Goal: Task Accomplishment & Management: Complete application form

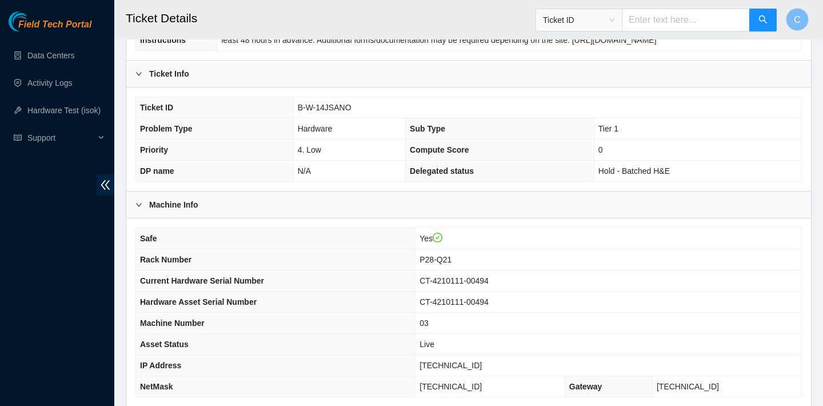
scroll to position [146, 0]
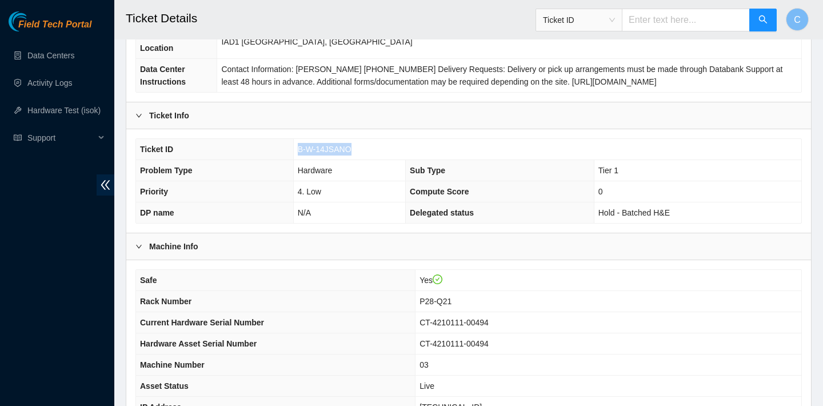
drag, startPoint x: 356, startPoint y: 145, endPoint x: 295, endPoint y: 144, distance: 61.1
click at [295, 144] on td "B-W-14JSANO" at bounding box center [547, 149] width 508 height 21
copy span "B-W-14JSANO"
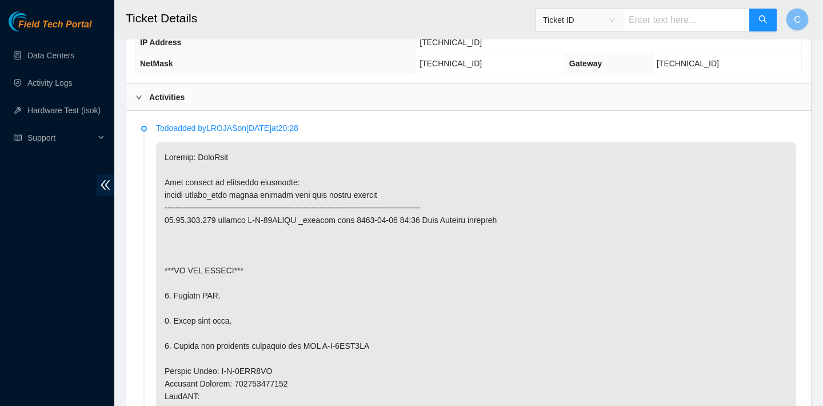
scroll to position [495, 0]
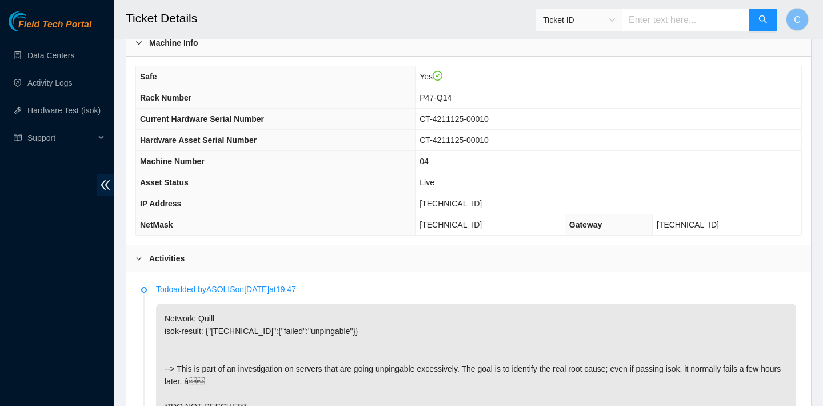
scroll to position [324, 0]
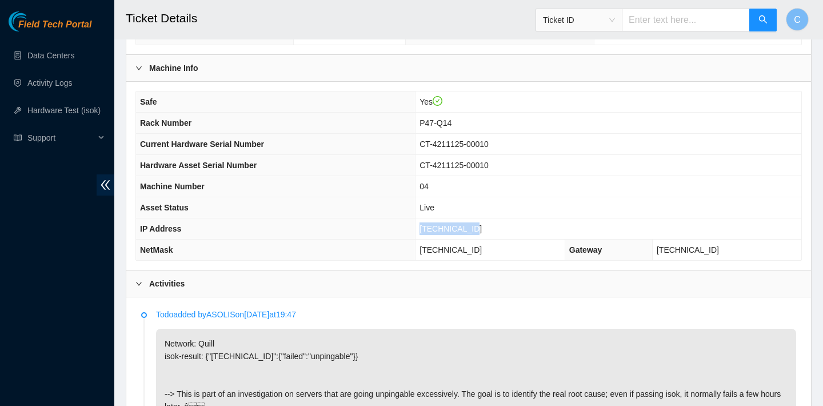
drag, startPoint x: 483, startPoint y: 227, endPoint x: 426, endPoint y: 224, distance: 57.2
click at [426, 224] on td "23.193.39.199" at bounding box center [608, 228] width 386 height 21
copy span "23.193.39.199"
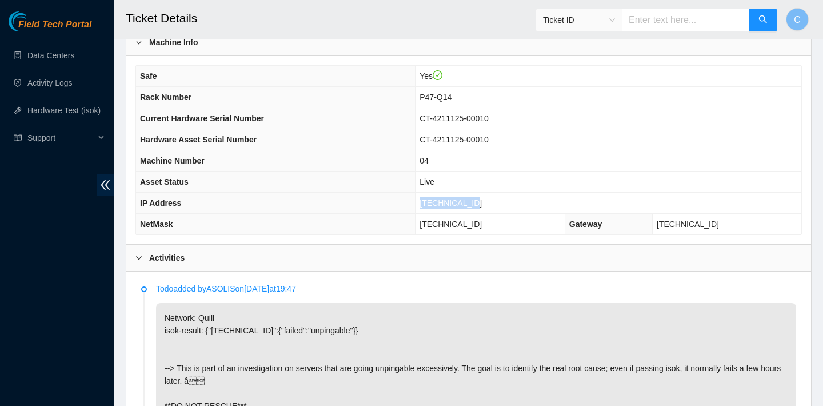
scroll to position [229, 0]
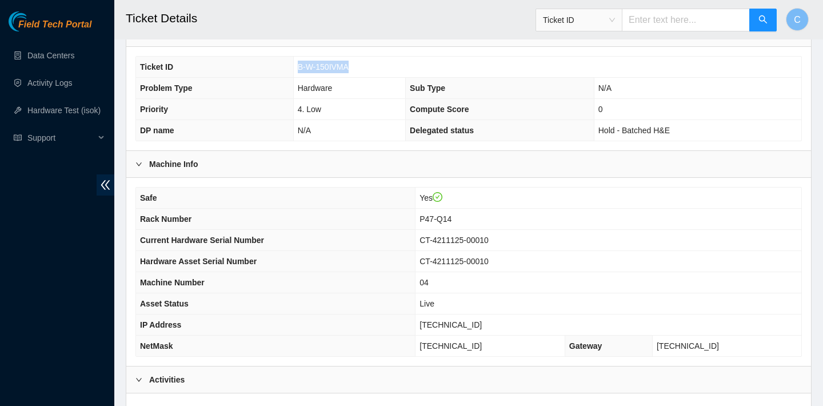
drag, startPoint x: 357, startPoint y: 67, endPoint x: 296, endPoint y: 66, distance: 60.6
click at [296, 66] on td "B-W-150IVMA" at bounding box center [547, 67] width 508 height 21
copy span "B-W-150IVMA"
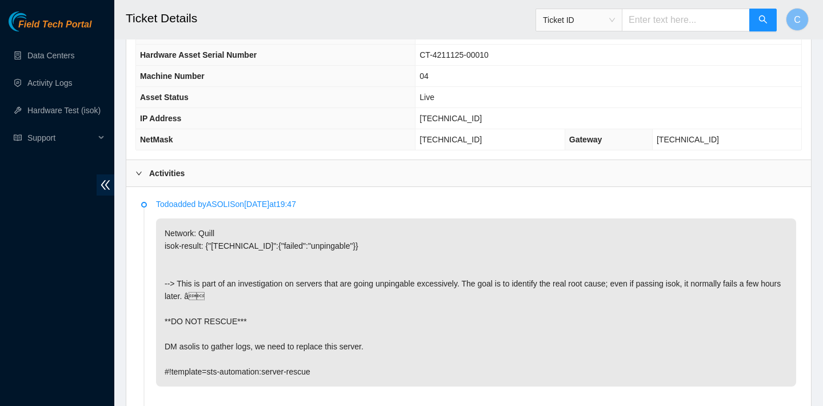
scroll to position [454, 0]
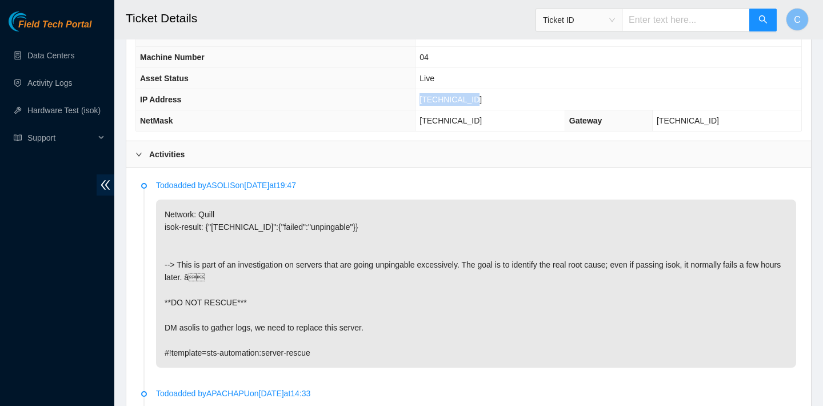
drag, startPoint x: 491, startPoint y: 99, endPoint x: 426, endPoint y: 95, distance: 64.6
click at [426, 95] on td "23.193.39.199" at bounding box center [608, 99] width 386 height 21
copy span "23.193.39.199"
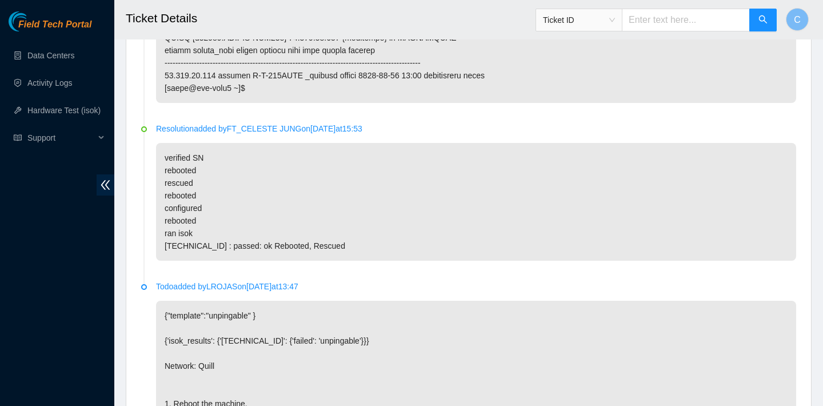
scroll to position [2107, 0]
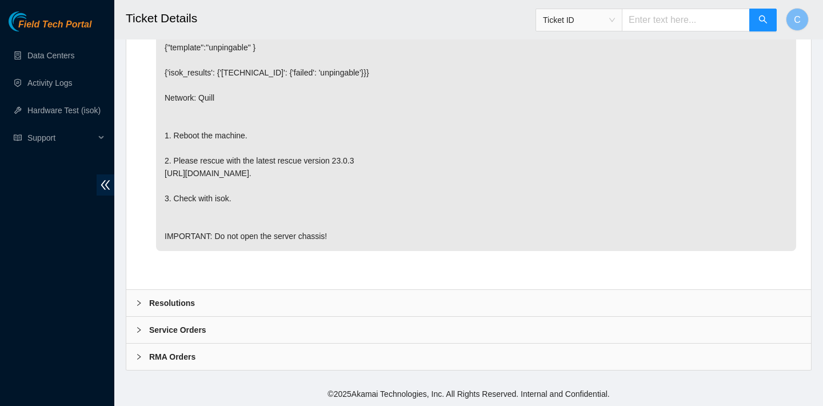
click at [252, 294] on div "Resolutions" at bounding box center [468, 303] width 684 height 26
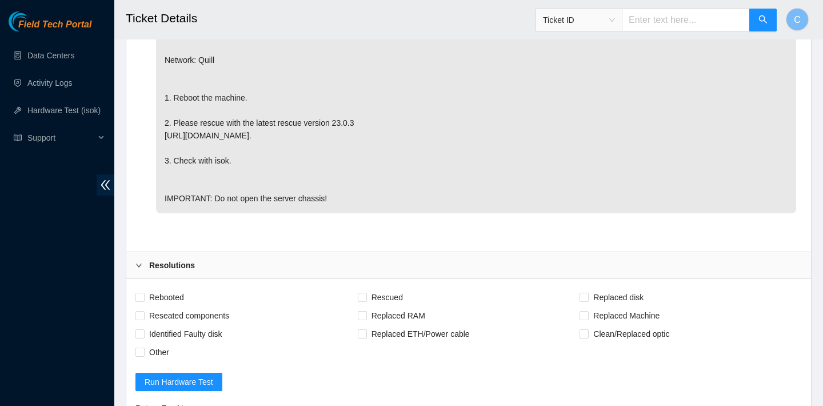
scroll to position [2235, 0]
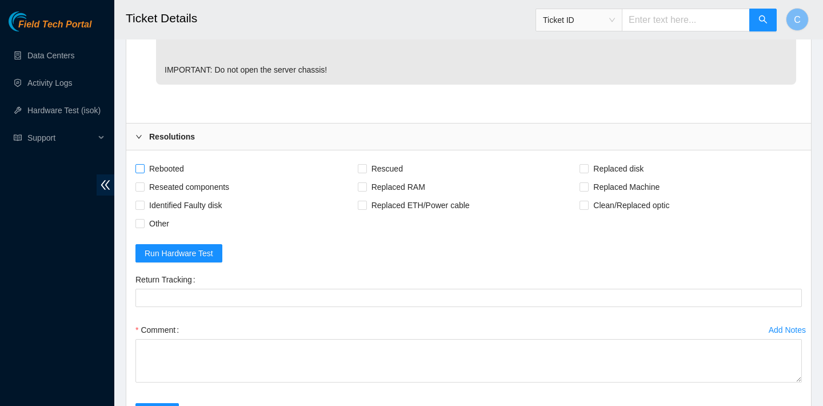
click at [177, 178] on span "Rebooted" at bounding box center [167, 168] width 44 height 18
click at [143, 172] on input "Rebooted" at bounding box center [139, 168] width 8 height 8
checkbox input "true"
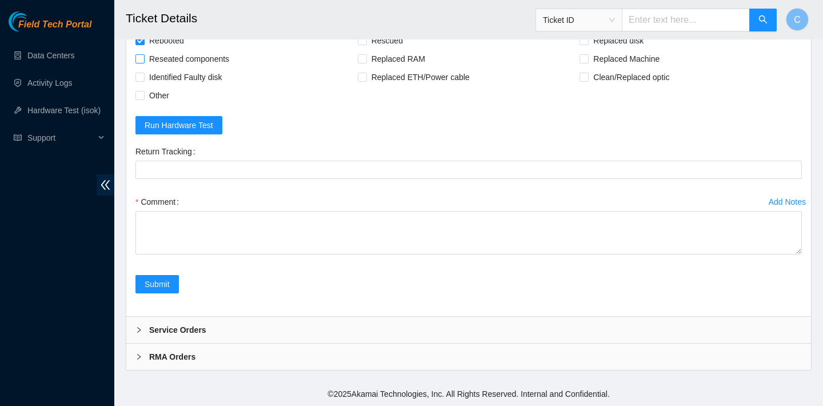
click at [225, 68] on span "Reseated components" at bounding box center [189, 59] width 89 height 18
click at [143, 62] on input "Reseated components" at bounding box center [139, 58] width 8 height 8
checkbox input "true"
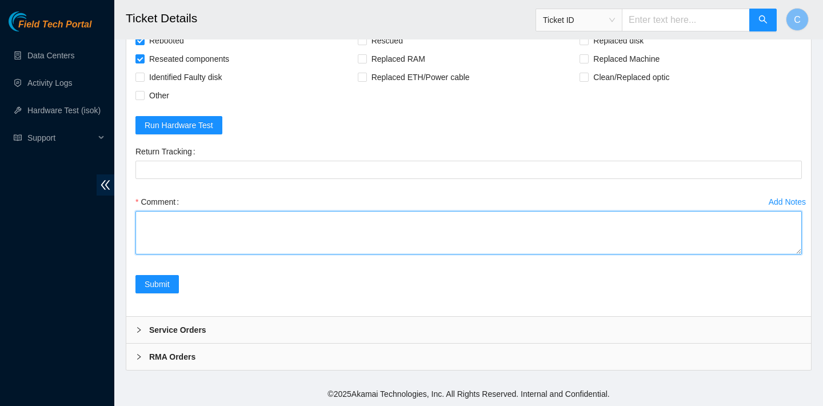
click at [250, 254] on textarea "Comment" at bounding box center [468, 232] width 666 height 43
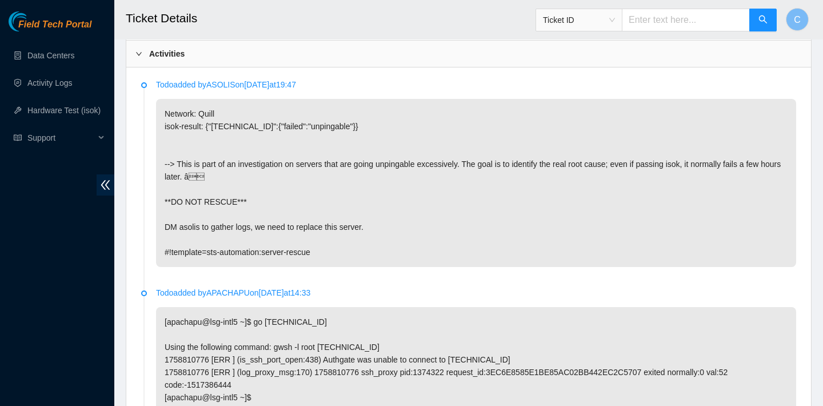
scroll to position [556, 0]
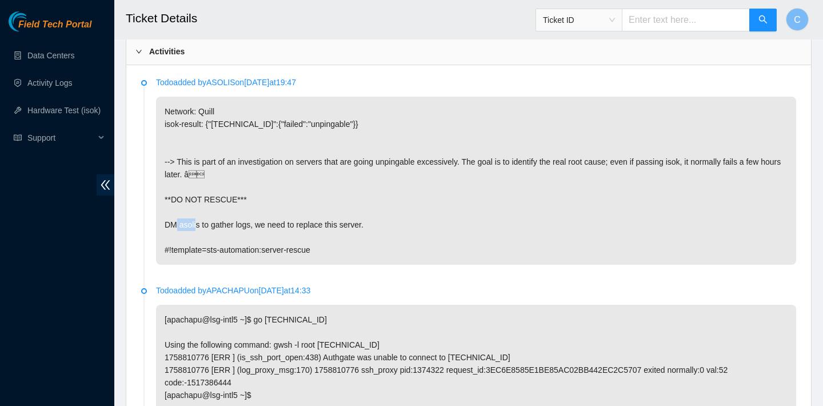
drag, startPoint x: 200, startPoint y: 225, endPoint x: 180, endPoint y: 224, distance: 20.0
click at [180, 224] on p "Network: Quill isok-result: {"23.193.39.199":{"failed":"unpingable"}} --> This …" at bounding box center [476, 181] width 640 height 168
copy p "asolis"
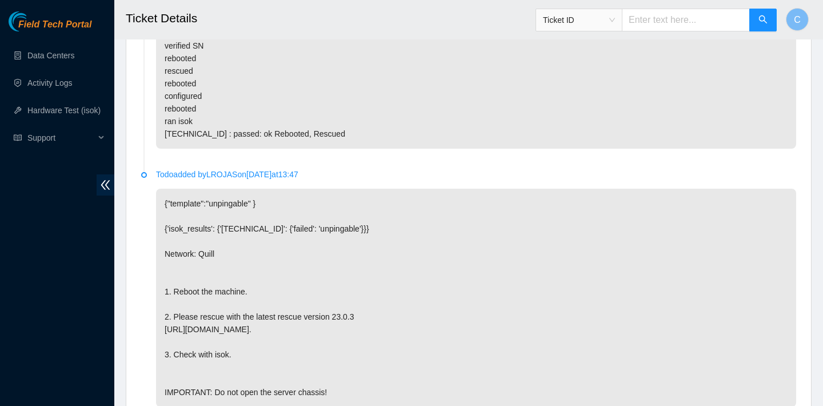
scroll to position [2401, 0]
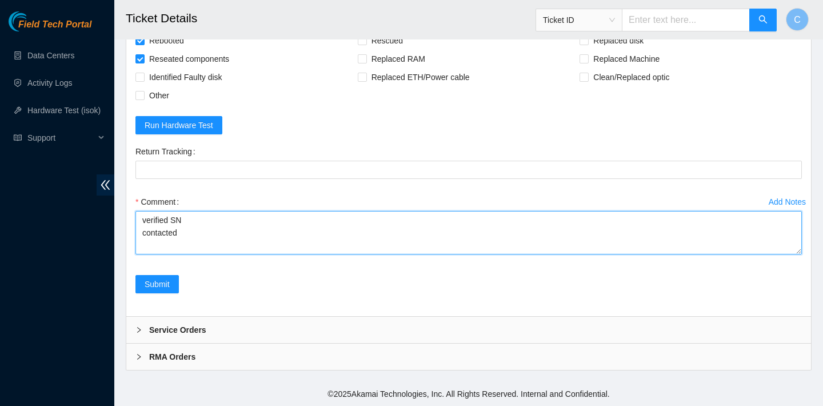
click at [211, 230] on textarea "verified SN contacted" at bounding box center [468, 232] width 666 height 43
paste textarea "asolis"
type textarea "verified SN contacted asolis rebooted ran isok - unpingable power cycled and re…"
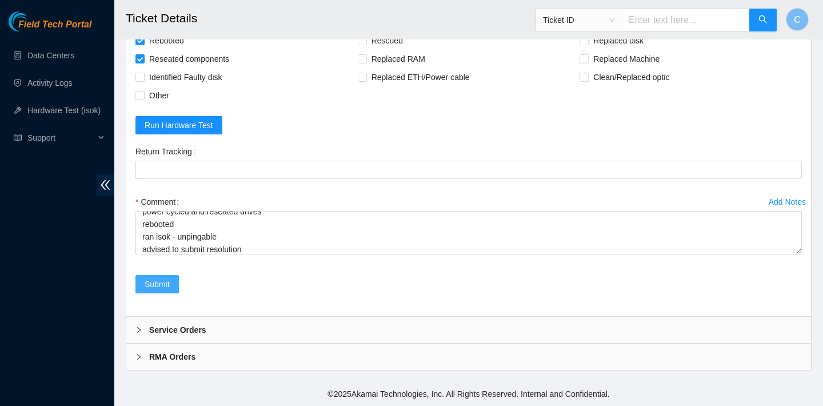
click at [166, 286] on span "Submit" at bounding box center [157, 284] width 25 height 13
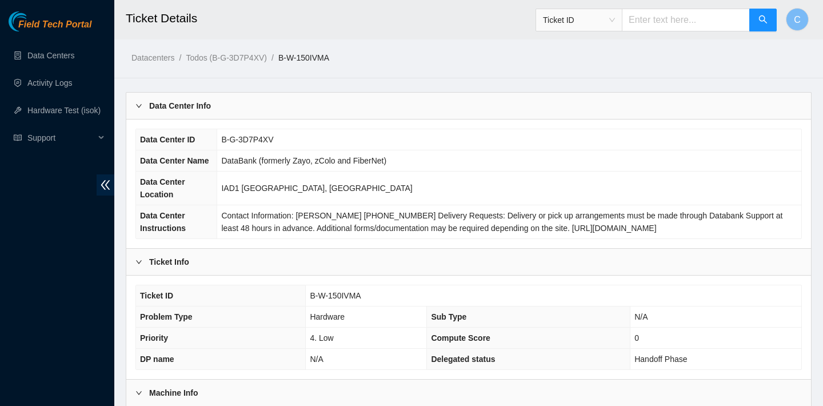
scroll to position [183, 0]
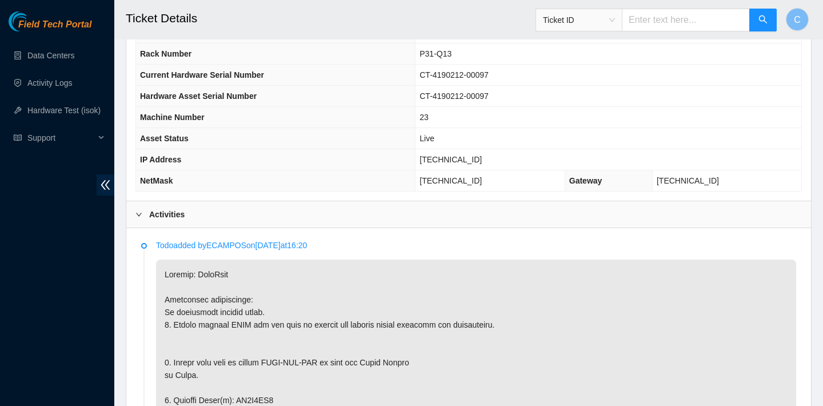
scroll to position [413, 0]
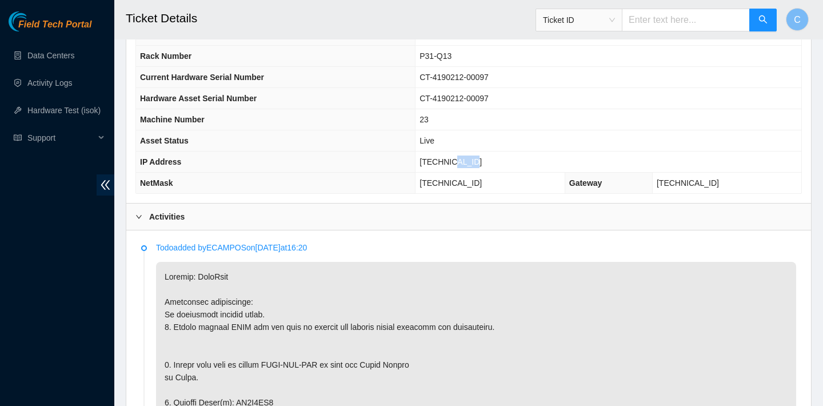
drag, startPoint x: 492, startPoint y: 159, endPoint x: 464, endPoint y: 159, distance: 28.0
click at [464, 159] on td "23.73.206.117" at bounding box center [608, 161] width 386 height 21
drag, startPoint x: 491, startPoint y: 157, endPoint x: 429, endPoint y: 157, distance: 62.3
click at [429, 157] on td "23.73.206.117" at bounding box center [608, 161] width 386 height 21
copy span "23.73.206.117"
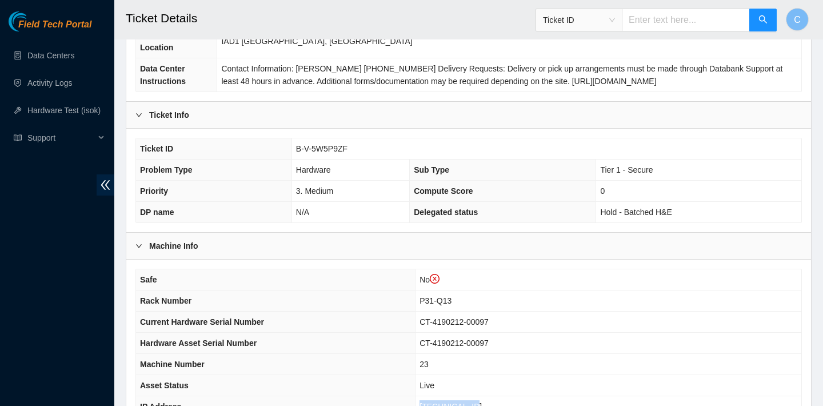
scroll to position [327, 0]
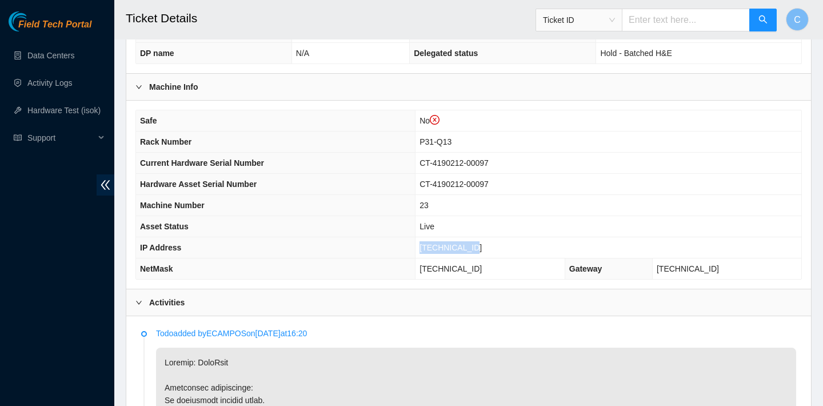
copy span "23.73.206.117"
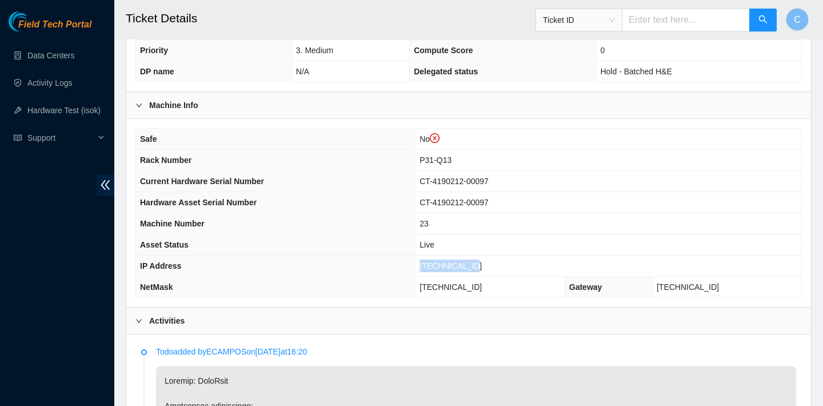
scroll to position [283, 0]
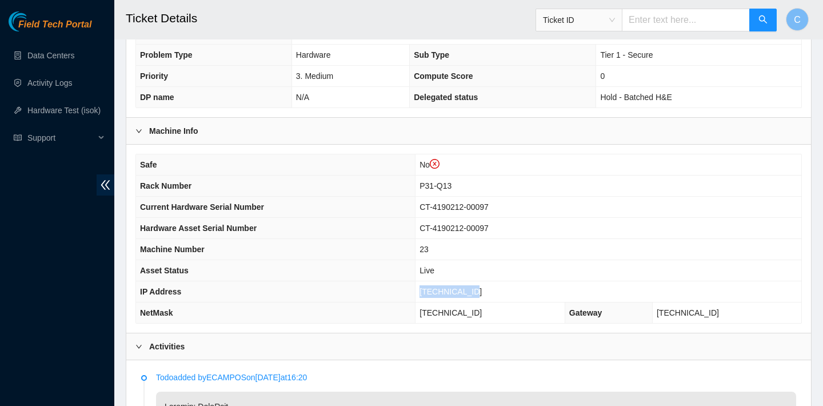
copy span "23.73.206.117"
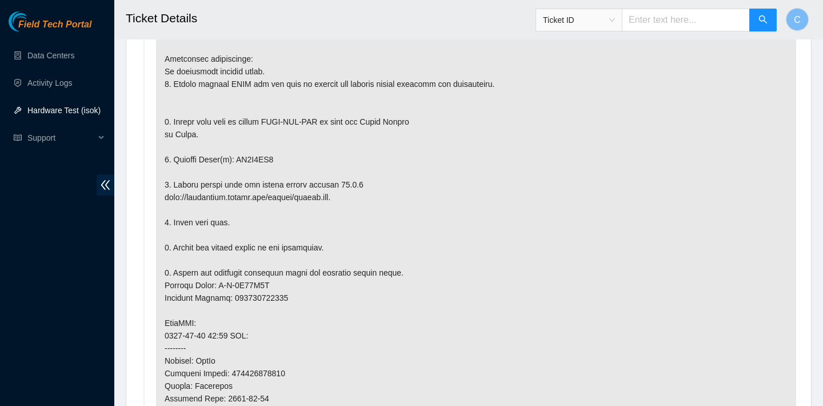
scroll to position [618, 0]
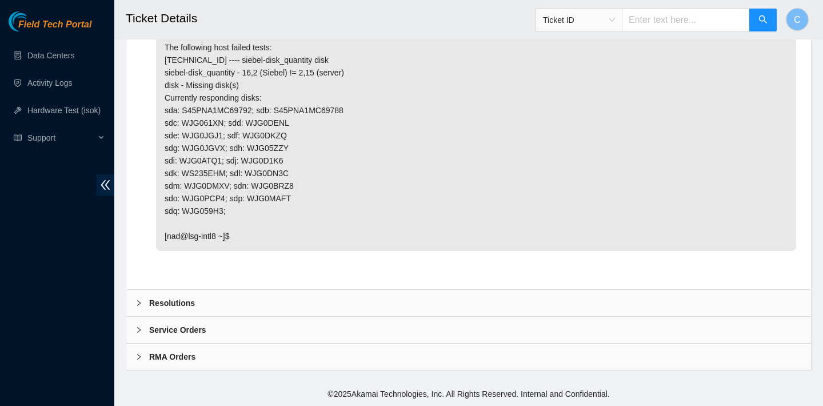
scroll to position [3193, 0]
click at [322, 309] on div "Resolutions" at bounding box center [468, 303] width 684 height 26
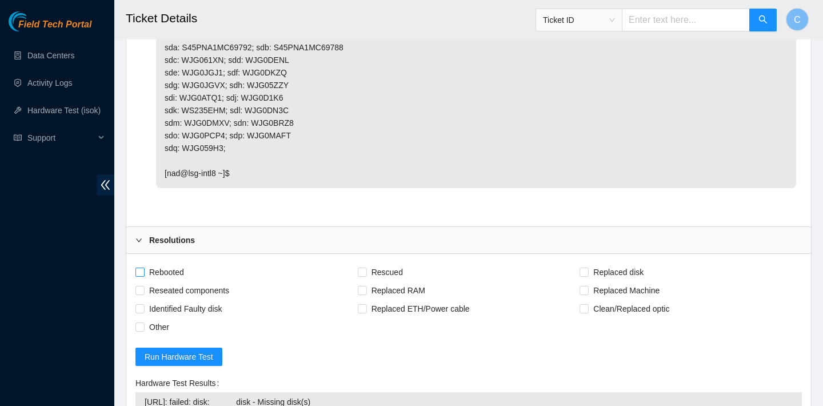
click at [173, 281] on span "Rebooted" at bounding box center [167, 272] width 44 height 18
click at [143, 275] on input "Rebooted" at bounding box center [139, 271] width 8 height 8
checkbox input "true"
click at [367, 281] on span "Rescued" at bounding box center [387, 272] width 41 height 18
click at [366, 275] on input "Rescued" at bounding box center [362, 271] width 8 height 8
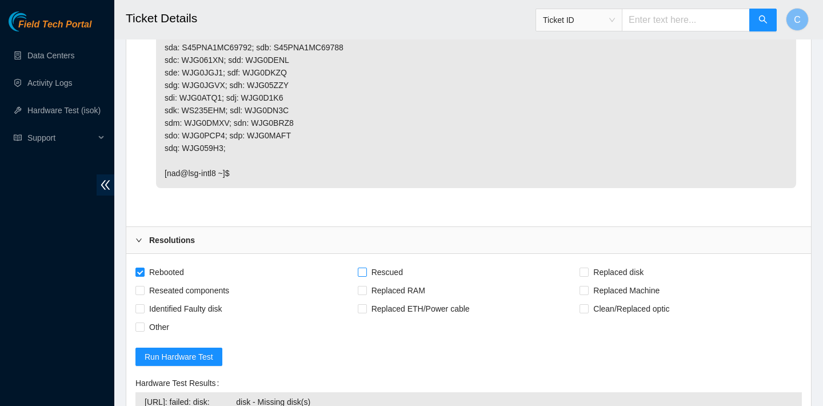
checkbox input "true"
click at [603, 281] on span "Replaced disk" at bounding box center [617, 272] width 59 height 18
click at [587, 275] on input "Replaced disk" at bounding box center [583, 271] width 8 height 8
checkbox input "true"
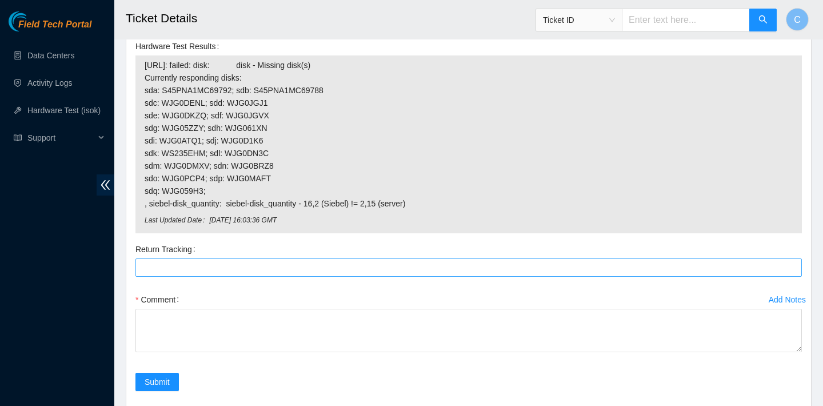
scroll to position [3682, 0]
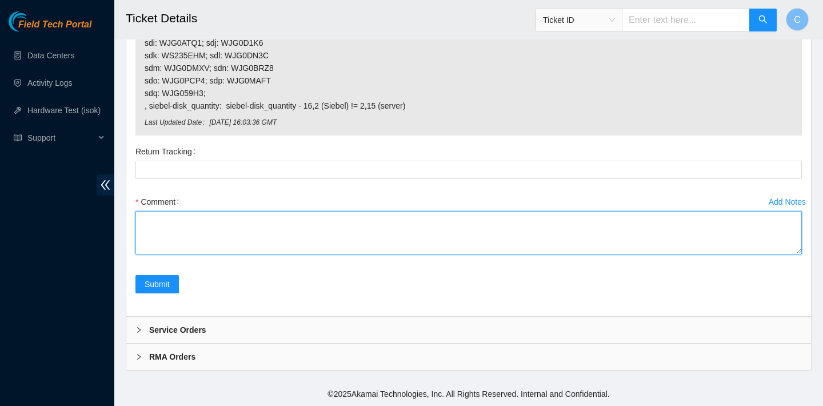
click at [250, 250] on textarea "Comment" at bounding box center [468, 232] width 666 height 43
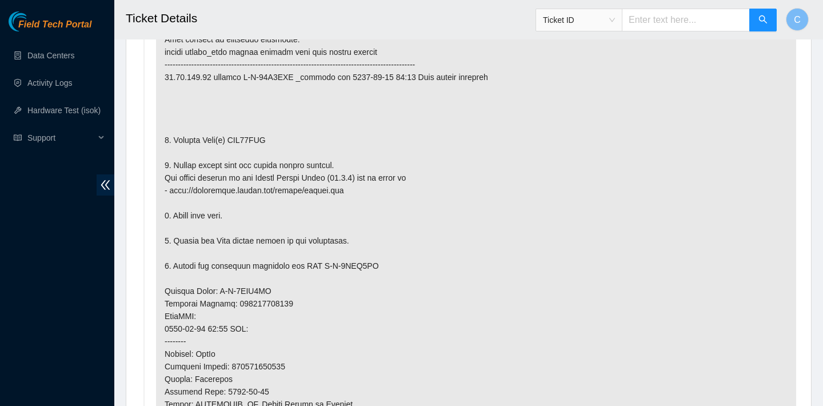
scroll to position [662, 0]
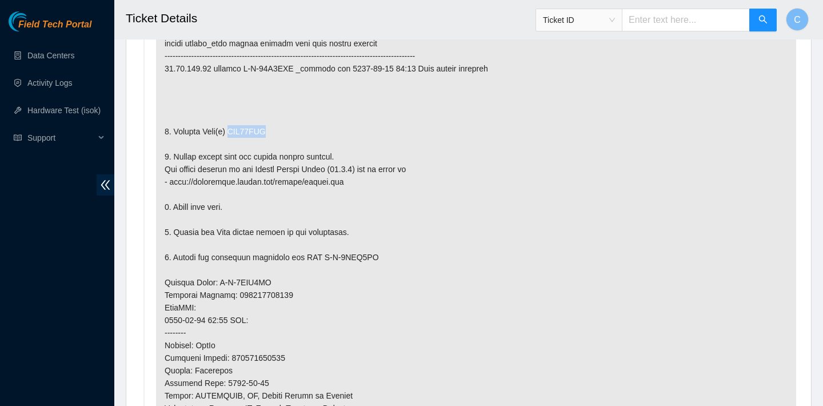
drag, startPoint x: 282, startPoint y: 127, endPoint x: 235, endPoint y: 125, distance: 46.3
click at [235, 125] on p at bounding box center [476, 295] width 640 height 608
copy p "WJG05ZZL"
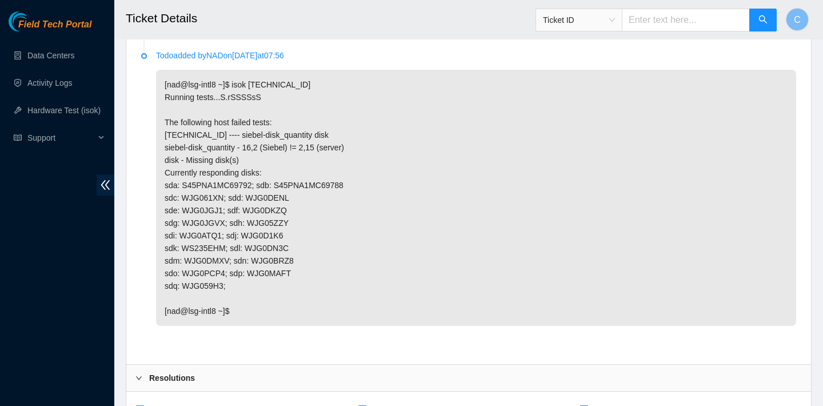
scroll to position [3690, 0]
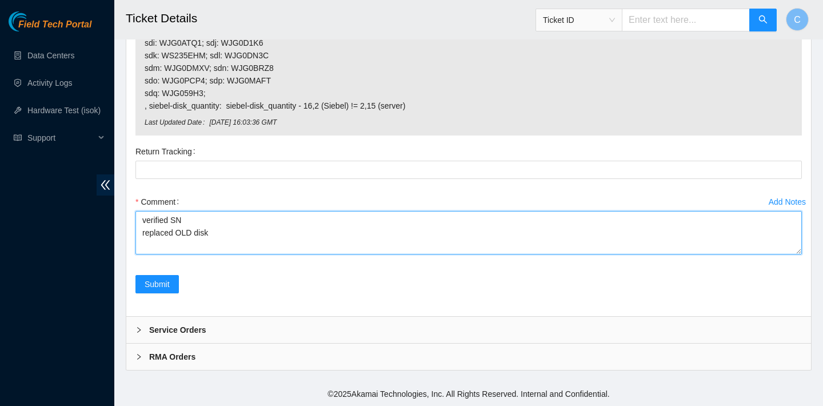
click at [226, 236] on textarea "verified SN replaced OLD disk" at bounding box center [468, 232] width 666 height 43
paste textarea "WJG05ZZL"
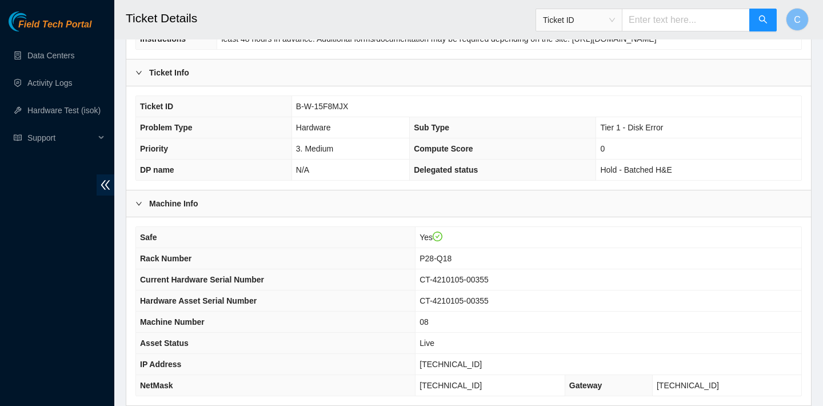
scroll to position [267, 0]
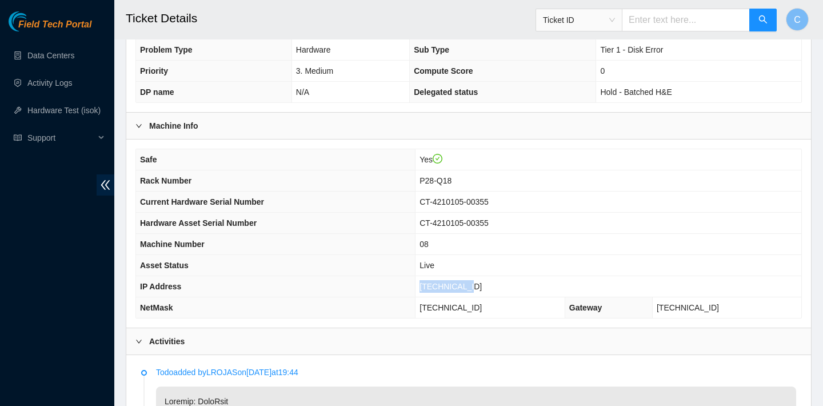
drag, startPoint x: 484, startPoint y: 290, endPoint x: 427, endPoint y: 278, distance: 58.4
click at [427, 278] on td "[TECHNICAL_ID]" at bounding box center [608, 286] width 386 height 21
copy span "[TECHNICAL_ID]"
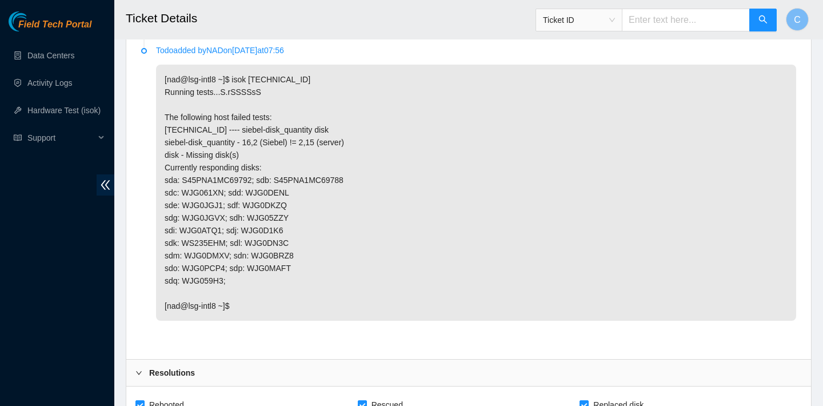
scroll to position [3690, 0]
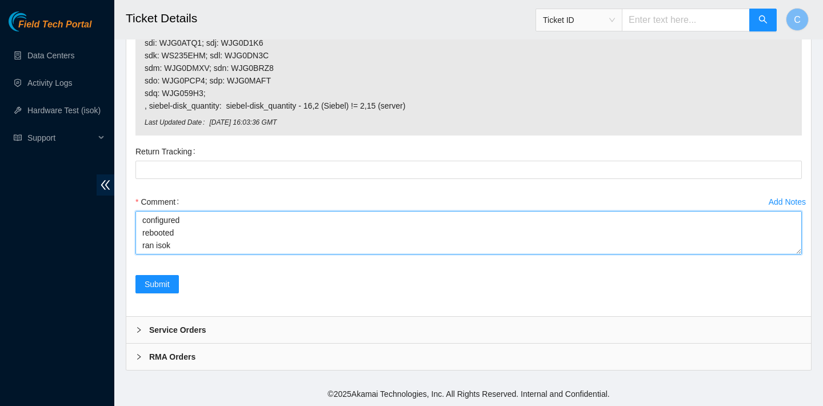
click at [149, 246] on textarea "verified SN replaced OLD disk WJG05ZZL with NEW disk rebooted rescued rebooted …" at bounding box center [468, 232] width 666 height 43
paste textarea "23.73.205.75 : failed: Permission denied"
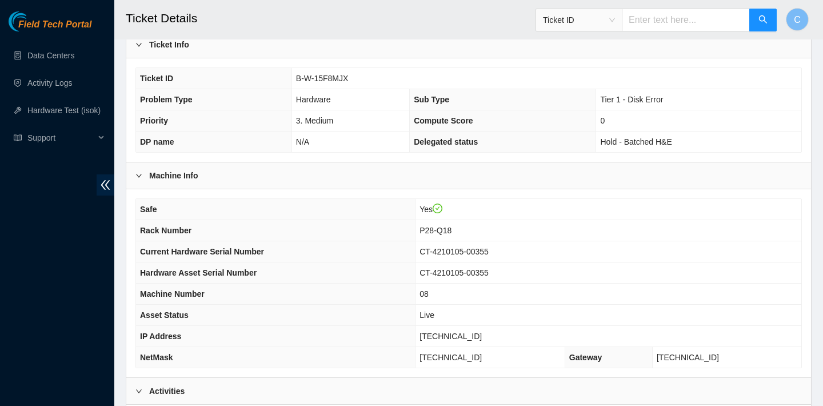
scroll to position [0, 0]
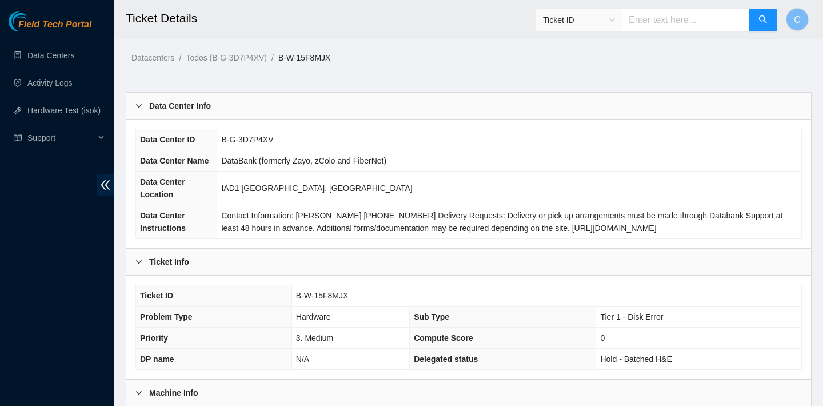
type textarea "verified SN replaced OLD disk WJG05ZZL with NEW disk rebooted rescued rebooted …"
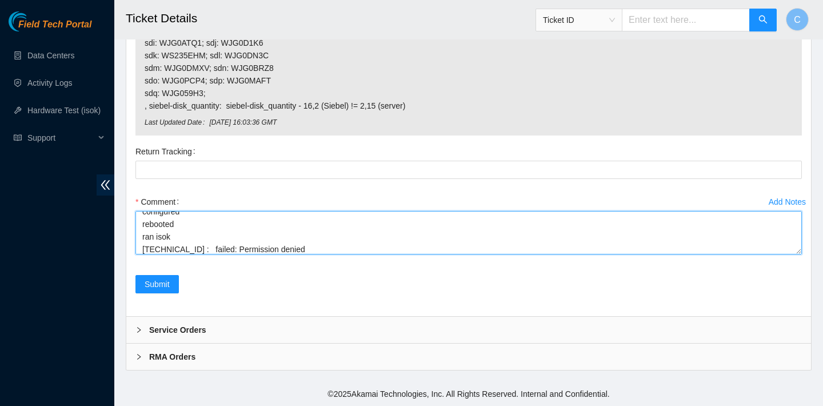
scroll to position [3690, 0]
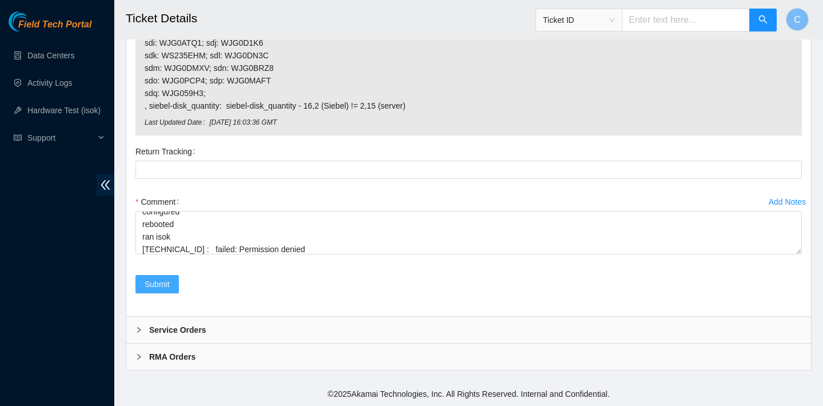
click at [151, 283] on span "Submit" at bounding box center [157, 284] width 25 height 13
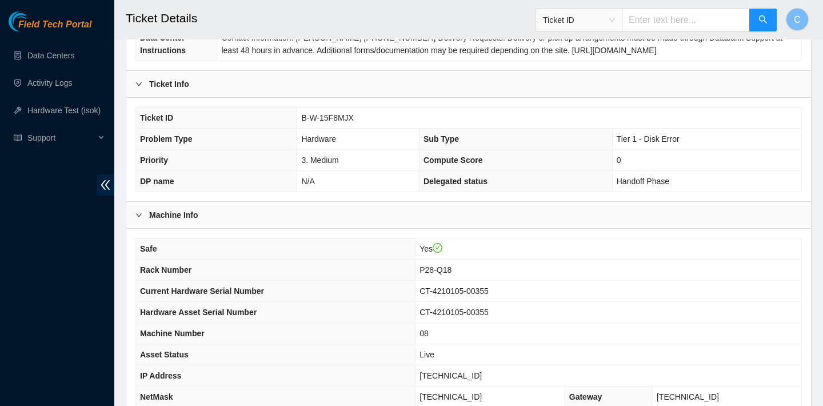
scroll to position [243, 0]
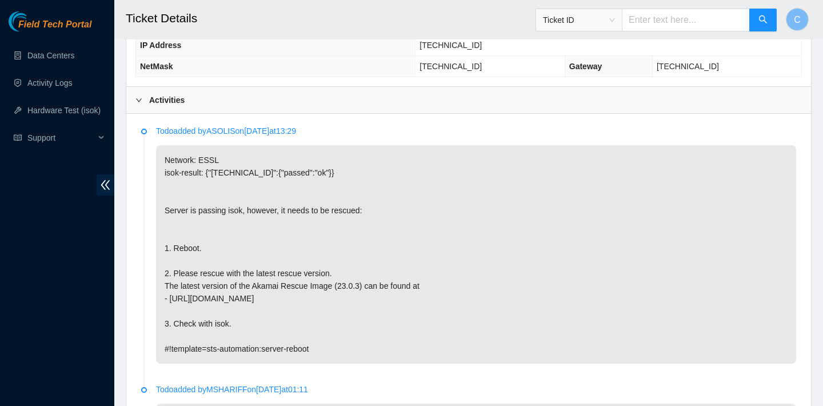
scroll to position [941, 0]
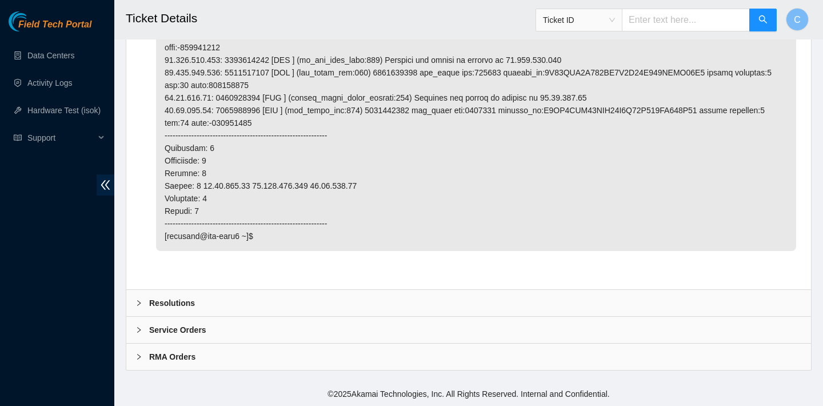
click at [379, 290] on div "Resolutions" at bounding box center [468, 303] width 684 height 26
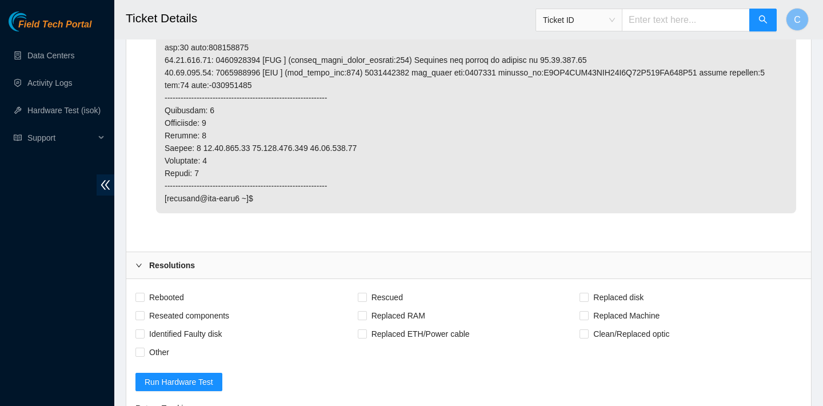
scroll to position [981, 0]
drag, startPoint x: 180, startPoint y: 289, endPoint x: 187, endPoint y: 289, distance: 7.4
click at [180, 289] on span "Rebooted" at bounding box center [167, 295] width 44 height 18
click at [143, 291] on input "Rebooted" at bounding box center [139, 295] width 8 height 8
checkbox input "true"
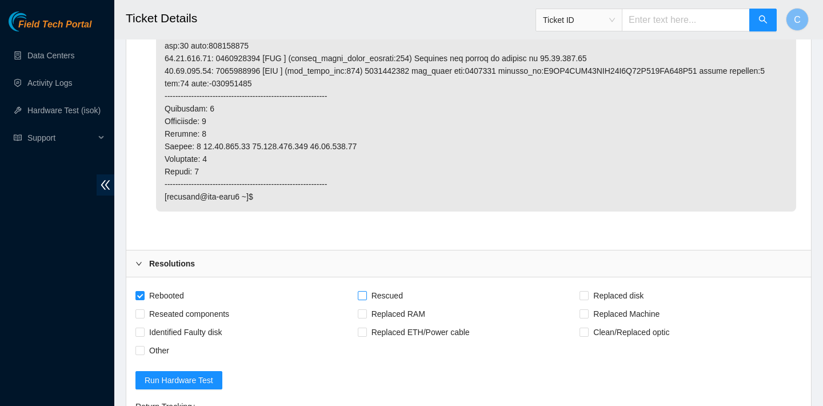
click at [366, 292] on span at bounding box center [362, 295] width 9 height 9
click at [366, 292] on input "Rescued" at bounding box center [362, 295] width 8 height 8
checkbox input "true"
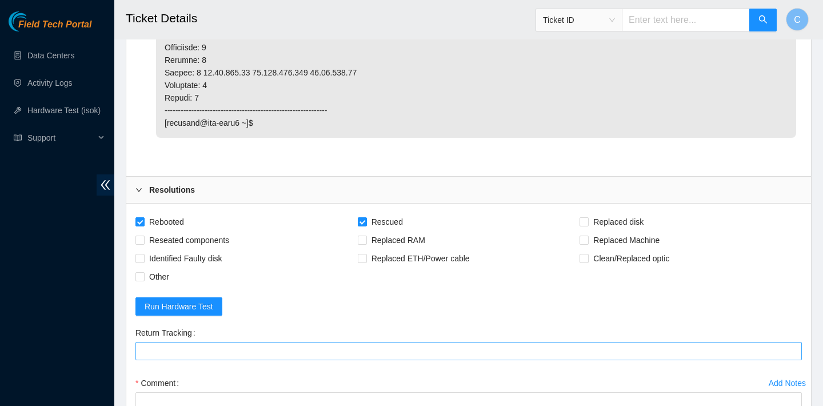
scroll to position [1064, 0]
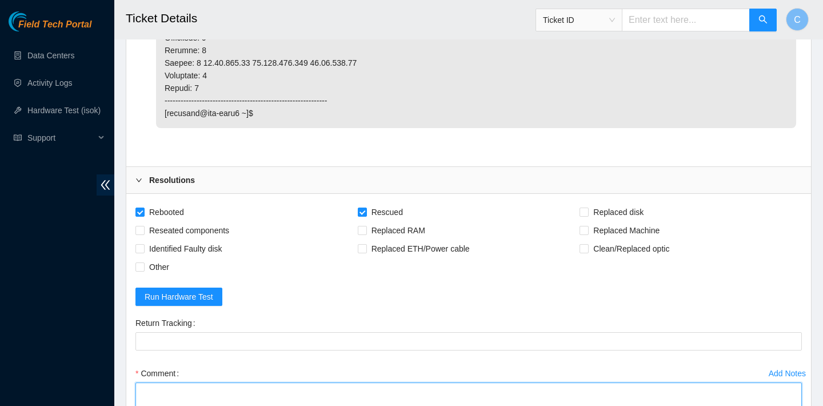
click at [248, 396] on textarea "Comment" at bounding box center [468, 403] width 666 height 43
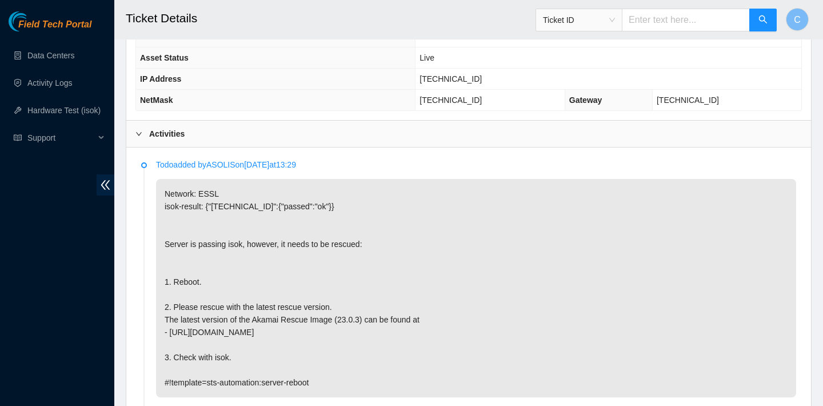
scroll to position [479, 0]
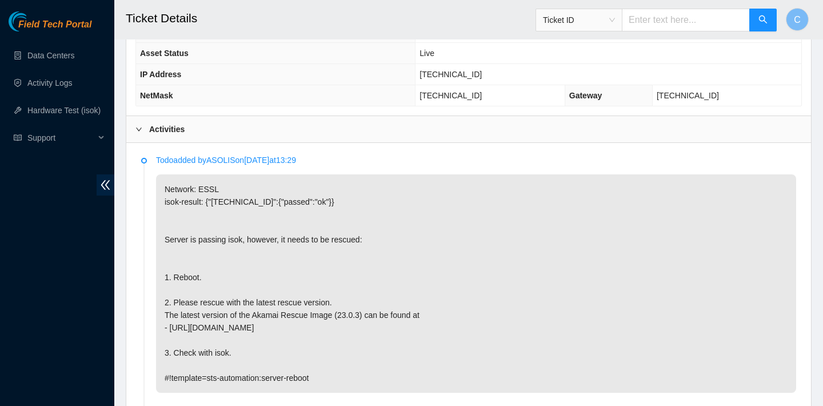
type textarea "verified SN rebooted rescued rebooted configured rebooted ran isok"
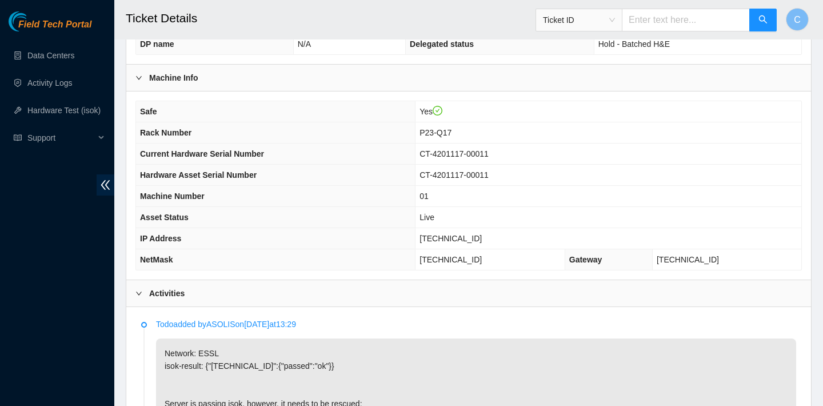
scroll to position [294, 0]
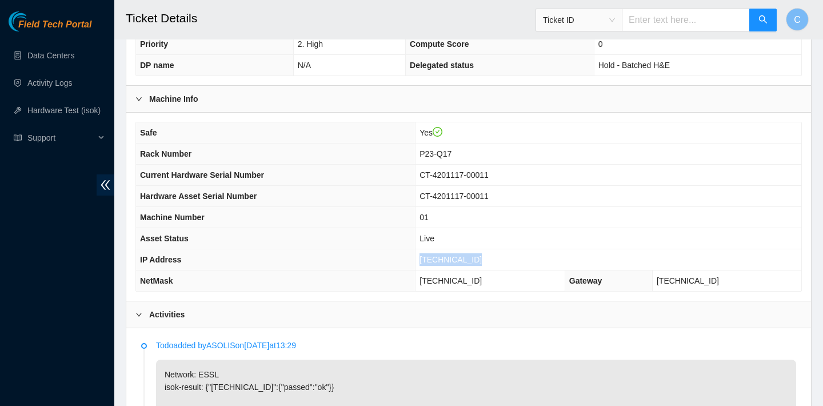
drag, startPoint x: 421, startPoint y: 257, endPoint x: 483, endPoint y: 257, distance: 61.7
click at [483, 257] on td "[TECHNICAL_ID]" at bounding box center [608, 259] width 386 height 21
copy span "[TECHNICAL_ID]"
drag, startPoint x: 498, startPoint y: 284, endPoint x: 422, endPoint y: 284, distance: 75.4
click at [422, 284] on td "255.255.255.192" at bounding box center [490, 280] width 150 height 21
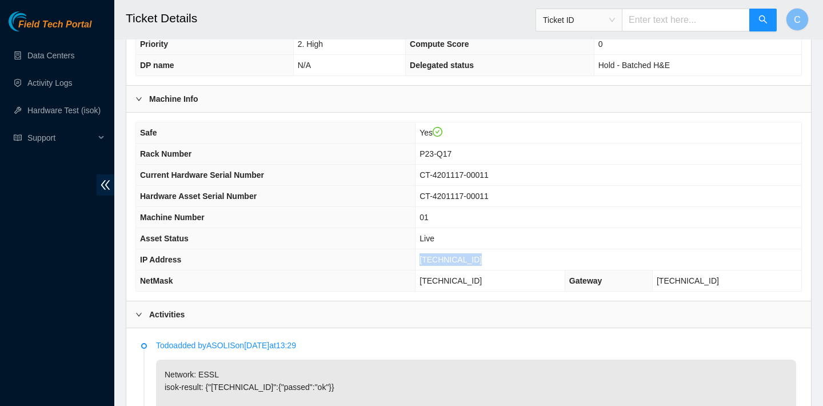
copy span "255.255.255.192"
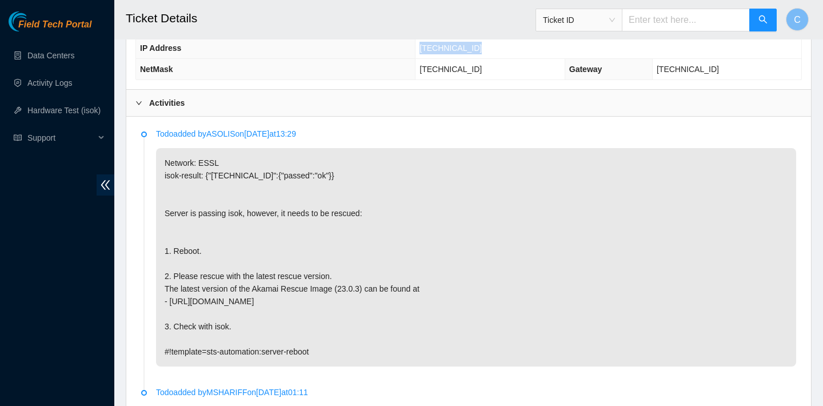
scroll to position [483, 0]
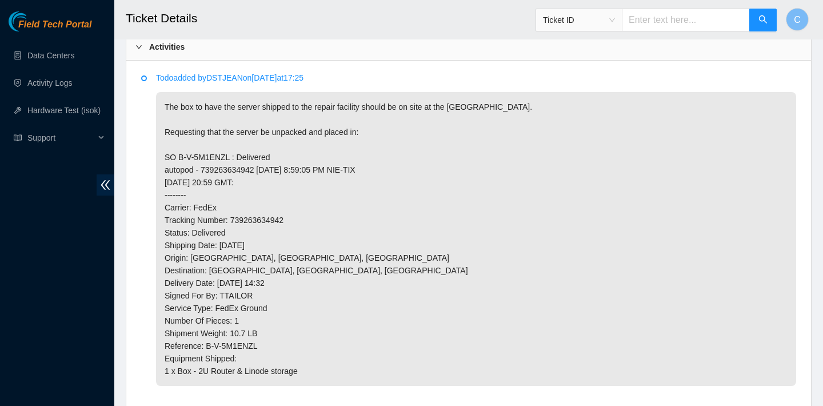
scroll to position [587, 0]
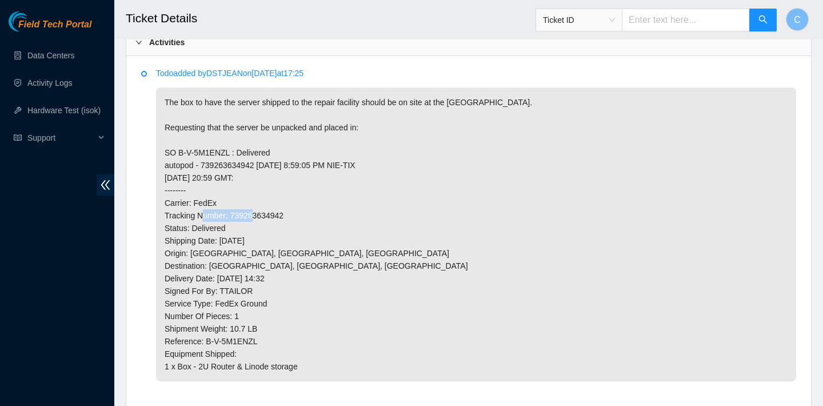
drag, startPoint x: 298, startPoint y: 214, endPoint x: 234, endPoint y: 212, distance: 64.0
click at [234, 212] on p "The box to have the server shipped to the repair facility should be on site at …" at bounding box center [476, 234] width 640 height 294
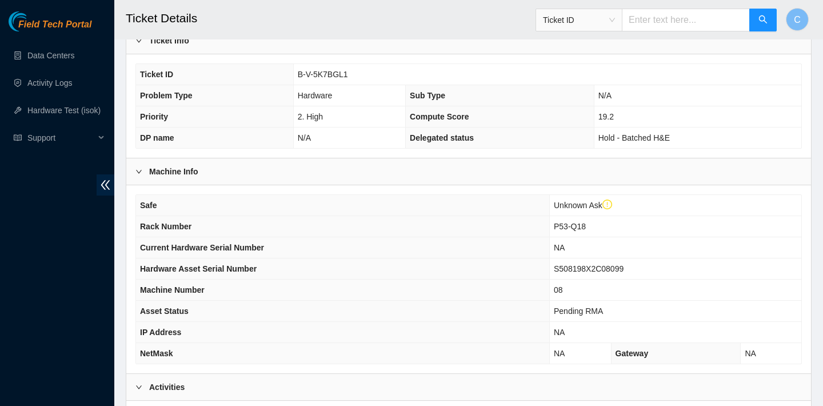
scroll to position [240, 0]
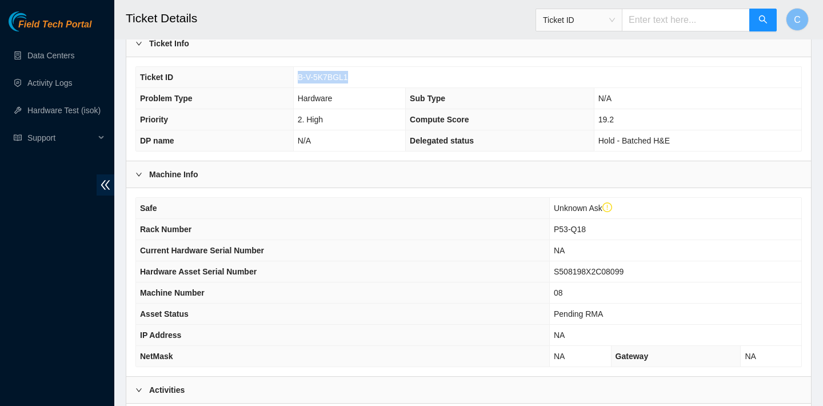
drag, startPoint x: 358, startPoint y: 79, endPoint x: 298, endPoint y: 75, distance: 59.5
click at [298, 75] on td "B-V-5K7BGL1" at bounding box center [547, 77] width 508 height 21
copy span "B-V-5K7BGL1"
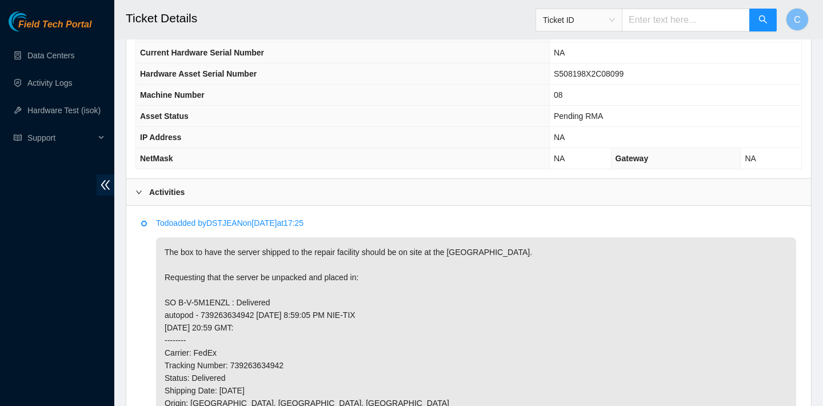
scroll to position [626, 0]
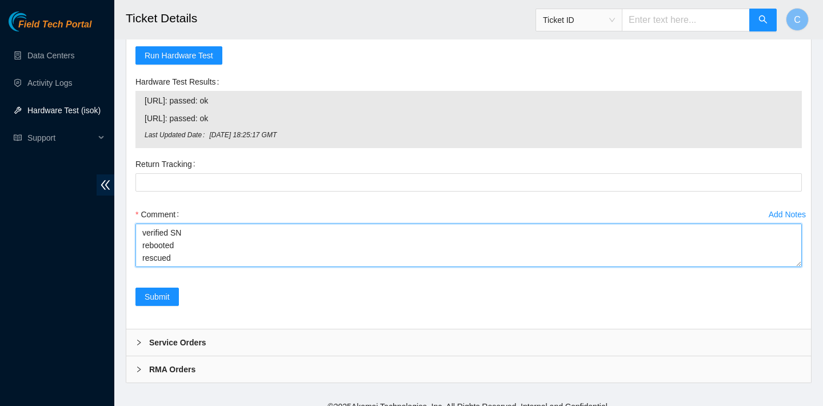
drag, startPoint x: 218, startPoint y: 245, endPoint x: 141, endPoint y: 244, distance: 77.7
click at [141, 244] on textarea "verified SN rebooted rescued rebooted configured rebooted failed no video stuck…" at bounding box center [468, 244] width 666 height 43
paste textarea "23.205.41.153 : passed: ok N/A 23.205.41.152 : failed: Permission denied"
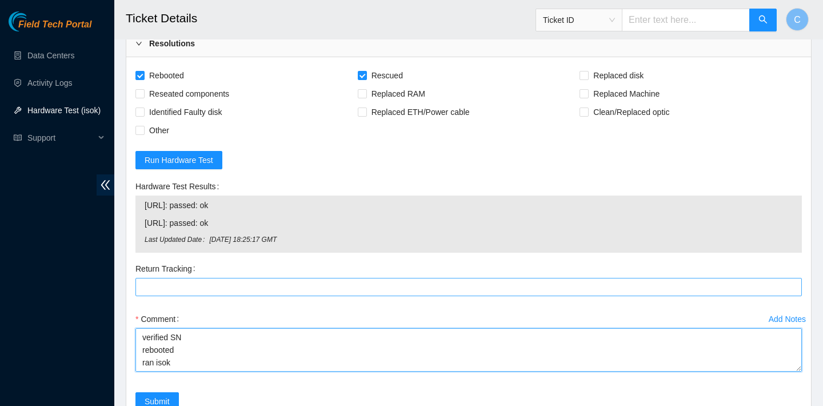
scroll to position [3733, 0]
type textarea "verified SN rebooted ran isok 23.205.41.153 : passed: ok N/A 23.205.41.152 : fa…"
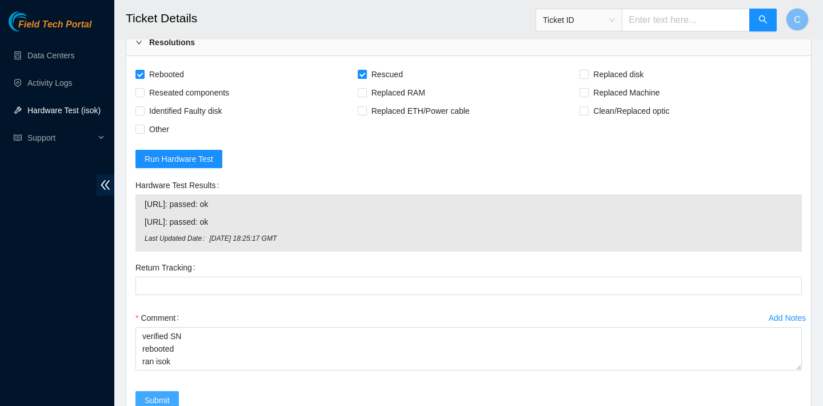
click at [154, 391] on button "Submit" at bounding box center [156, 400] width 43 height 18
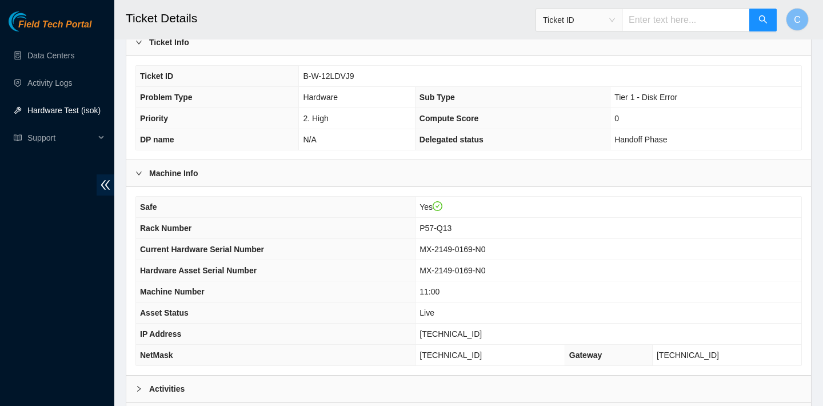
scroll to position [211, 0]
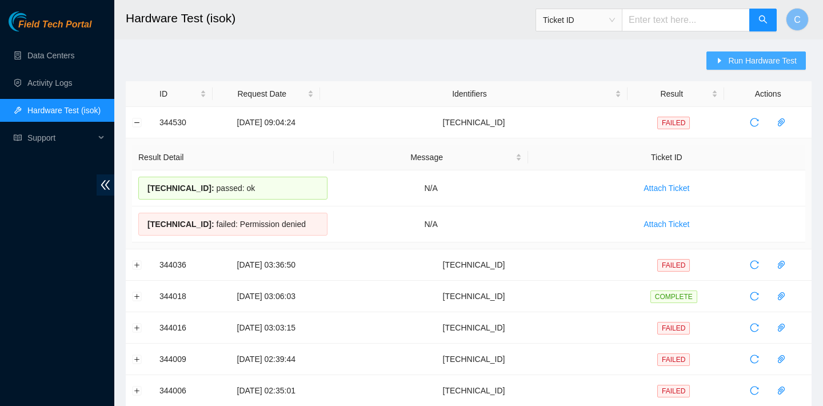
click at [720, 62] on icon "caret-right" at bounding box center [719, 61] width 8 height 8
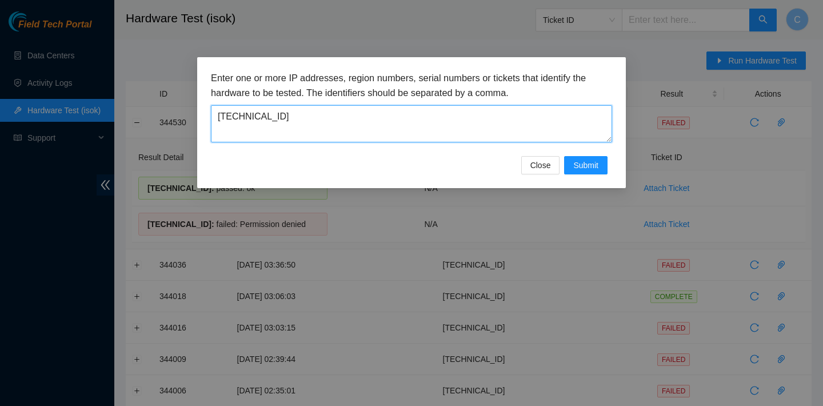
drag, startPoint x: 477, startPoint y: 118, endPoint x: 236, endPoint y: 98, distance: 241.9
click at [236, 98] on div "Enter one or more IP addresses, region numbers, serial numbers or tickets that …" at bounding box center [411, 106] width 401 height 71
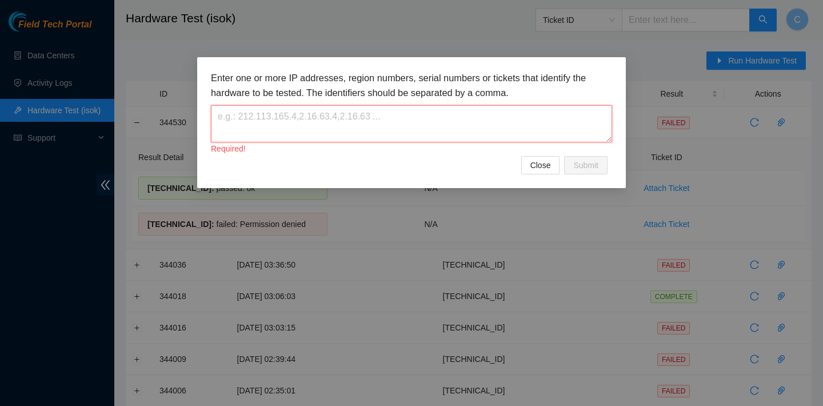
paste textarea "[TECHNICAL_ID]"
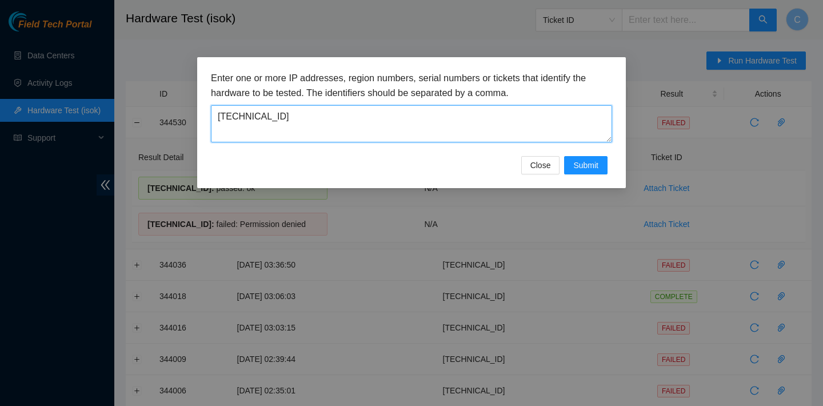
type textarea "[TECHNICAL_ID]"
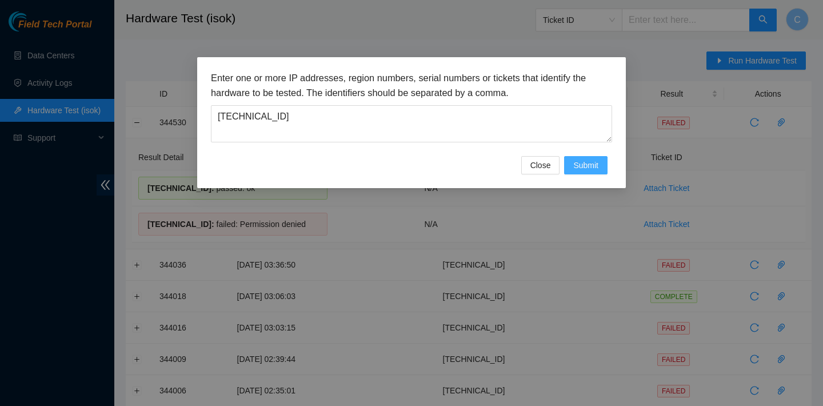
click at [593, 163] on span "Submit" at bounding box center [585, 165] width 25 height 13
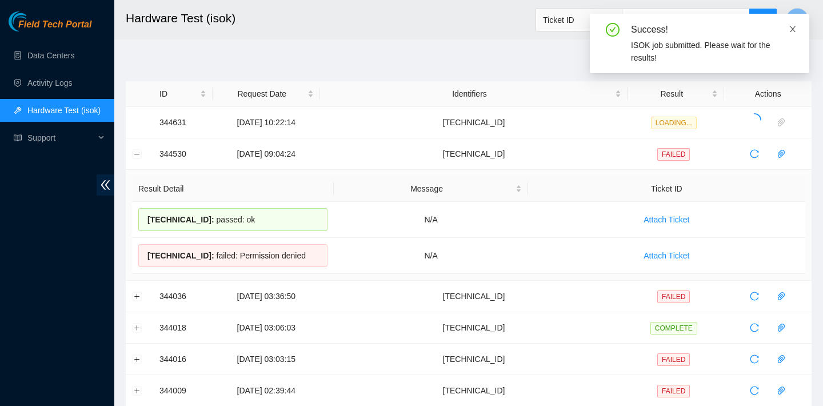
click at [792, 29] on icon "close" at bounding box center [792, 29] width 6 height 6
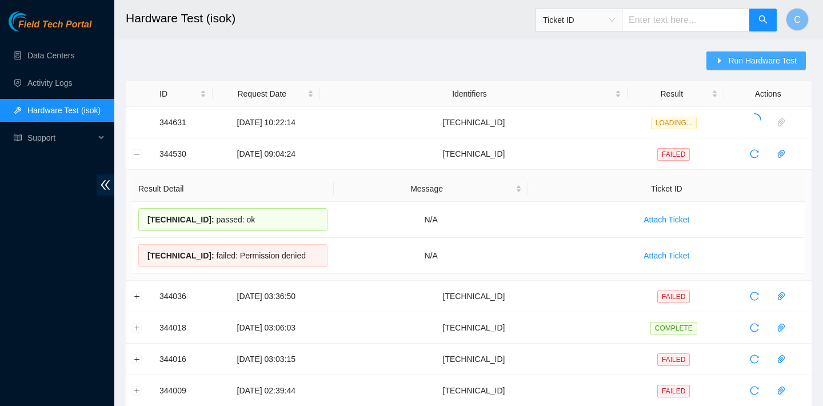
click at [759, 68] on button "Run Hardware Test" at bounding box center [755, 60] width 99 height 18
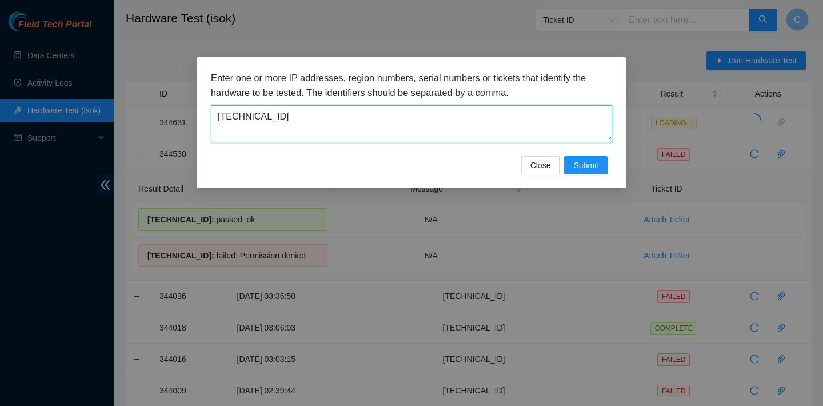
drag, startPoint x: 293, startPoint y: 113, endPoint x: 193, endPoint y: 113, distance: 100.0
click at [193, 113] on div "Enter one or more IP addresses, region numbers, serial numbers or tickets that …" at bounding box center [411, 203] width 823 height 406
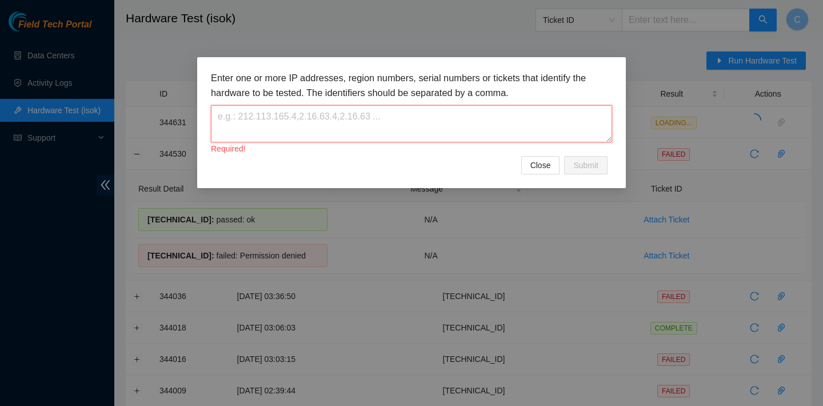
paste textarea "23.73.205.75"
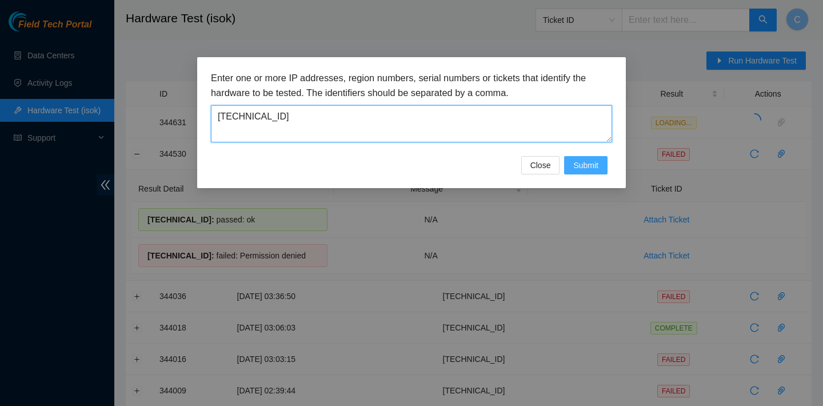
type textarea "23.73.205.75"
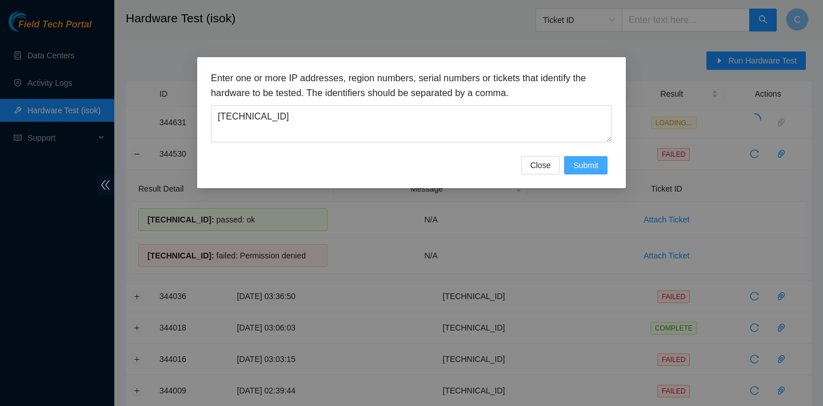
click at [589, 165] on span "Submit" at bounding box center [585, 165] width 25 height 13
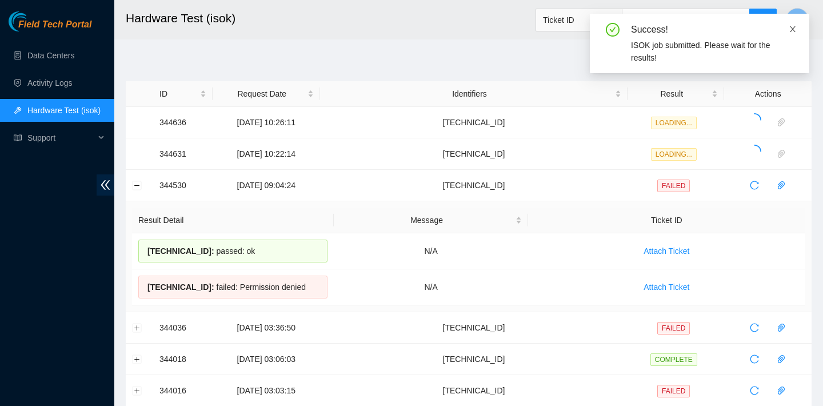
click at [792, 27] on icon "close" at bounding box center [792, 29] width 8 height 8
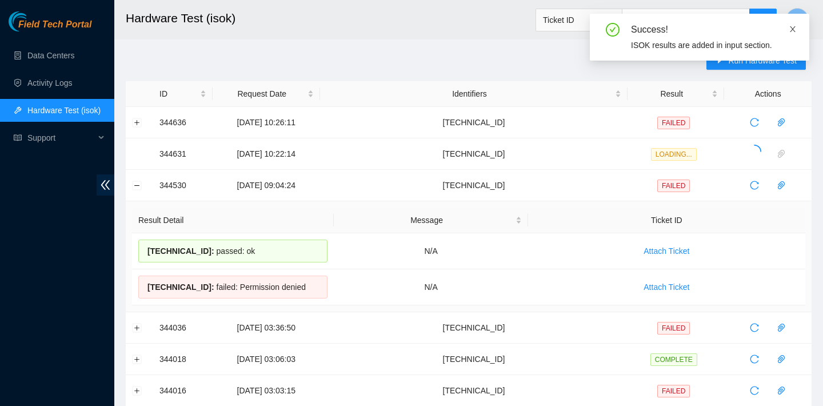
click at [794, 27] on icon "close" at bounding box center [792, 29] width 8 height 8
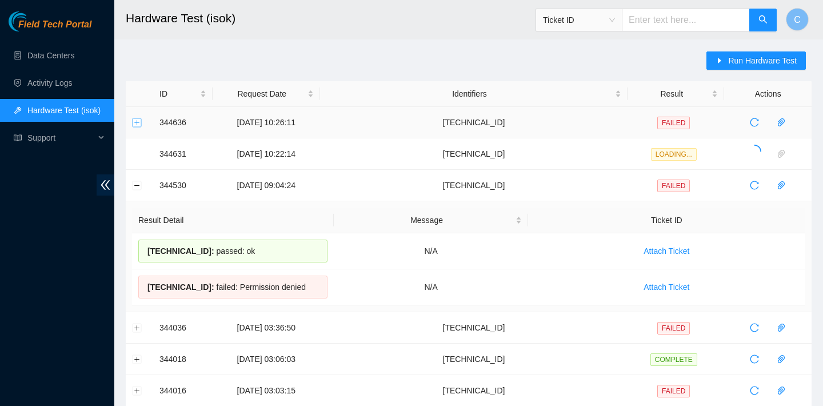
click at [135, 121] on button "Expand row" at bounding box center [137, 122] width 9 height 9
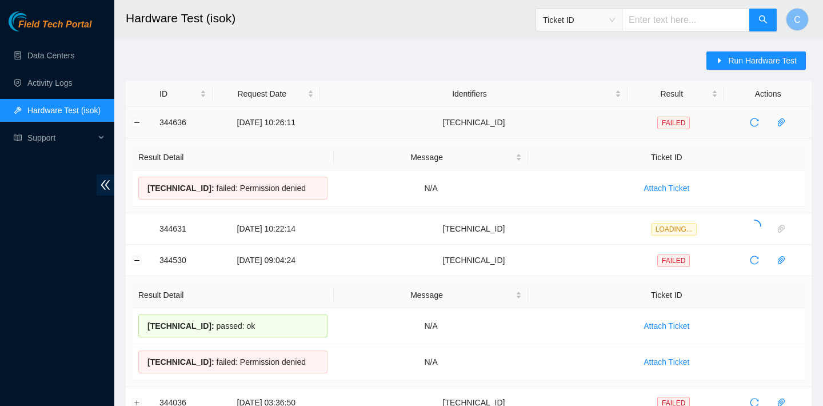
click at [526, 118] on td "[TECHNICAL_ID]" at bounding box center [473, 122] width 307 height 31
drag, startPoint x: 527, startPoint y: 118, endPoint x: 470, endPoint y: 121, distance: 57.2
click at [470, 121] on td "[TECHNICAL_ID]" at bounding box center [473, 122] width 307 height 31
copy td "[TECHNICAL_ID]"
click at [138, 122] on button "Collapse row" at bounding box center [137, 122] width 9 height 9
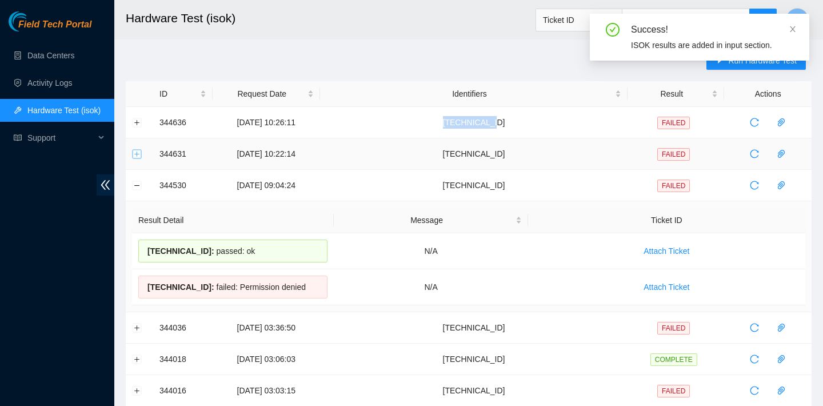
click at [137, 151] on button "Expand row" at bounding box center [137, 153] width 9 height 9
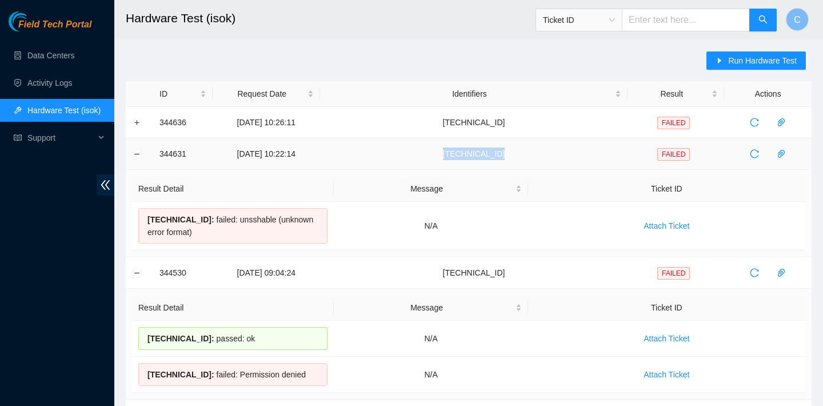
drag, startPoint x: 531, startPoint y: 148, endPoint x: 464, endPoint y: 145, distance: 66.9
click at [464, 145] on td "[TECHNICAL_ID]" at bounding box center [473, 153] width 307 height 31
copy td "[TECHNICAL_ID]"
click at [136, 118] on button "Expand row" at bounding box center [137, 122] width 9 height 9
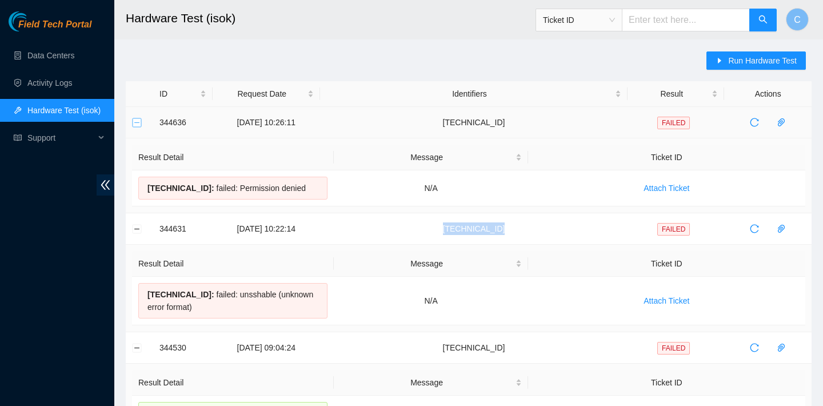
click at [139, 119] on button "Collapse row" at bounding box center [137, 122] width 9 height 9
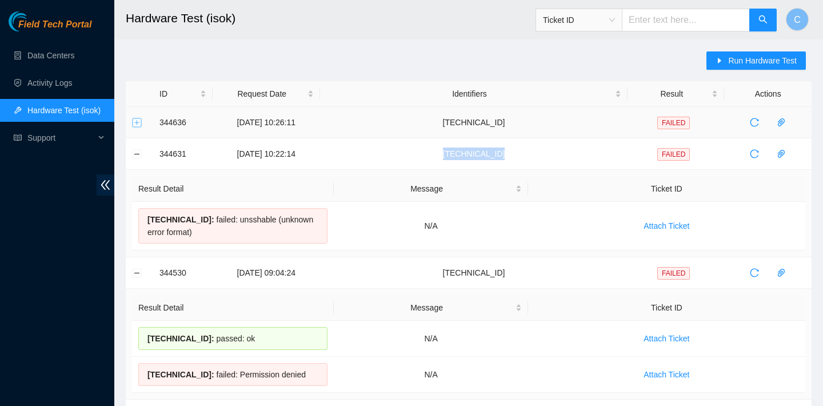
click at [138, 123] on button "Expand row" at bounding box center [137, 122] width 9 height 9
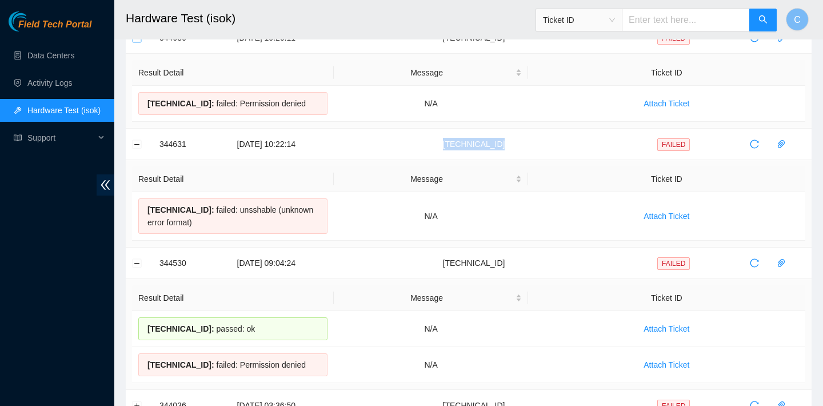
scroll to position [147, 0]
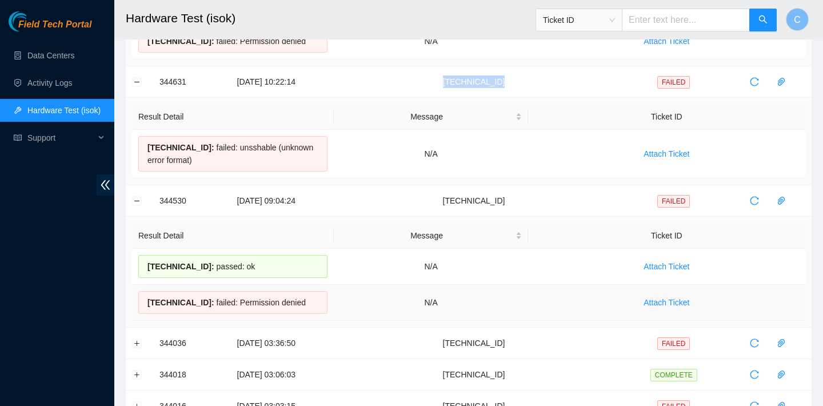
drag, startPoint x: 146, startPoint y: 266, endPoint x: 315, endPoint y: 306, distance: 173.8
click at [315, 306] on tbody "23.205.41.153 : passed: ok N/A Attach Ticket 23.205.41.152 : failed: Permission…" at bounding box center [468, 284] width 673 height 72
copy tbody "23.205.41.153 : passed: ok N/A Attach Ticket 23.205.41.152 : failed: Permission…"
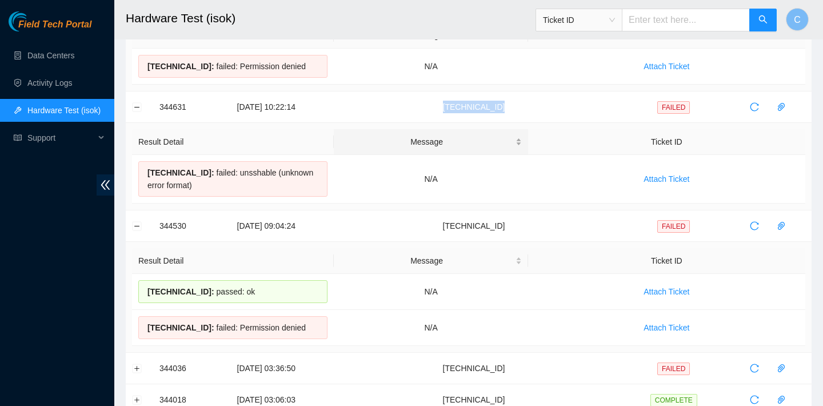
scroll to position [98, 0]
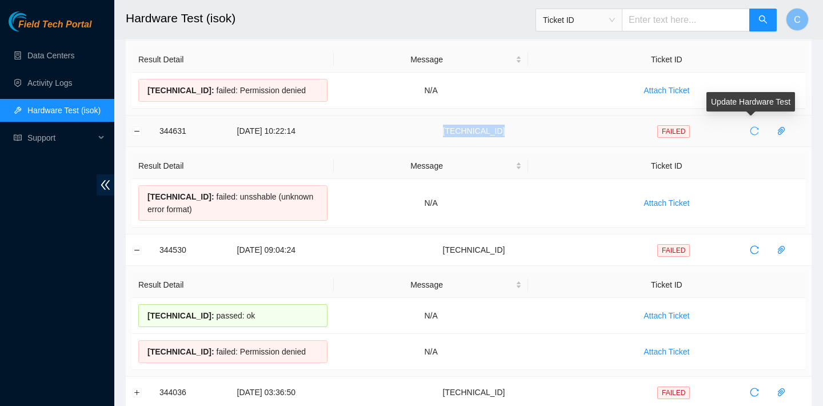
click at [749, 127] on icon "reload" at bounding box center [753, 130] width 9 height 9
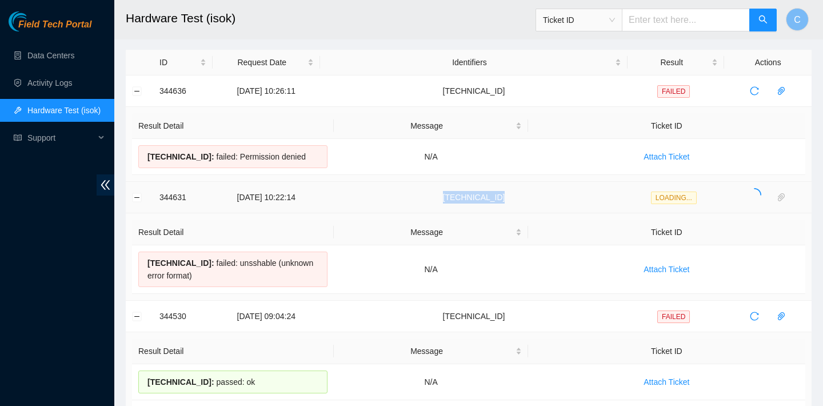
scroll to position [74, 0]
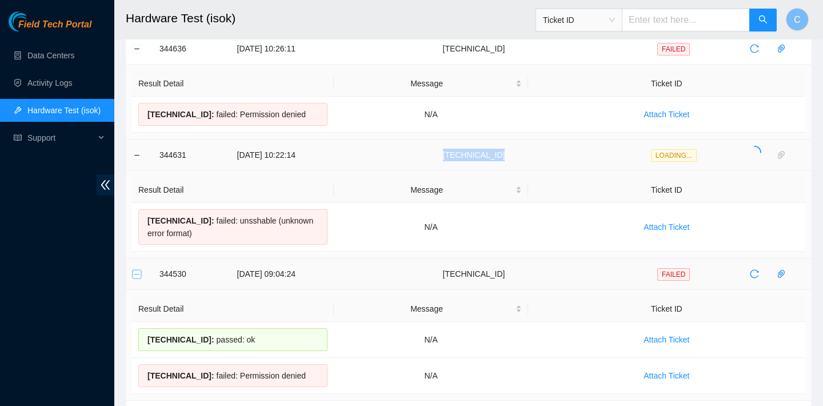
click at [138, 275] on button "Collapse row" at bounding box center [137, 273] width 9 height 9
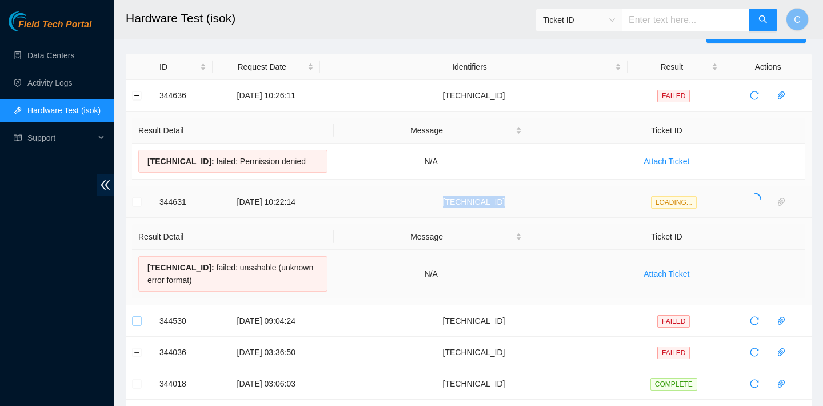
scroll to position [0, 0]
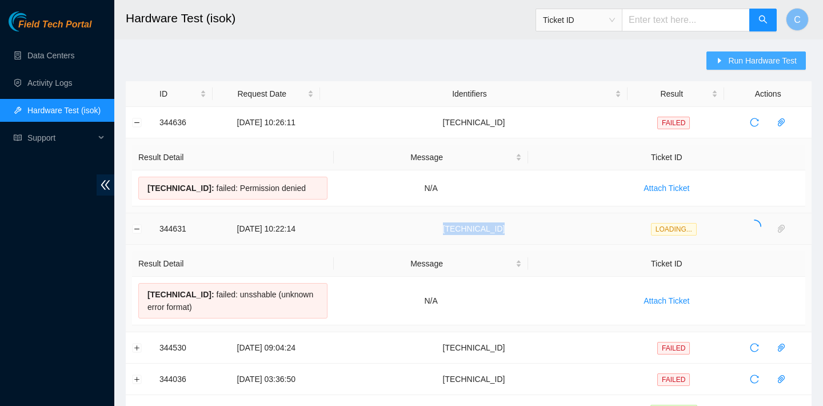
click at [732, 58] on span "Run Hardware Test" at bounding box center [762, 60] width 69 height 13
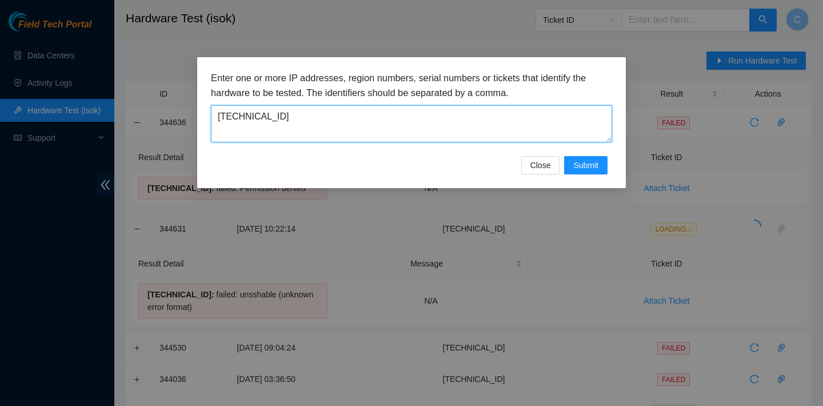
click at [438, 121] on textarea "[TECHNICAL_ID]" at bounding box center [411, 123] width 401 height 37
drag, startPoint x: 438, startPoint y: 121, endPoint x: 204, endPoint y: 118, distance: 233.7
click at [204, 118] on div "Enter one or more IP addresses, region numbers, serial numbers or tickets that …" at bounding box center [411, 122] width 428 height 131
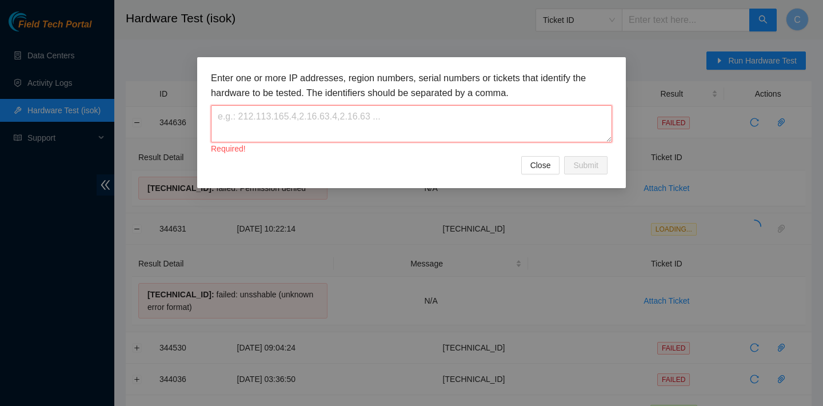
paste textarea "[TECHNICAL_ID]"
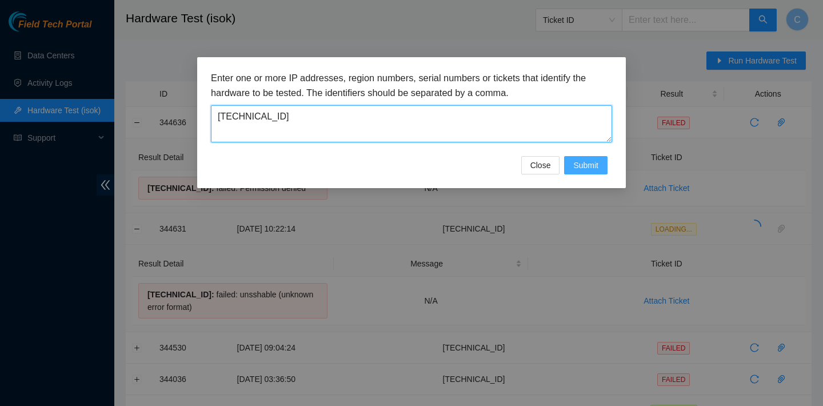
type textarea "[TECHNICAL_ID]"
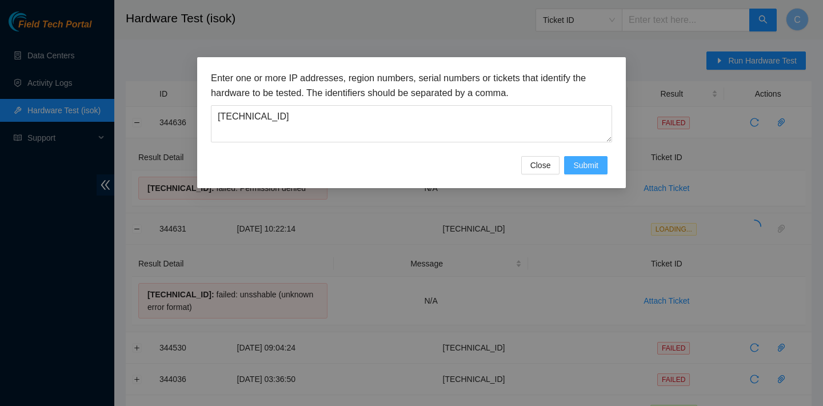
click at [573, 163] on span "Submit" at bounding box center [585, 165] width 25 height 13
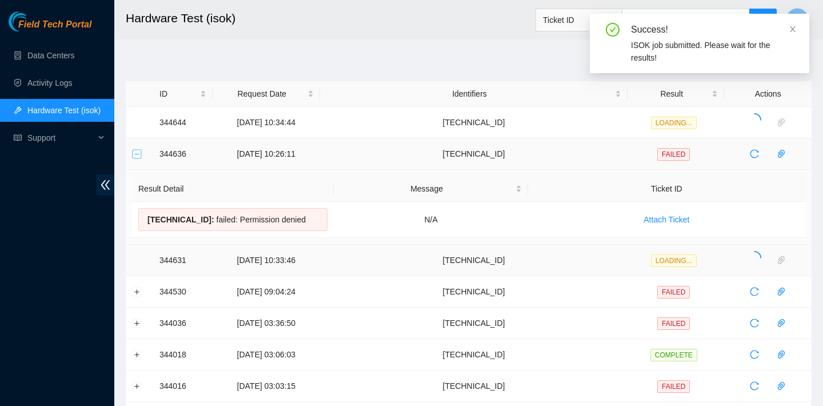
click at [135, 154] on button "Collapse row" at bounding box center [137, 153] width 9 height 9
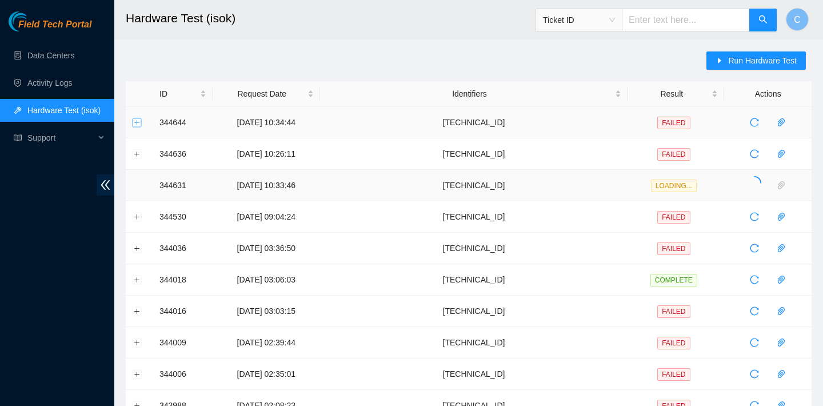
click at [140, 119] on button "Expand row" at bounding box center [137, 122] width 9 height 9
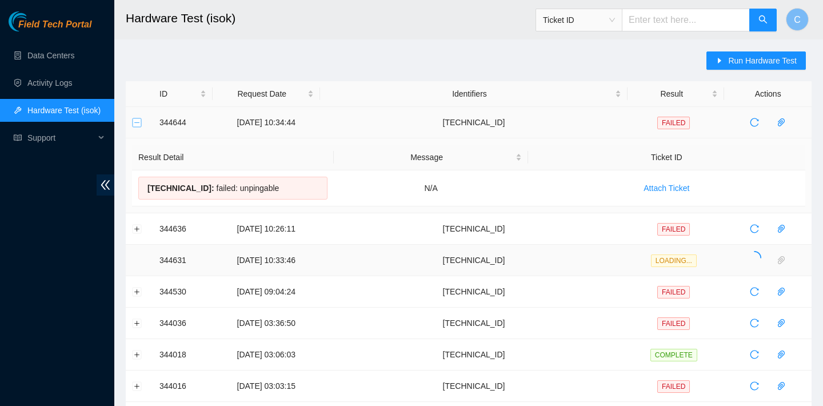
click at [140, 119] on button "Collapse row" at bounding box center [137, 122] width 9 height 9
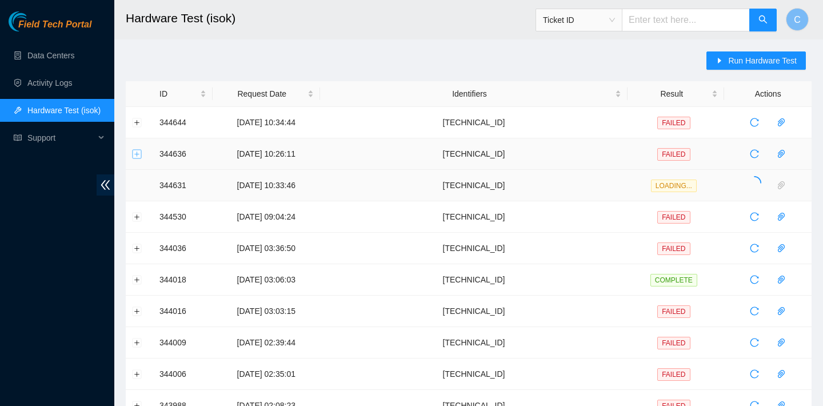
click at [139, 156] on button "Expand row" at bounding box center [137, 153] width 9 height 9
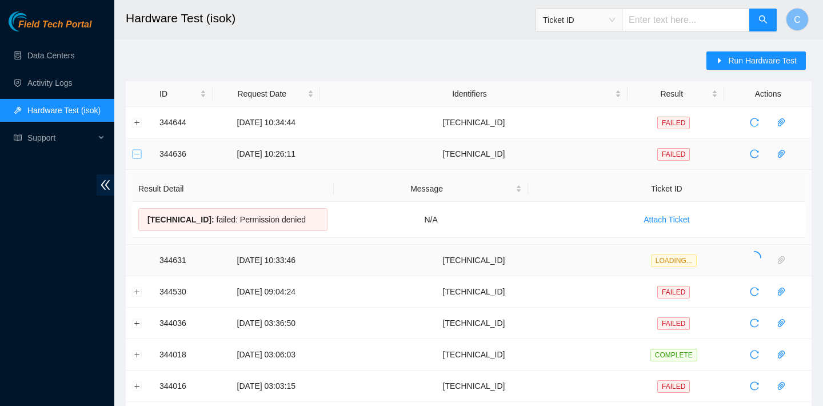
click at [139, 156] on button "Collapse row" at bounding box center [137, 153] width 9 height 9
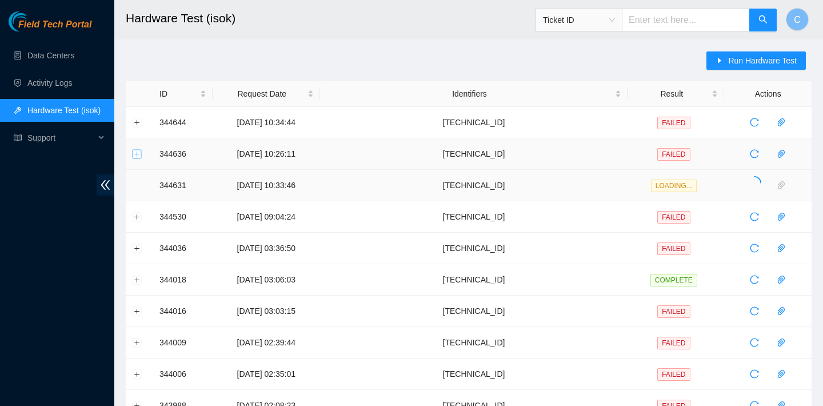
click at [135, 153] on button "Expand row" at bounding box center [137, 153] width 9 height 9
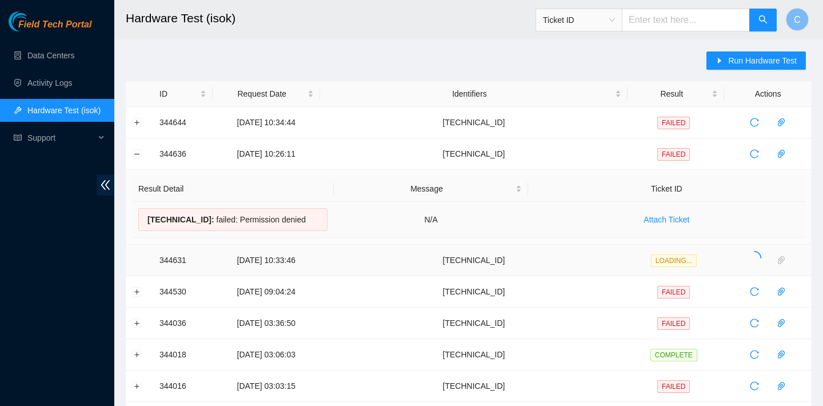
drag, startPoint x: 142, startPoint y: 220, endPoint x: 287, endPoint y: 232, distance: 145.6
click at [287, 233] on td "23.73.205.75 : failed: Permission denied" at bounding box center [233, 220] width 202 height 36
copy div "23.73.205.75 : failed: Permission denied"
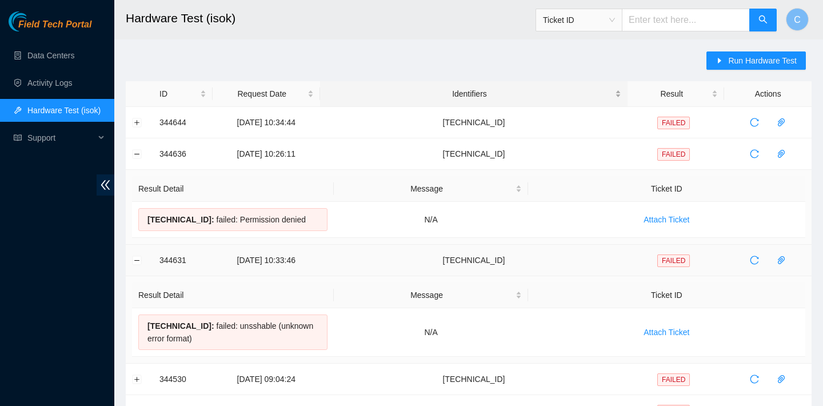
copy div "23.73.205.75 : failed: Permission denied"
click at [137, 153] on button "Collapse row" at bounding box center [137, 153] width 9 height 9
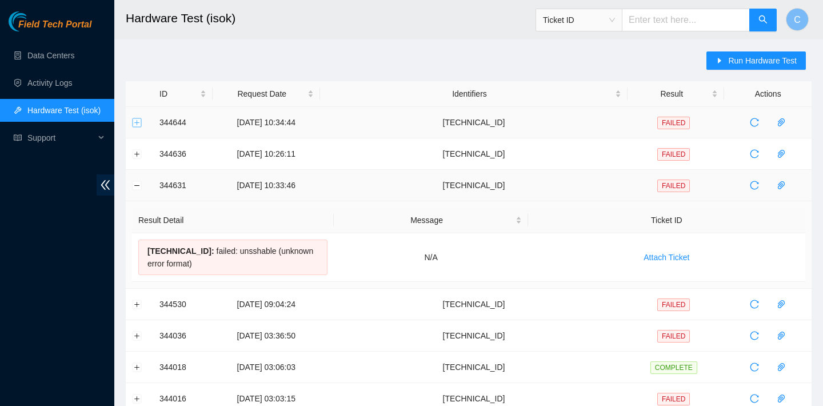
click at [136, 121] on button "Expand row" at bounding box center [137, 122] width 9 height 9
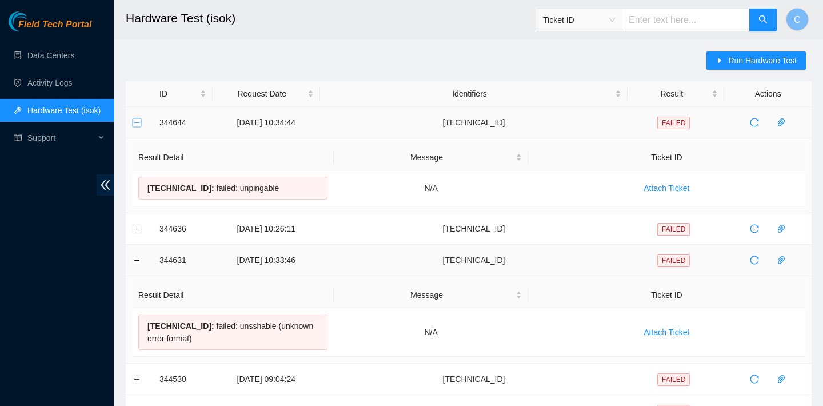
click at [136, 121] on button "Collapse row" at bounding box center [137, 122] width 9 height 9
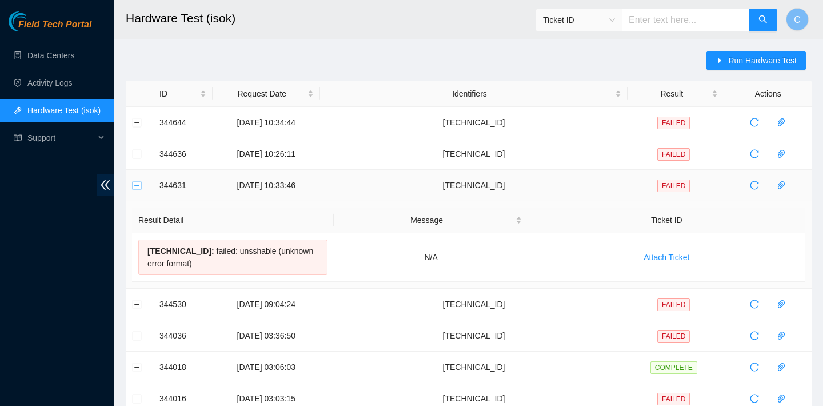
click at [139, 185] on button "Collapse row" at bounding box center [137, 185] width 9 height 9
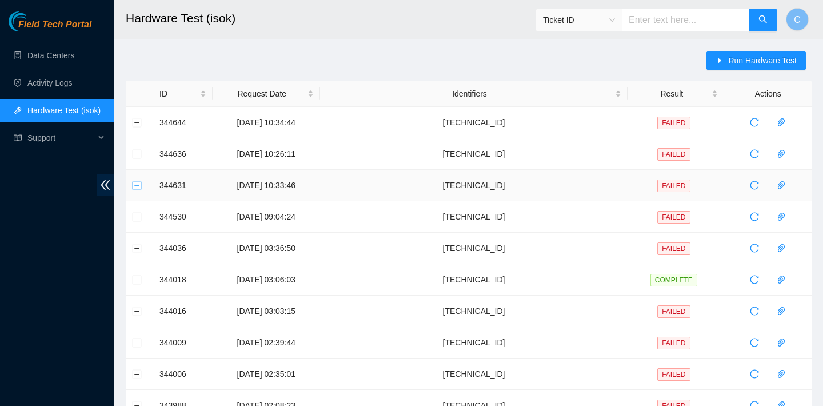
click at [139, 185] on button "Expand row" at bounding box center [137, 185] width 9 height 9
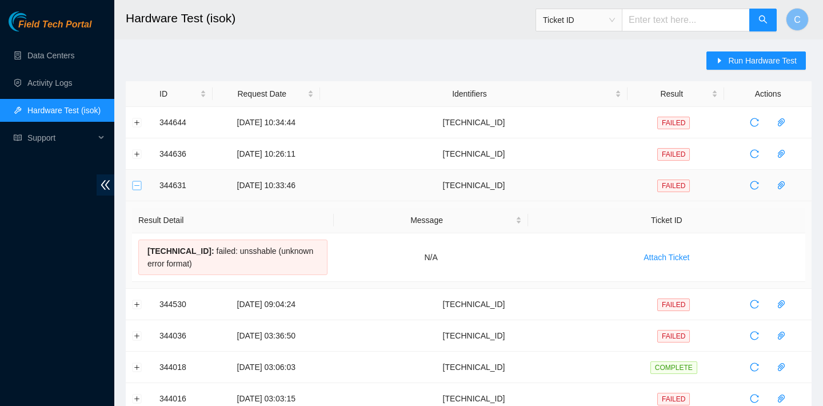
click at [139, 183] on button "Collapse row" at bounding box center [137, 185] width 9 height 9
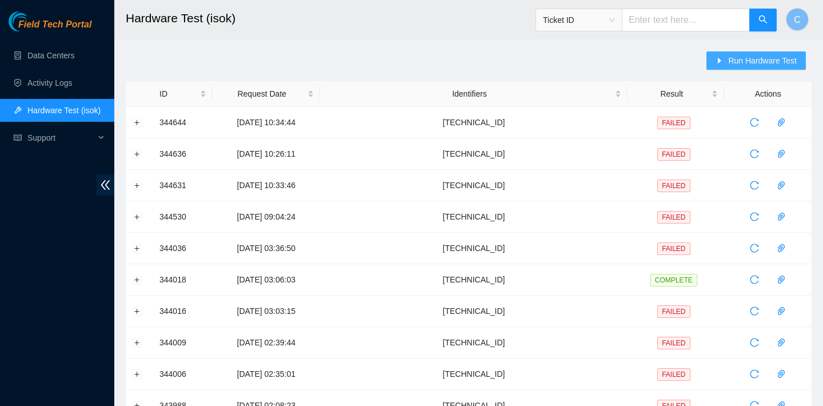
click at [731, 57] on span "Run Hardware Test" at bounding box center [762, 60] width 69 height 13
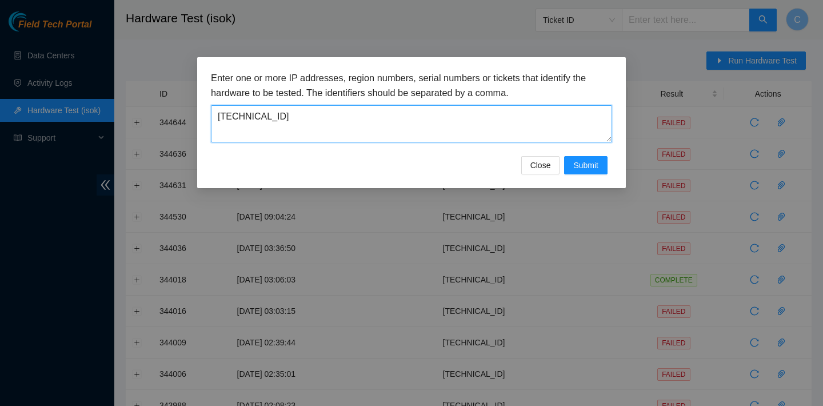
drag, startPoint x: 371, startPoint y: 112, endPoint x: 207, endPoint y: 98, distance: 164.0
click at [207, 98] on div "Enter one or more IP addresses, region numbers, serial numbers or tickets that …" at bounding box center [411, 122] width 428 height 131
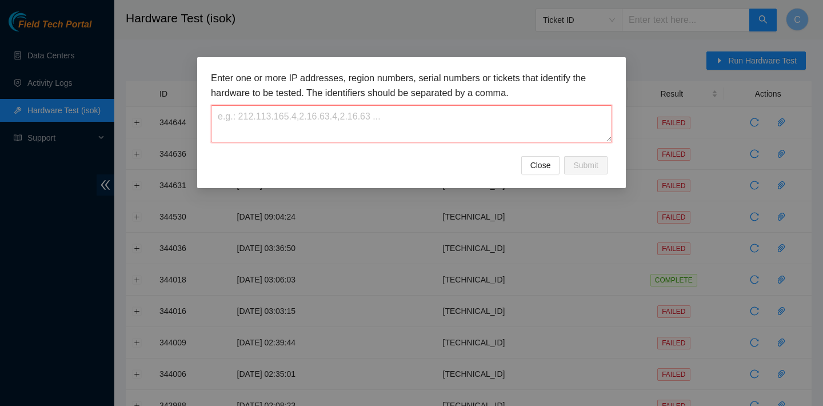
paste textarea "[TECHNICAL_ID]"
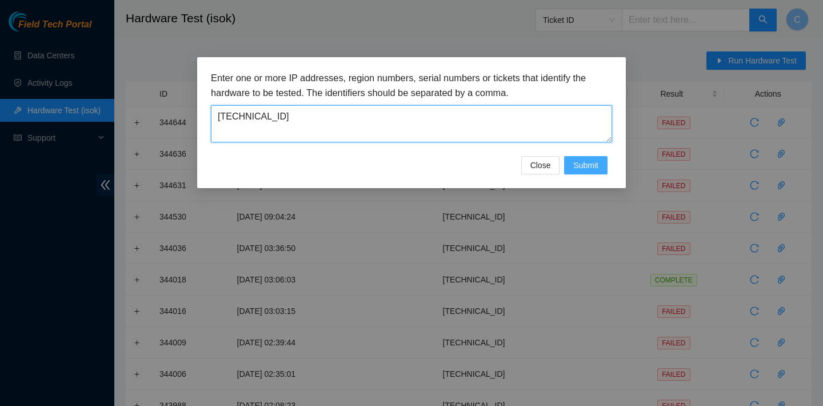
type textarea "[TECHNICAL_ID]"
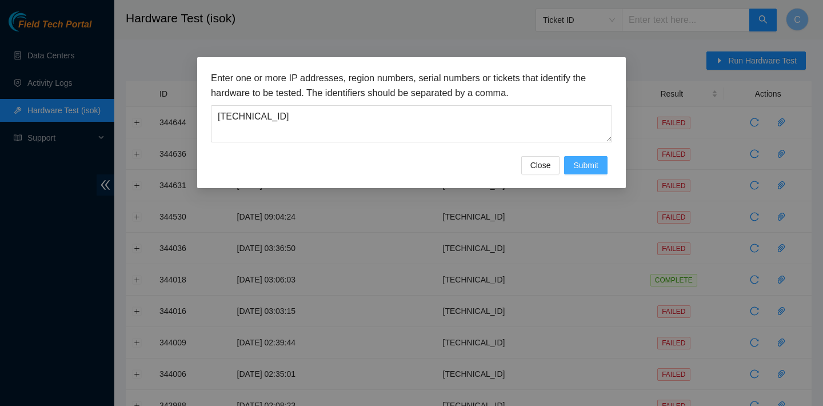
click at [583, 167] on span "Submit" at bounding box center [585, 165] width 25 height 13
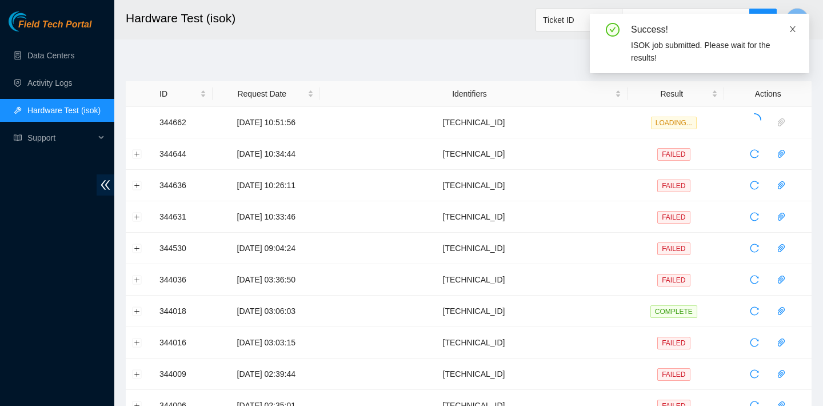
click at [792, 29] on icon "close" at bounding box center [792, 29] width 6 height 6
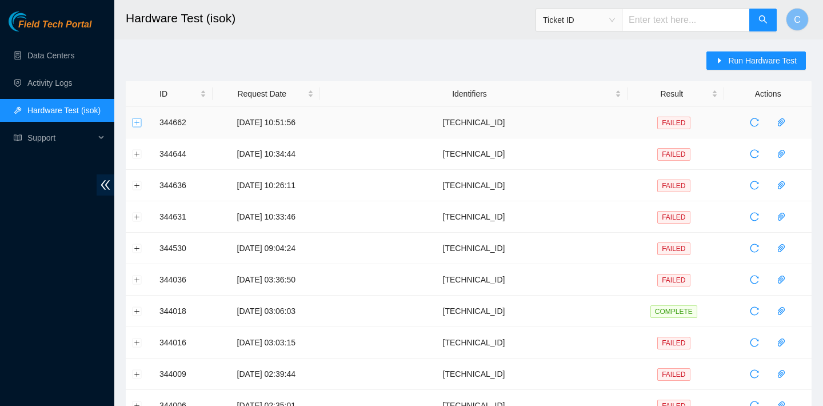
click at [138, 122] on button "Expand row" at bounding box center [137, 122] width 9 height 9
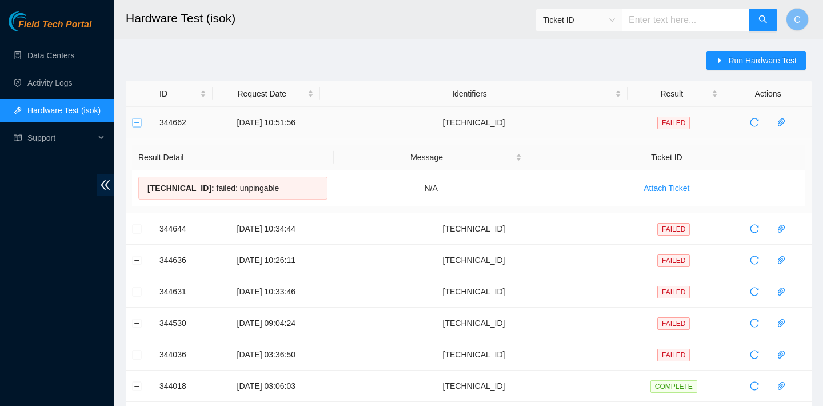
click at [138, 122] on button "Collapse row" at bounding box center [137, 122] width 9 height 9
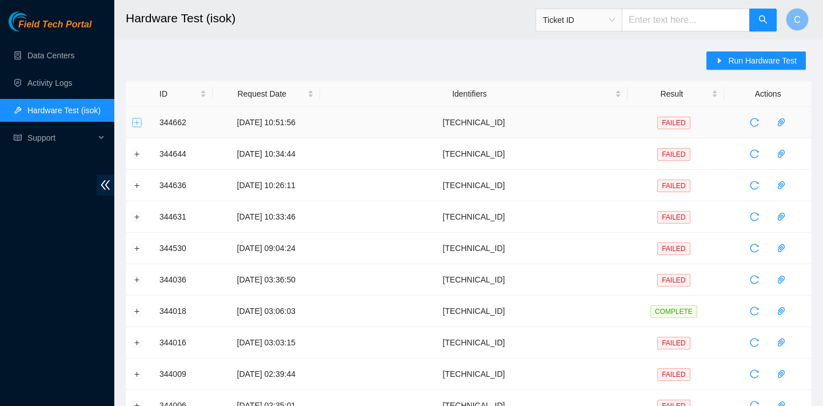
click at [140, 119] on button "Expand row" at bounding box center [137, 122] width 9 height 9
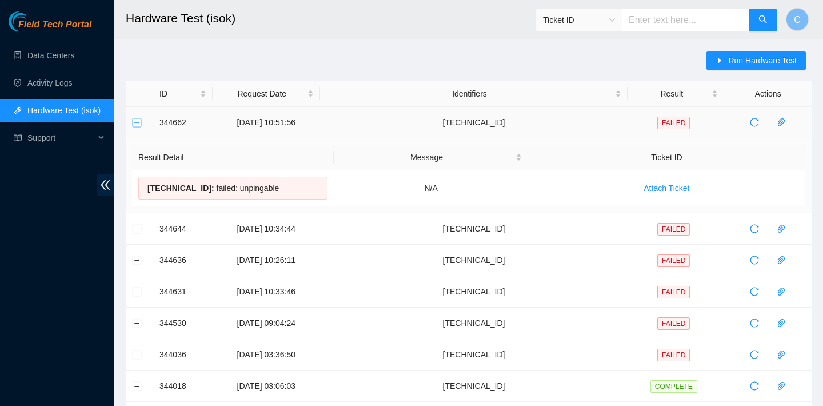
click at [140, 119] on button "Collapse row" at bounding box center [137, 122] width 9 height 9
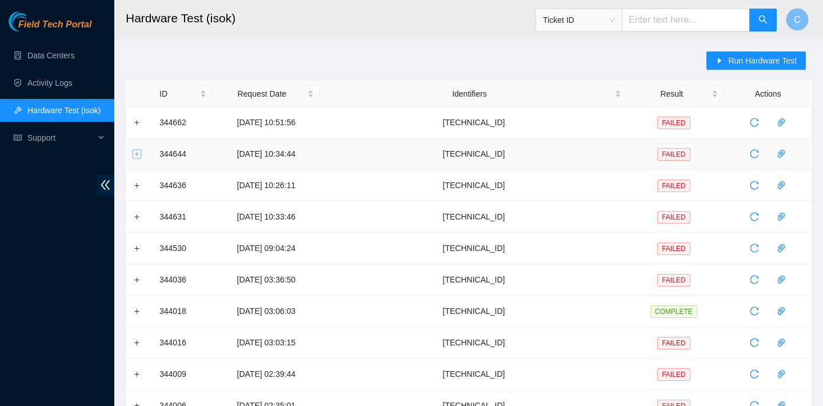
click at [137, 151] on button "Expand row" at bounding box center [137, 153] width 9 height 9
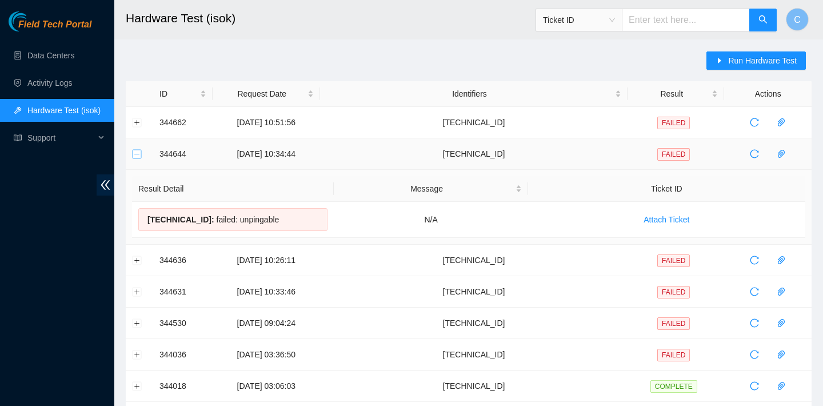
click at [137, 151] on button "Collapse row" at bounding box center [137, 153] width 9 height 9
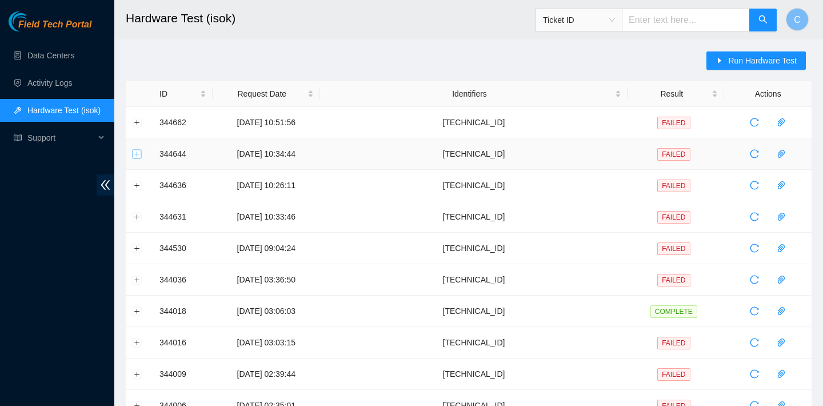
click at [140, 155] on button "Expand row" at bounding box center [137, 153] width 9 height 9
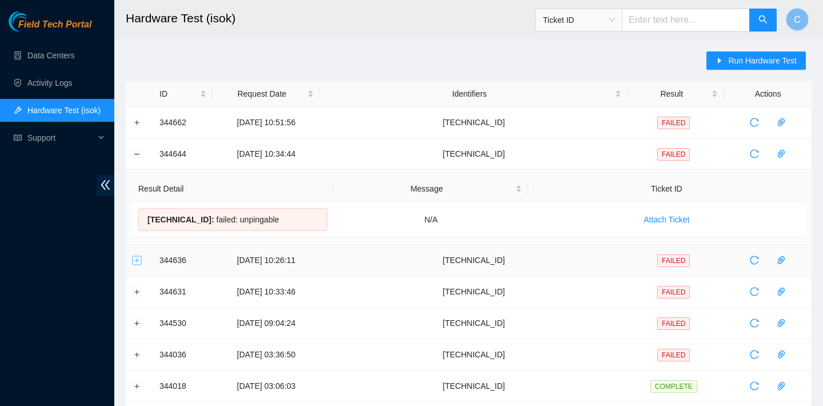
click at [138, 255] on button "Expand row" at bounding box center [137, 259] width 9 height 9
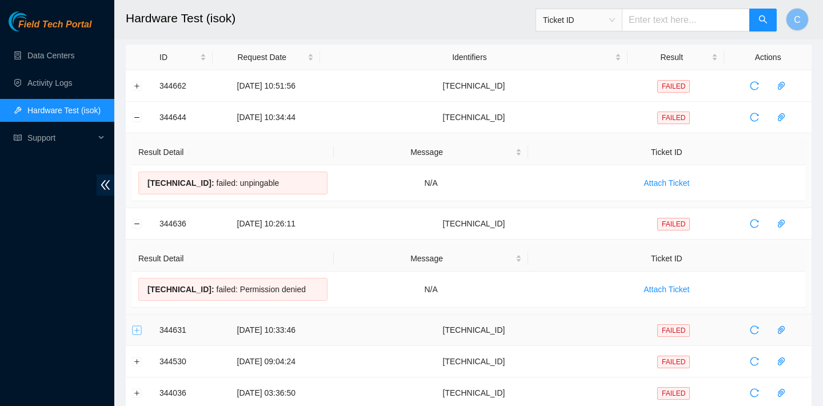
click at [134, 326] on button "Expand row" at bounding box center [137, 329] width 9 height 9
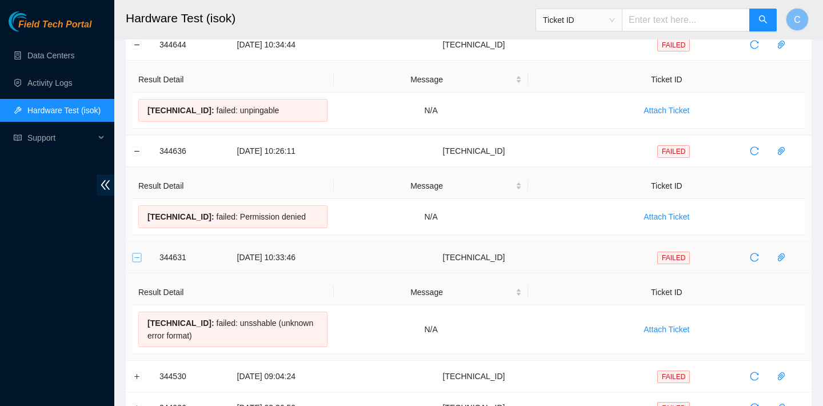
scroll to position [118, 0]
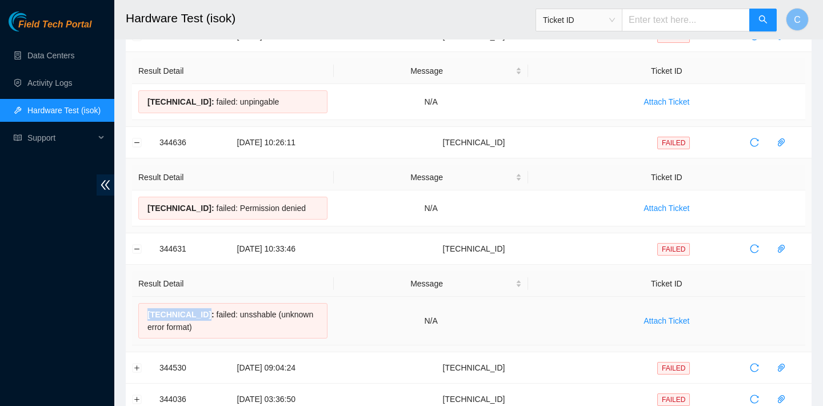
drag, startPoint x: 211, startPoint y: 310, endPoint x: 146, endPoint y: 316, distance: 65.4
click at [146, 316] on div "23.218.220.132 : failed: unsshable (unknown error format)" at bounding box center [232, 320] width 189 height 35
copy span "[TECHNICAL_ID]"
click at [138, 248] on button "Collapse row" at bounding box center [137, 248] width 9 height 9
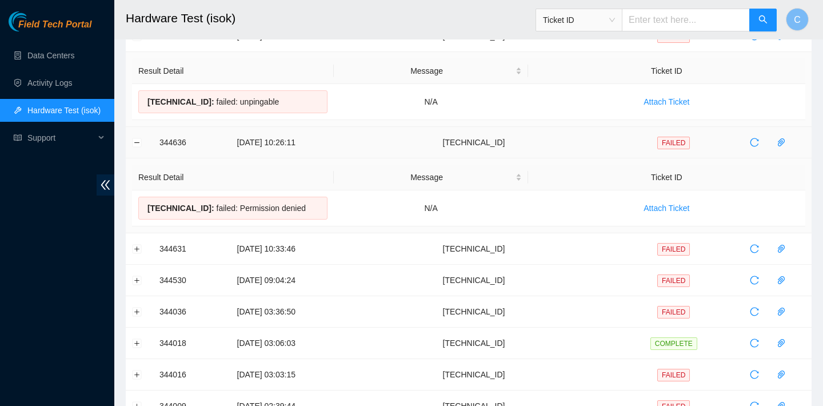
click at [140, 151] on td at bounding box center [139, 142] width 27 height 31
click at [137, 142] on button "Collapse row" at bounding box center [137, 142] width 9 height 9
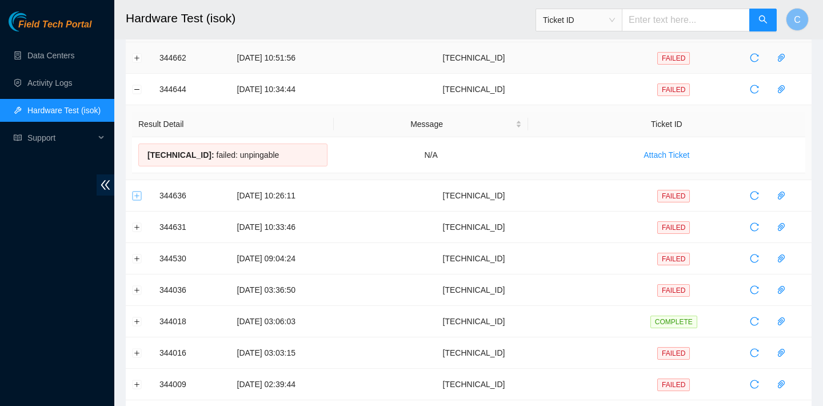
scroll to position [48, 0]
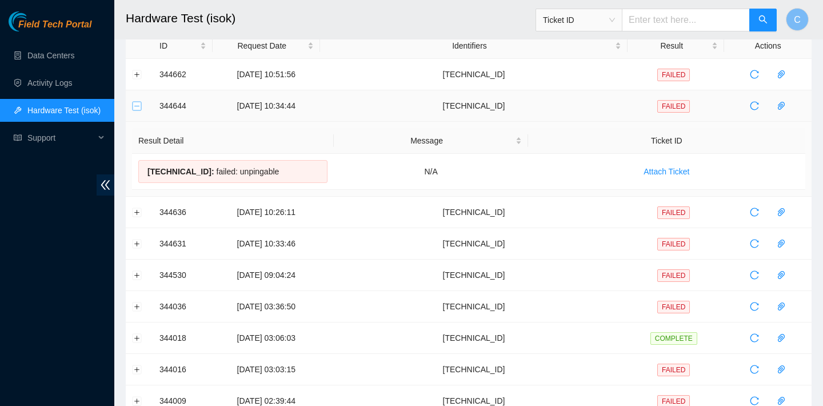
click at [133, 106] on button "Collapse row" at bounding box center [137, 105] width 9 height 9
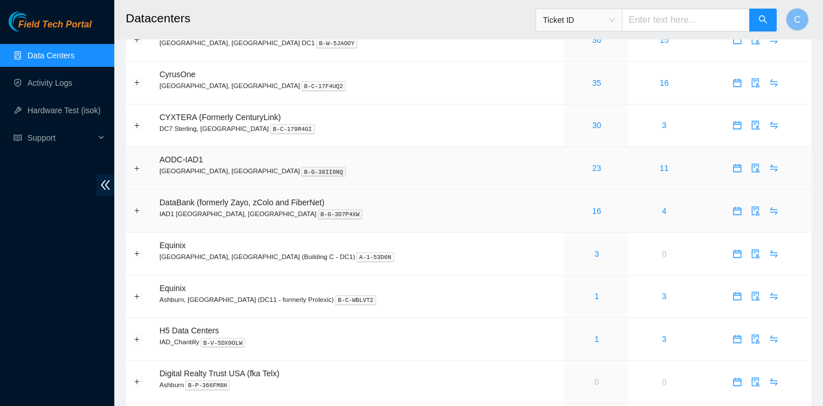
scroll to position [80, 0]
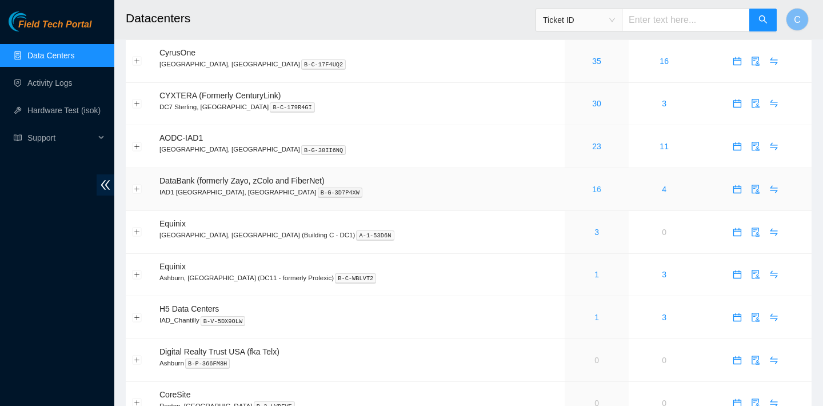
click at [592, 189] on link "16" at bounding box center [596, 189] width 9 height 9
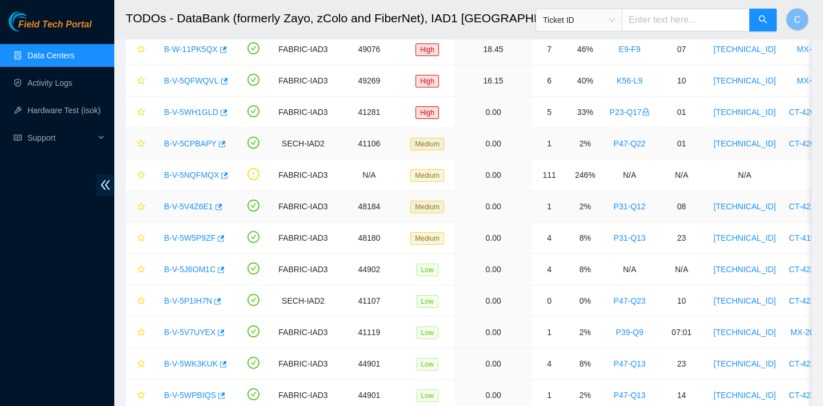
scroll to position [120, 0]
click at [226, 175] on icon "button" at bounding box center [225, 176] width 7 height 6
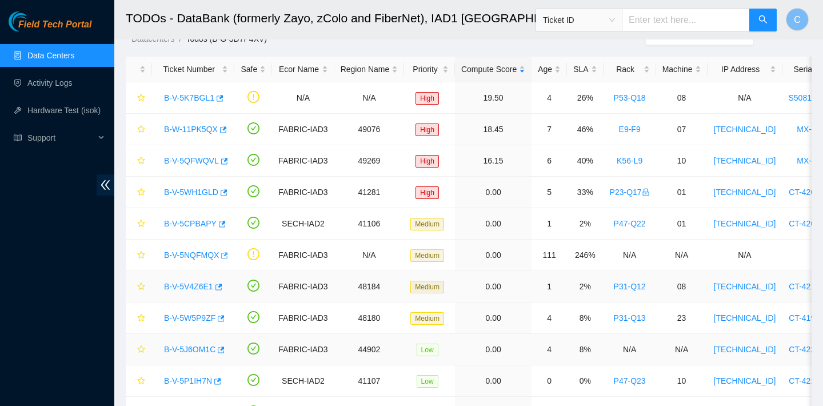
scroll to position [27, 0]
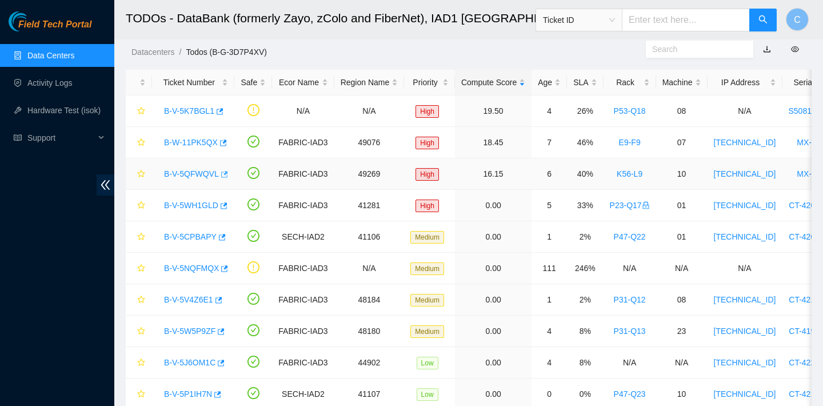
click at [225, 178] on span "button" at bounding box center [223, 174] width 8 height 9
click at [225, 143] on icon "button" at bounding box center [222, 143] width 8 height 8
click at [78, 112] on link "Hardware Test (isok)" at bounding box center [63, 110] width 73 height 9
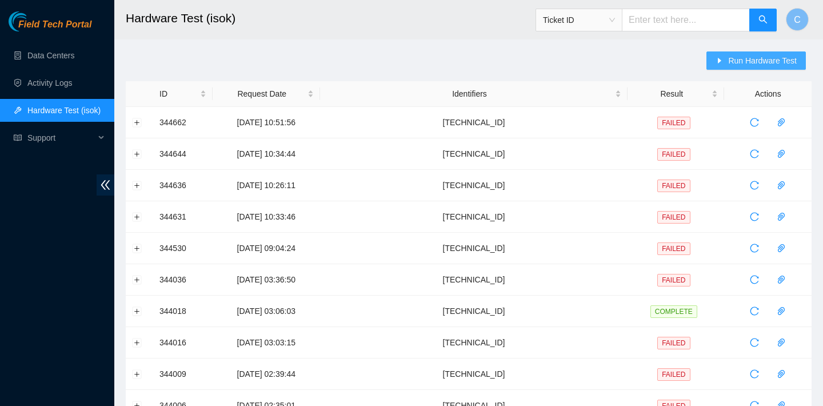
click at [754, 57] on span "Run Hardware Test" at bounding box center [762, 60] width 69 height 13
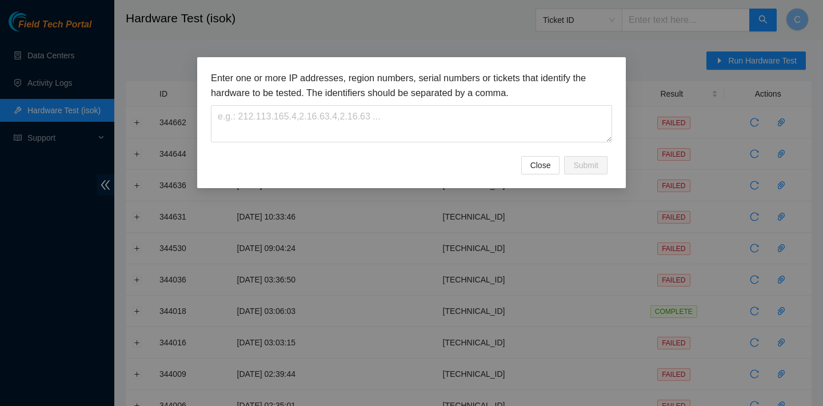
click at [493, 145] on div "Enter one or more IP addresses, region numbers, serial numbers or tickets that …" at bounding box center [411, 113] width 401 height 85
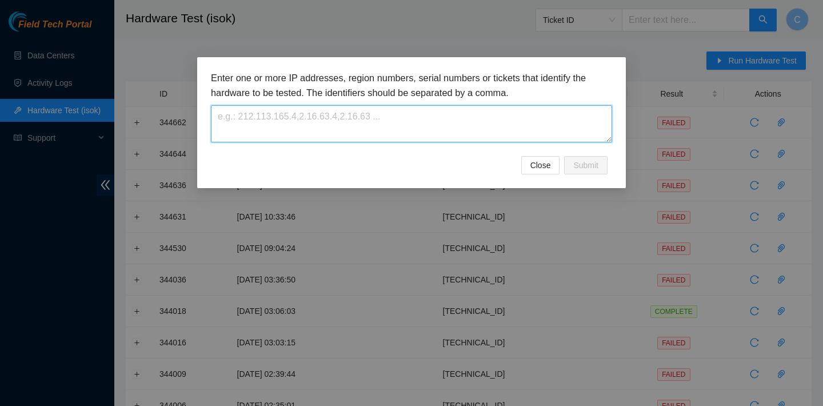
click at [493, 133] on textarea at bounding box center [411, 123] width 401 height 37
paste textarea "23.73.206.117"
type textarea "23.73.206.117"
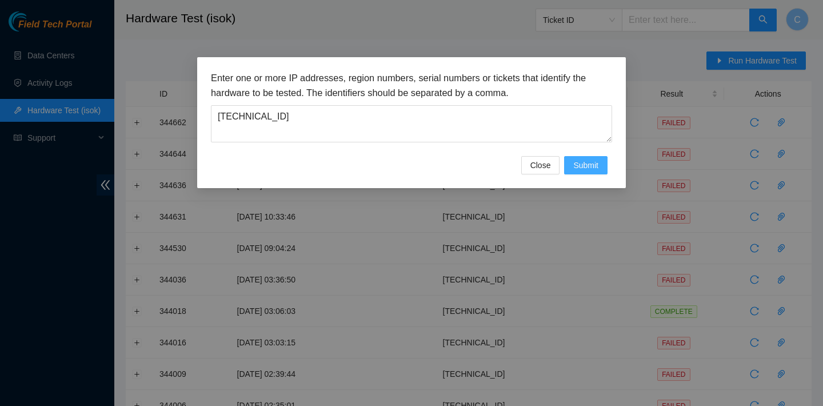
click at [589, 167] on span "Submit" at bounding box center [585, 165] width 25 height 13
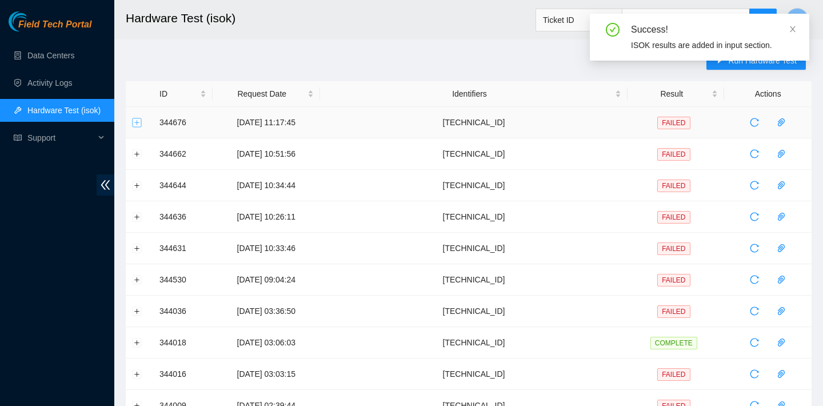
click at [137, 119] on button "Expand row" at bounding box center [137, 122] width 9 height 9
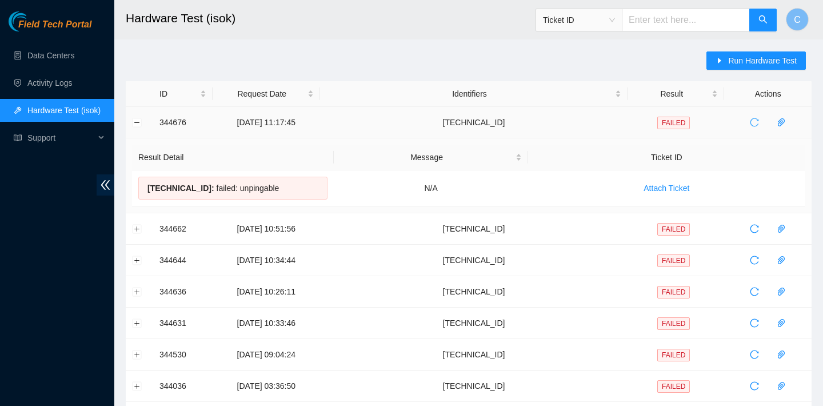
click at [756, 119] on icon "reload" at bounding box center [753, 122] width 9 height 9
click at [749, 122] on icon "reload" at bounding box center [753, 122] width 9 height 9
click at [139, 118] on button "Collapse row" at bounding box center [137, 122] width 9 height 9
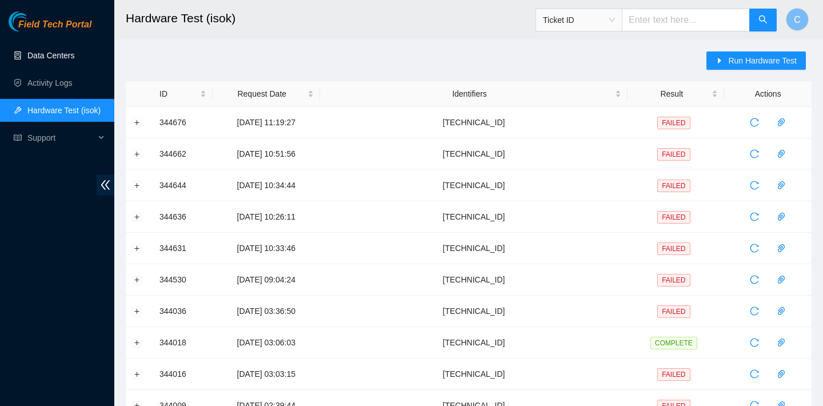
click at [62, 57] on link "Data Centers" at bounding box center [50, 55] width 47 height 9
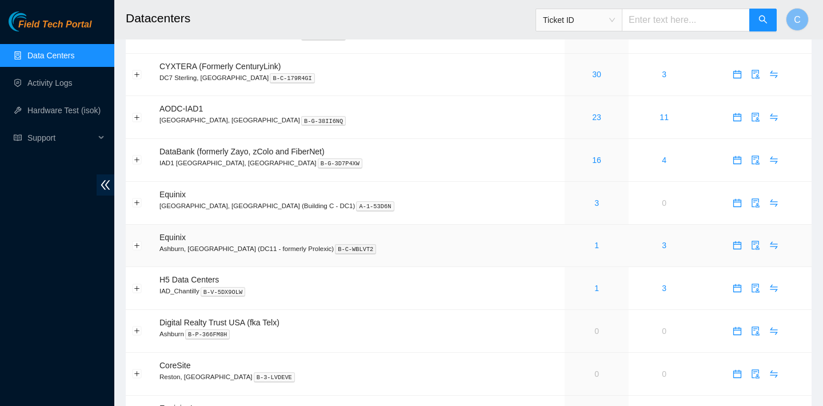
scroll to position [53, 0]
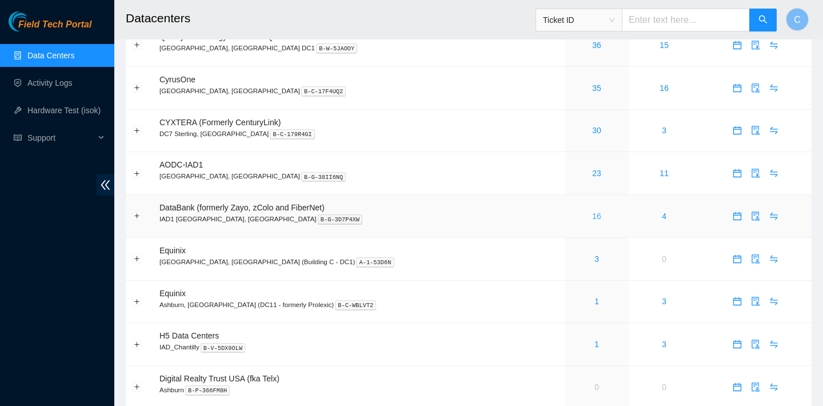
click at [592, 216] on link "16" at bounding box center [596, 215] width 9 height 9
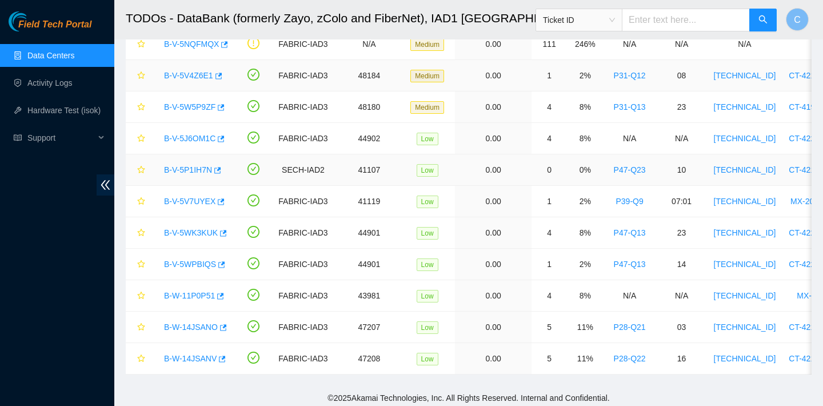
scroll to position [255, 0]
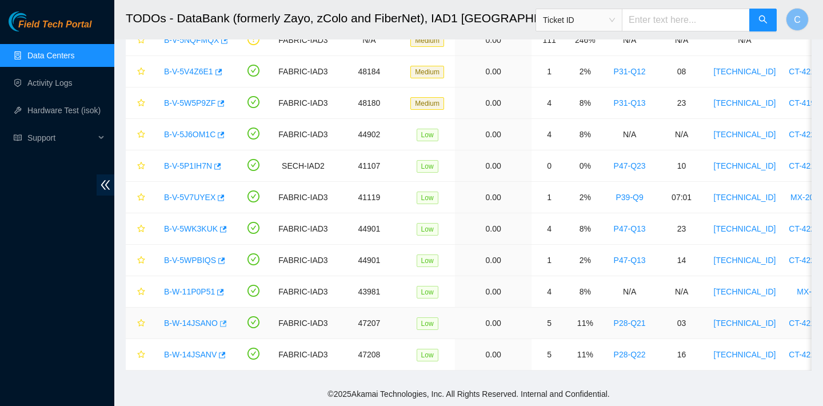
click at [220, 322] on icon "button" at bounding box center [222, 323] width 8 height 8
click at [228, 357] on div "B-W-14JSANV" at bounding box center [193, 354] width 70 height 18
click at [224, 354] on icon "button" at bounding box center [222, 354] width 7 height 6
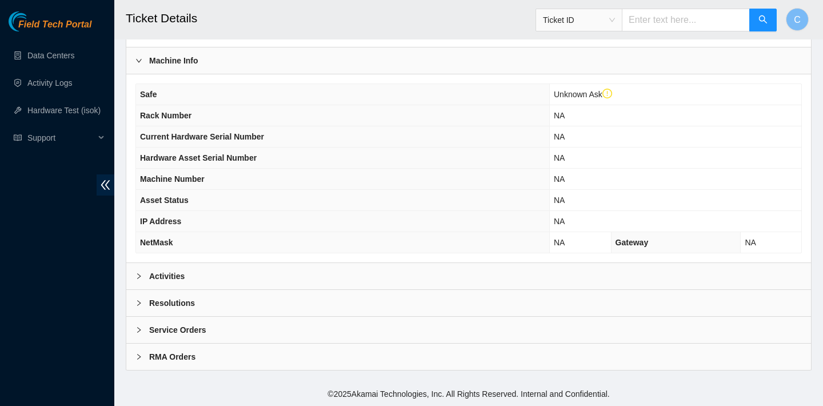
click at [339, 270] on div "Activities" at bounding box center [468, 276] width 684 height 26
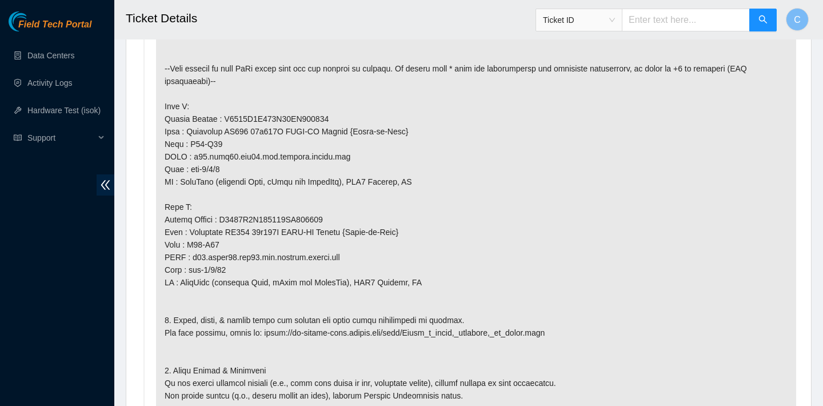
scroll to position [698, 0]
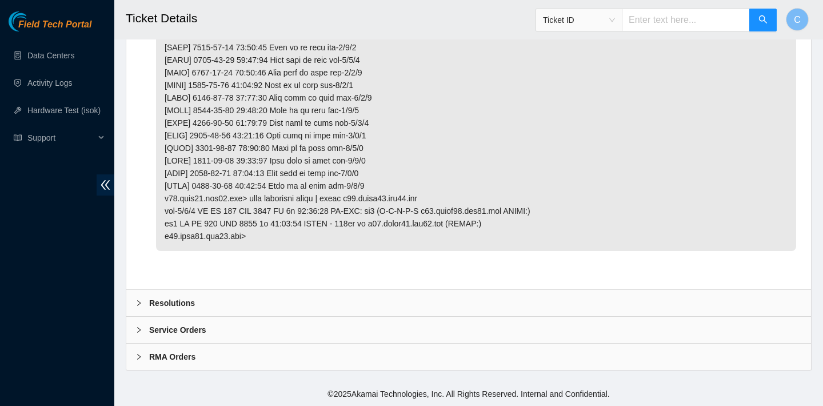
click at [300, 298] on div "Resolutions" at bounding box center [468, 303] width 684 height 26
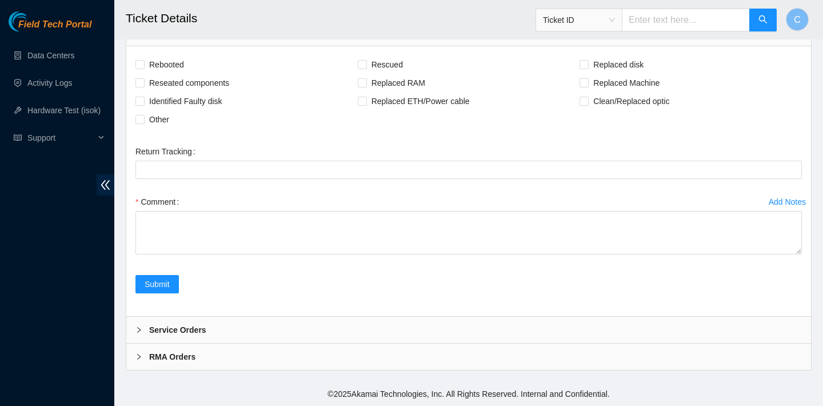
scroll to position [2606, 0]
click at [603, 110] on span "Clean/Replaced optic" at bounding box center [630, 101] width 85 height 18
click at [587, 105] on input "Clean/Replaced optic" at bounding box center [583, 101] width 8 height 8
checkbox input "true"
click at [210, 92] on span "Reseated components" at bounding box center [189, 83] width 89 height 18
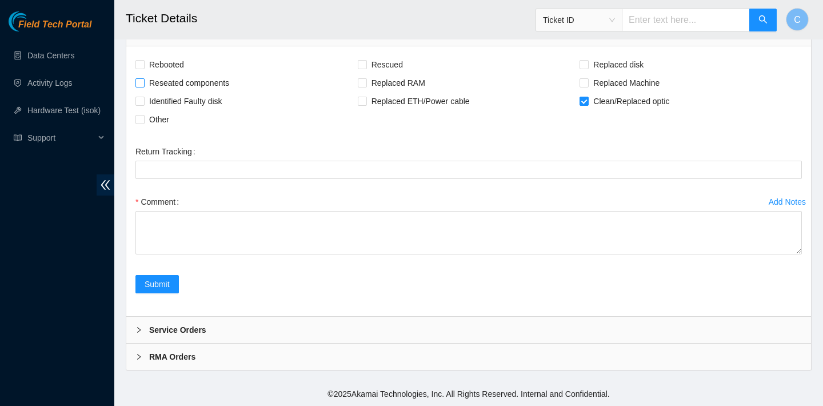
click at [143, 86] on input "Reseated components" at bounding box center [139, 82] width 8 height 8
checkbox input "true"
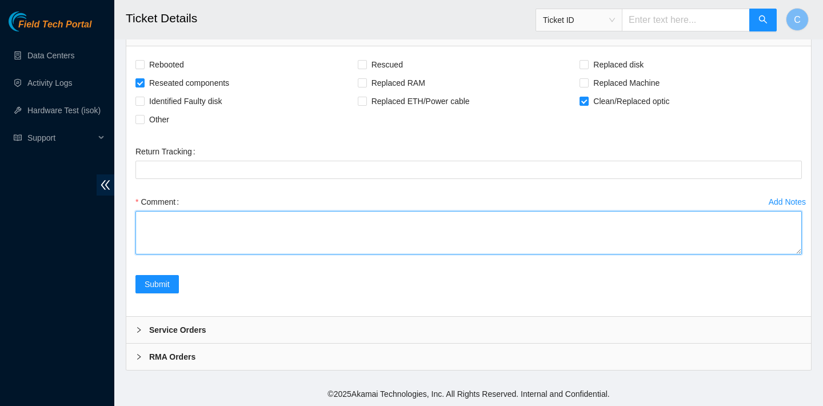
click at [200, 254] on textarea "Comment" at bounding box center [468, 232] width 666 height 43
click at [276, 250] on textarea "verified rack, machine, port number cleaned, scoped, and reseated both sides" at bounding box center [468, 232] width 666 height 43
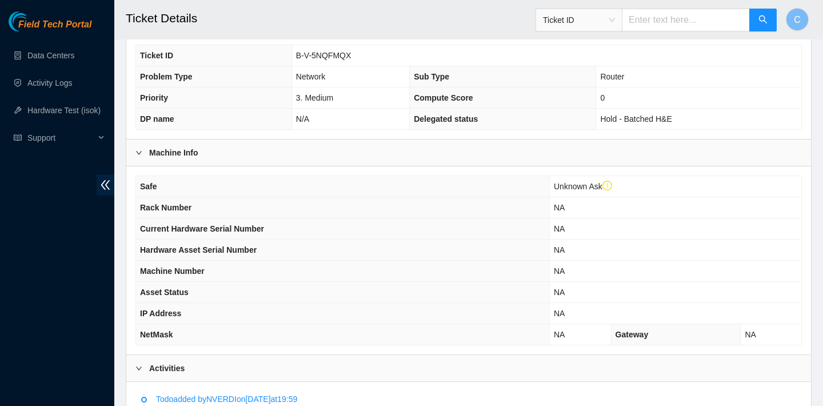
scroll to position [179, 0]
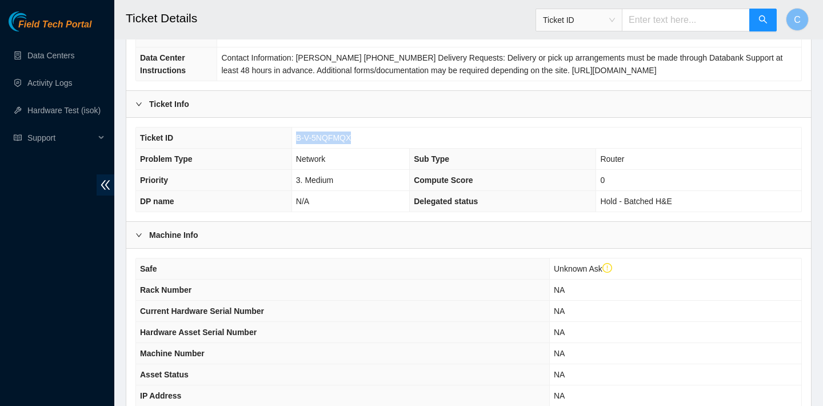
drag, startPoint x: 363, startPoint y: 135, endPoint x: 296, endPoint y: 131, distance: 67.5
click at [296, 131] on td "B-V-5NQFMQX" at bounding box center [546, 137] width 510 height 21
copy span "B-V-5NQFMQX"
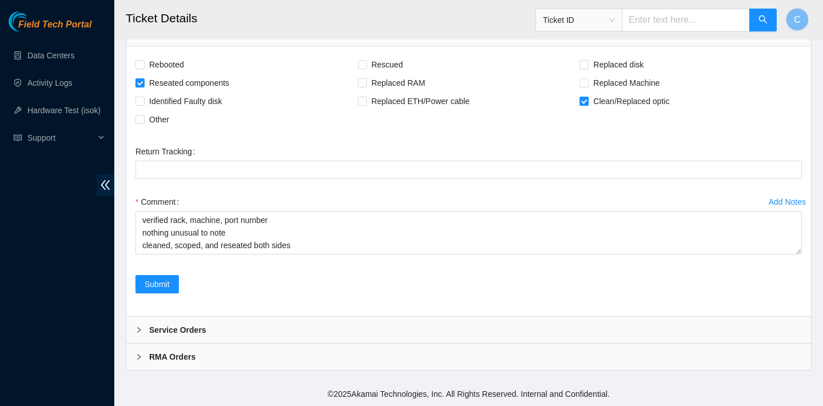
scroll to position [2635, 0]
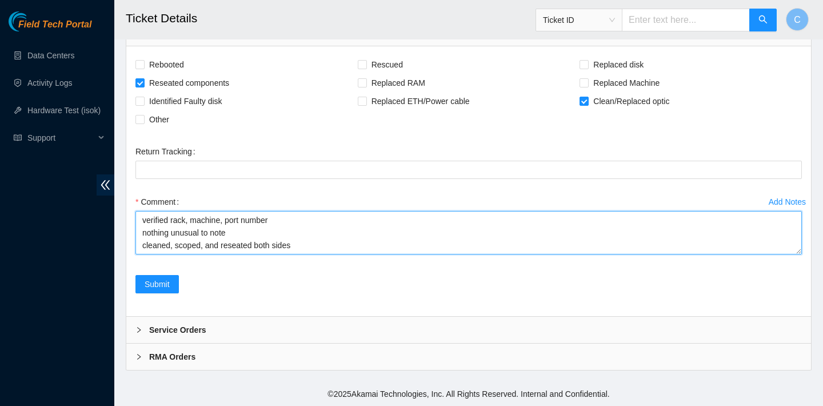
click at [303, 238] on textarea "verified rack, machine, port number nothing unusual to note cleaned, scoped, an…" at bounding box center [468, 232] width 666 height 43
click at [310, 244] on textarea "verified rack, machine, port number nothing unusual to note cleaned, scoped, an…" at bounding box center [468, 232] width 666 height 43
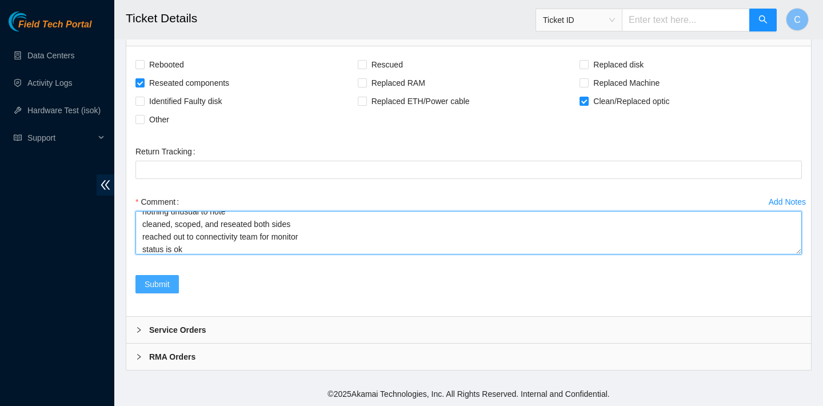
type textarea "verified rack, machine, port number nothing unusual to note cleaned, scoped, an…"
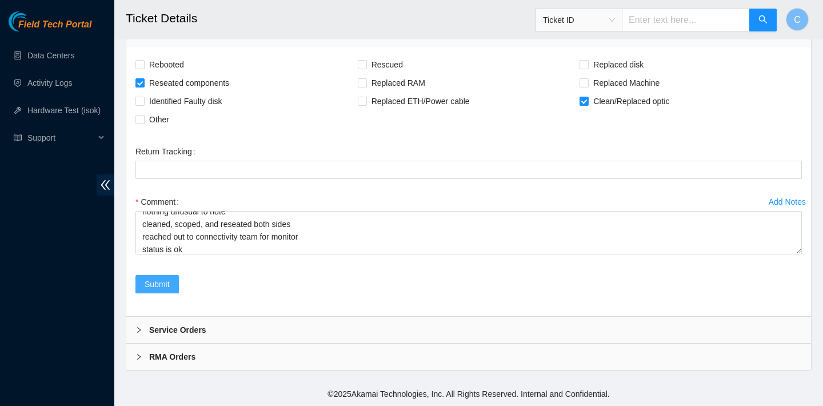
click at [166, 278] on span "Submit" at bounding box center [157, 284] width 25 height 13
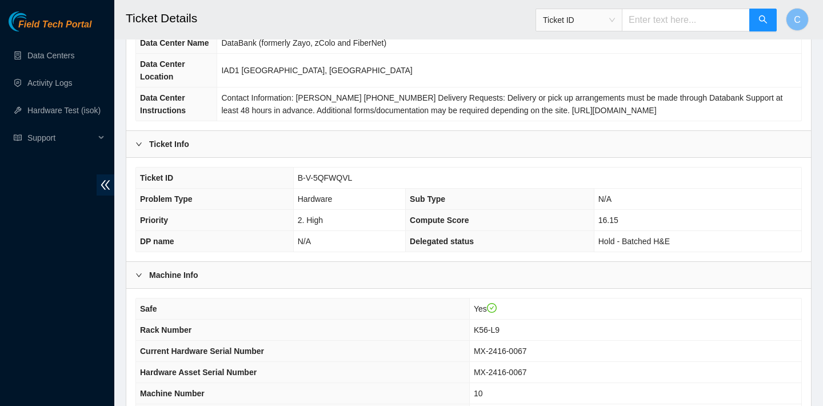
scroll to position [332, 0]
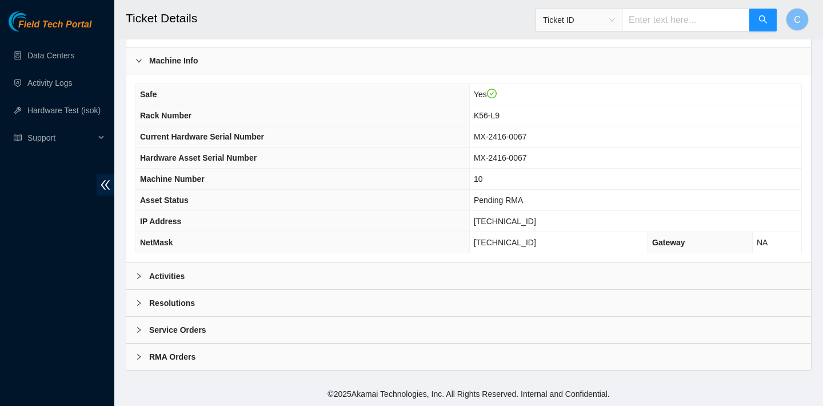
click at [412, 272] on div "Activities" at bounding box center [468, 276] width 684 height 26
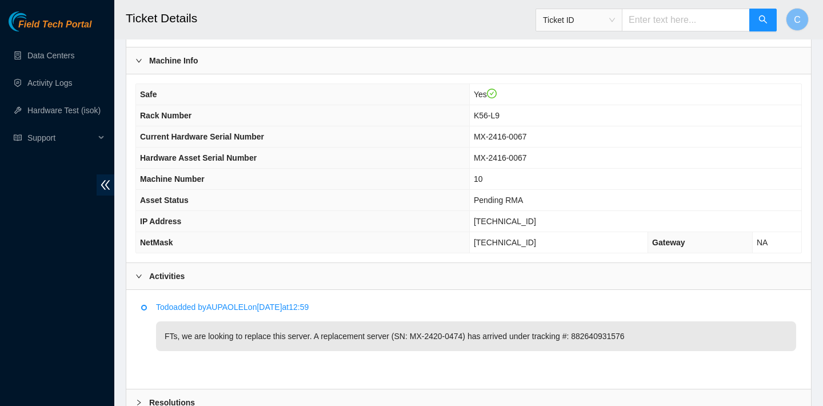
scroll to position [432, 0]
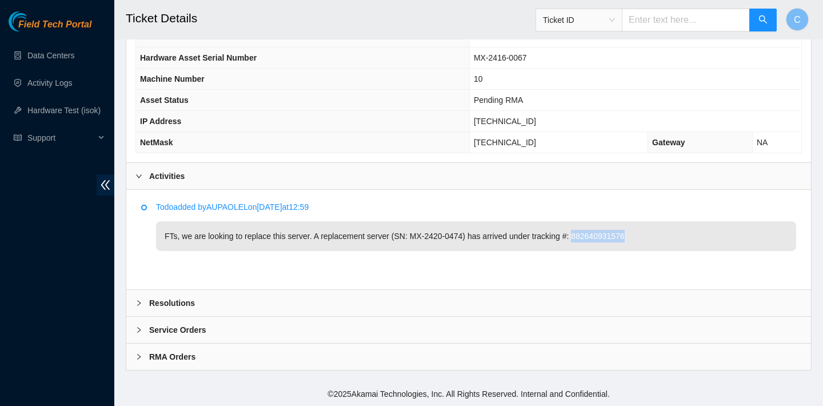
drag, startPoint x: 655, startPoint y: 235, endPoint x: 591, endPoint y: 235, distance: 64.6
click at [591, 235] on p "FTs, we are looking to replace this server. A replacement server (SN: MX-2420-0…" at bounding box center [476, 236] width 640 height 30
copy p "882640931576"
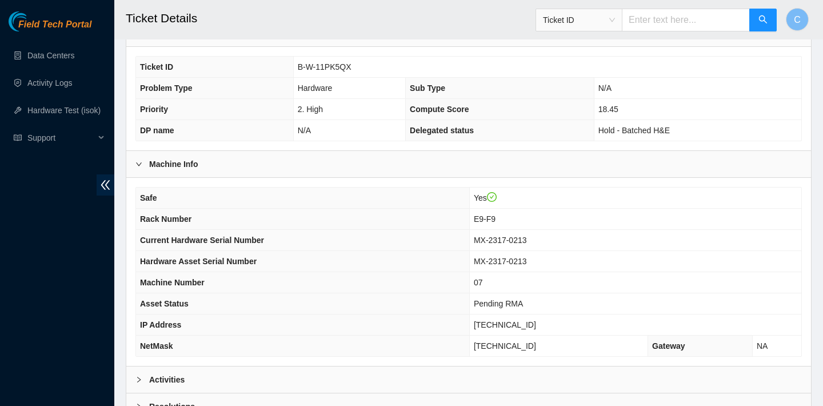
scroll to position [332, 0]
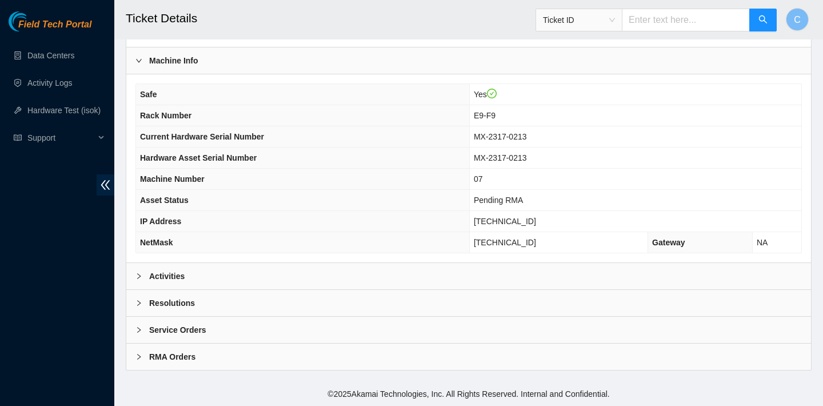
click at [409, 277] on div "Activities" at bounding box center [468, 276] width 684 height 26
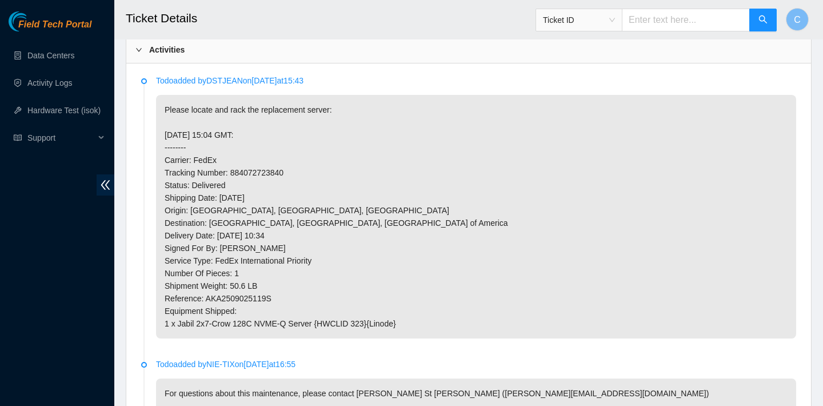
scroll to position [567, 0]
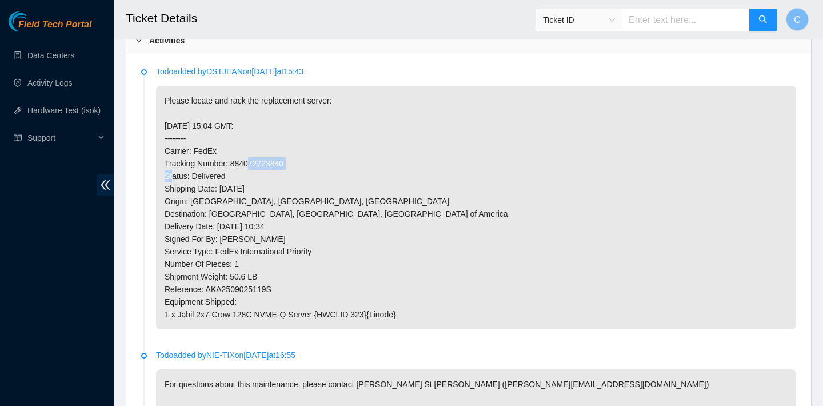
drag, startPoint x: 298, startPoint y: 161, endPoint x: 233, endPoint y: 161, distance: 64.6
click at [233, 161] on p "Please locate and rack the replacement server: [DATE] 15:04 GMT: -------- Carri…" at bounding box center [476, 207] width 640 height 243
copy p "884072723840"
click at [684, 157] on p "Please locate and rack the replacement server: [DATE] 15:04 GMT: -------- Carri…" at bounding box center [476, 207] width 640 height 243
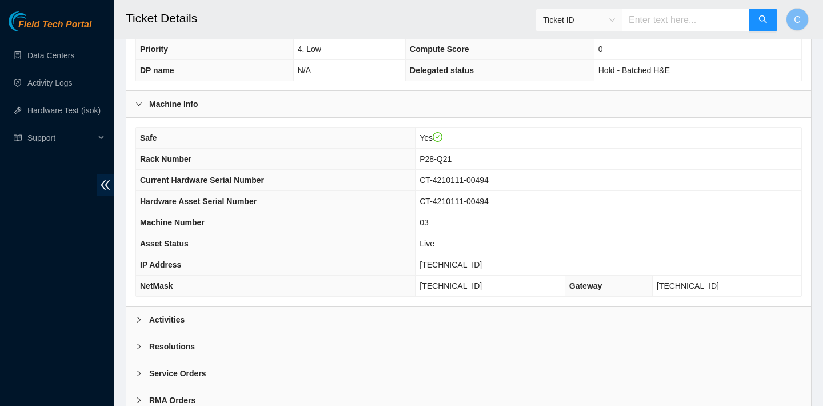
scroll to position [332, 0]
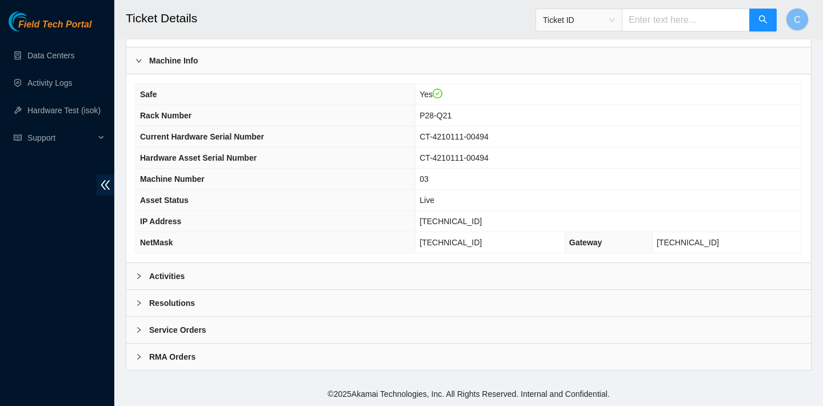
click at [313, 272] on div "Activities" at bounding box center [468, 276] width 684 height 26
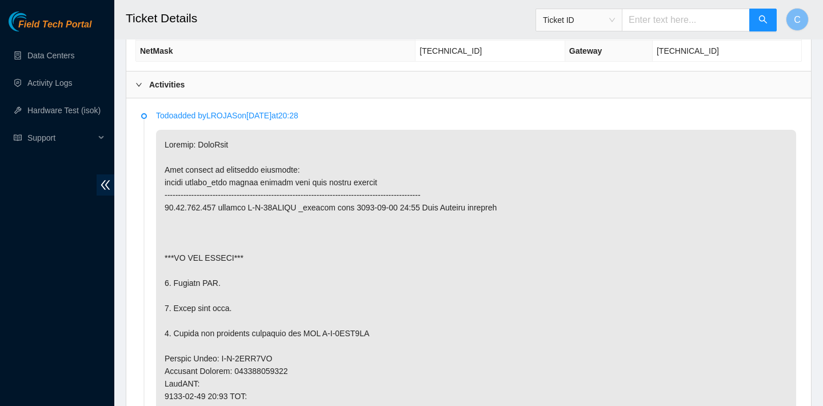
scroll to position [677, 0]
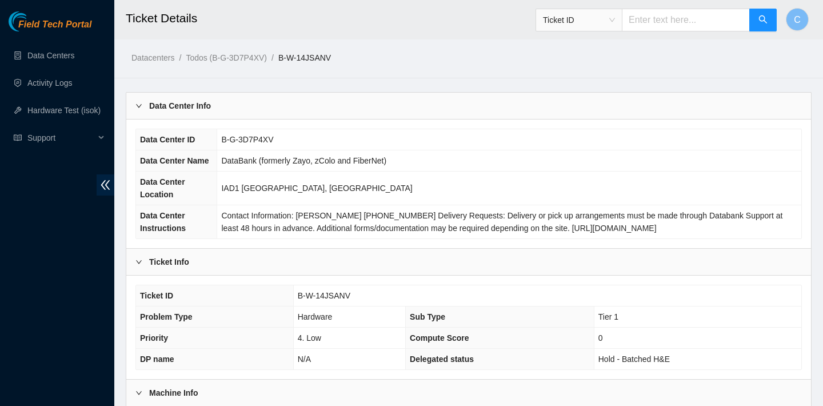
scroll to position [332, 0]
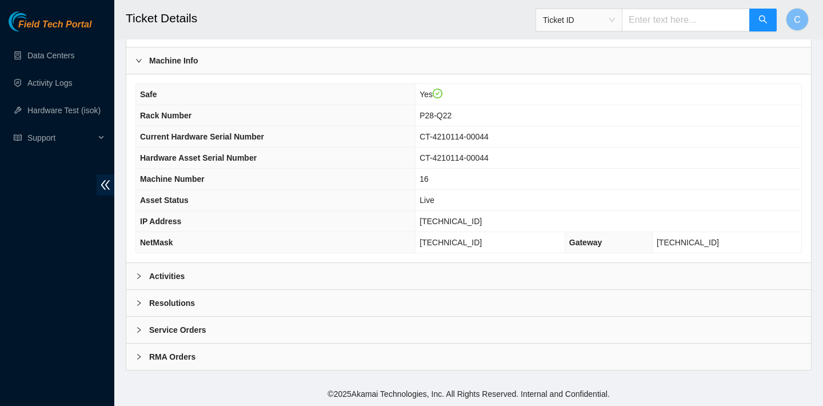
click at [301, 276] on div "Activities" at bounding box center [468, 276] width 684 height 26
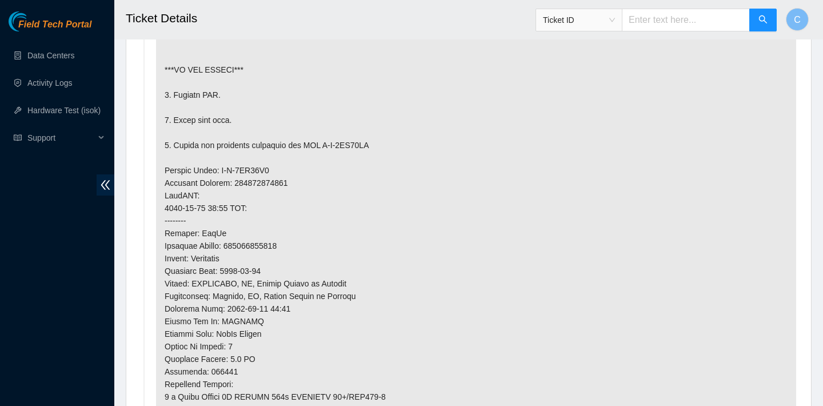
scroll to position [694, 0]
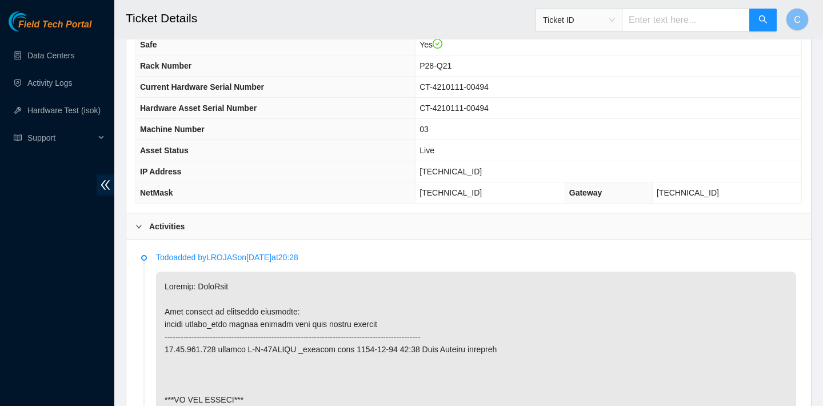
scroll to position [349, 0]
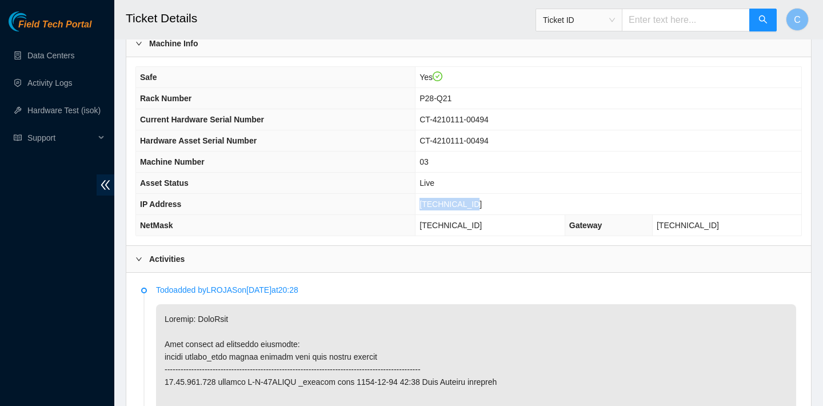
drag, startPoint x: 486, startPoint y: 206, endPoint x: 424, endPoint y: 202, distance: 61.2
click at [424, 202] on td "[TECHNICAL_ID]" at bounding box center [608, 204] width 386 height 21
copy span "[TECHNICAL_ID]"
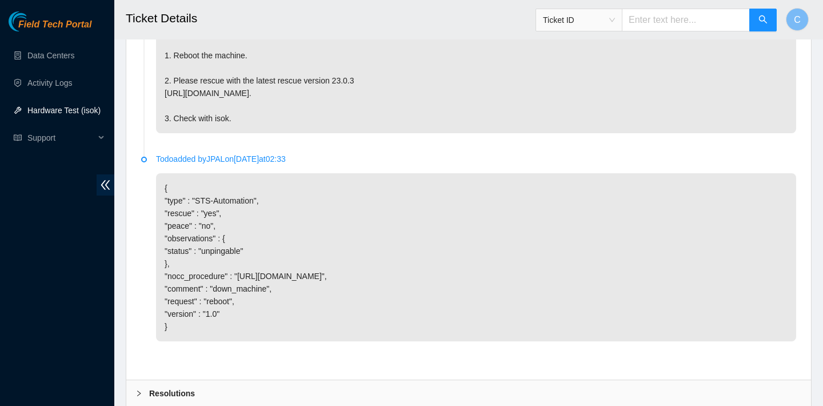
scroll to position [1955, 0]
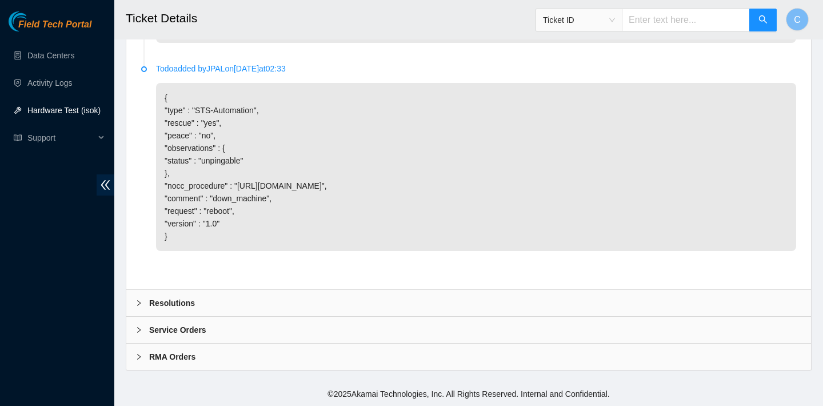
click at [205, 303] on div "Resolutions" at bounding box center [468, 303] width 684 height 26
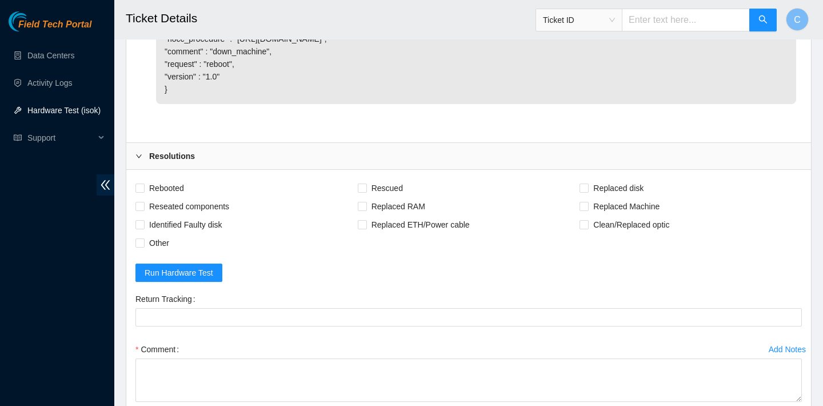
scroll to position [2088, 0]
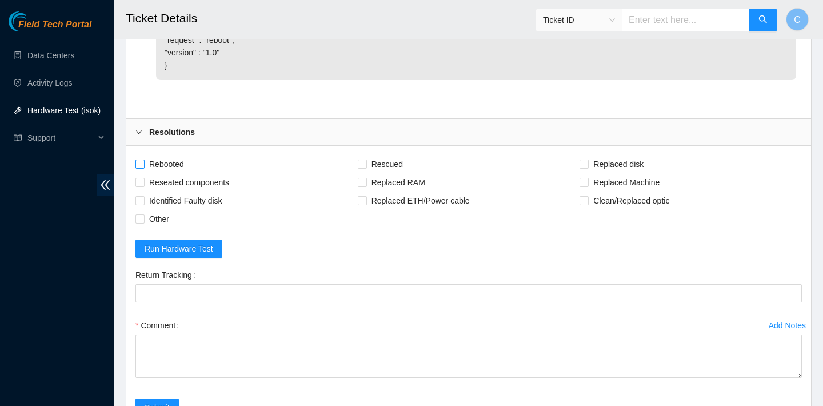
click at [165, 173] on span "Rebooted" at bounding box center [167, 164] width 44 height 18
click at [143, 167] on input "Rebooted" at bounding box center [139, 163] width 8 height 8
checkbox input "true"
click at [392, 173] on span "Rescued" at bounding box center [387, 164] width 41 height 18
click at [366, 167] on input "Rescued" at bounding box center [362, 163] width 8 height 8
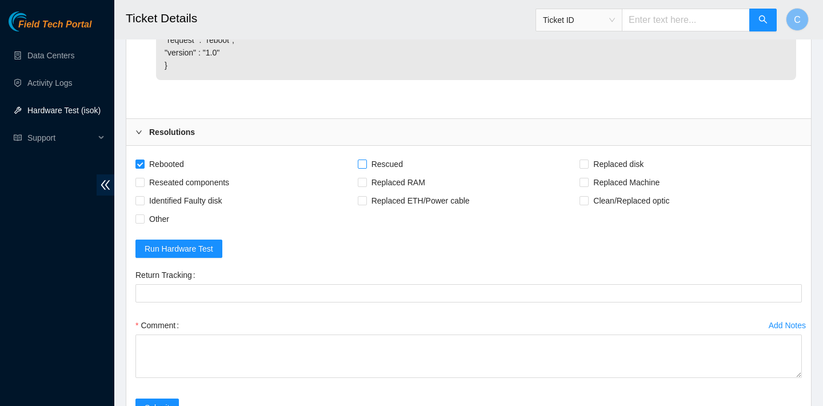
checkbox input "true"
click at [228, 191] on span "Reseated components" at bounding box center [189, 182] width 89 height 18
click at [143, 186] on input "Reseated components" at bounding box center [139, 182] width 8 height 8
checkbox input "true"
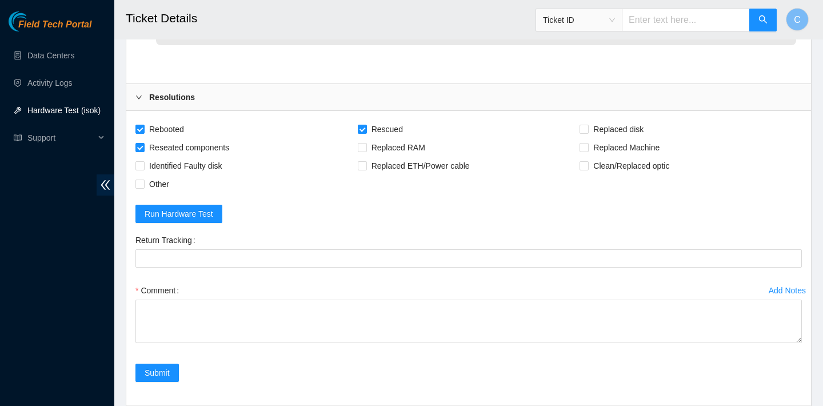
scroll to position [2123, 0]
click at [147, 193] on span "Other" at bounding box center [159, 183] width 29 height 18
click at [143, 187] on input "Other" at bounding box center [139, 183] width 8 height 8
checkbox input "true"
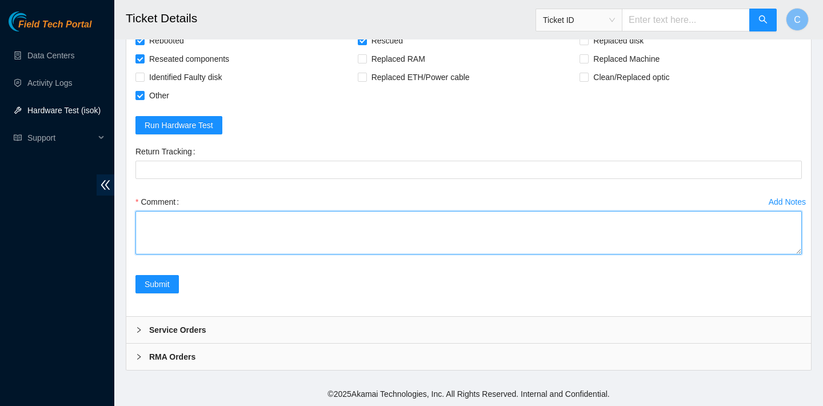
click at [207, 253] on textarea "Comment" at bounding box center [468, 232] width 666 height 43
click at [194, 254] on textarea "verified SN powered down unracked replaced PSU powered on to check if there was…" at bounding box center [468, 232] width 666 height 43
click at [139, 254] on textarea "verified SN powered down unracked replaced PSU powered on to check if there was…" at bounding box center [468, 232] width 666 height 43
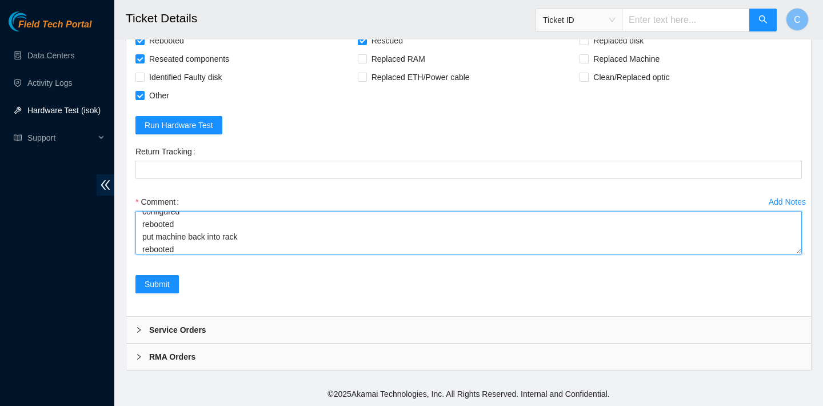
click at [175, 254] on textarea "verified SN powered down unracked replaced PSU powered on to check if there was…" at bounding box center [468, 232] width 666 height 43
click at [179, 252] on textarea "verified SN powered down unracked replaced PSU powered on to check if there was…" at bounding box center [468, 232] width 666 height 43
type textarea "verified SN powered down unracked replaced PSU powered on to check if there was…"
click at [696, 254] on textarea "verified SN powered down unracked replaced PSU powered on to check if there was…" at bounding box center [468, 232] width 666 height 43
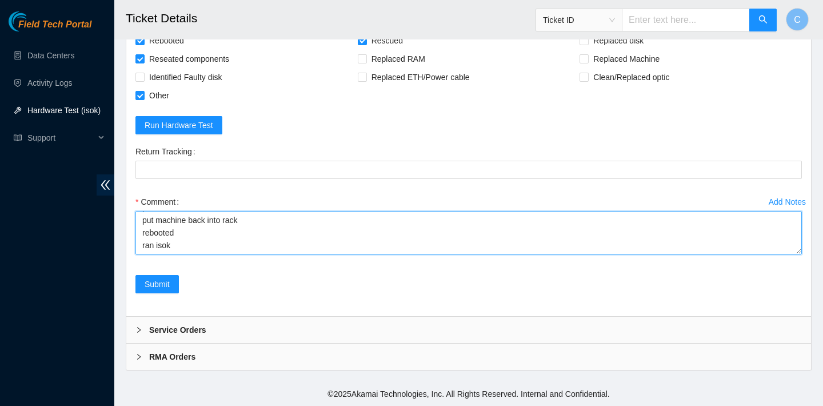
drag, startPoint x: 686, startPoint y: 263, endPoint x: 579, endPoint y: 236, distance: 109.6
click at [664, 254] on textarea "verified SN powered down unracked replaced PSU powered on to check if there was…" at bounding box center [468, 232] width 666 height 43
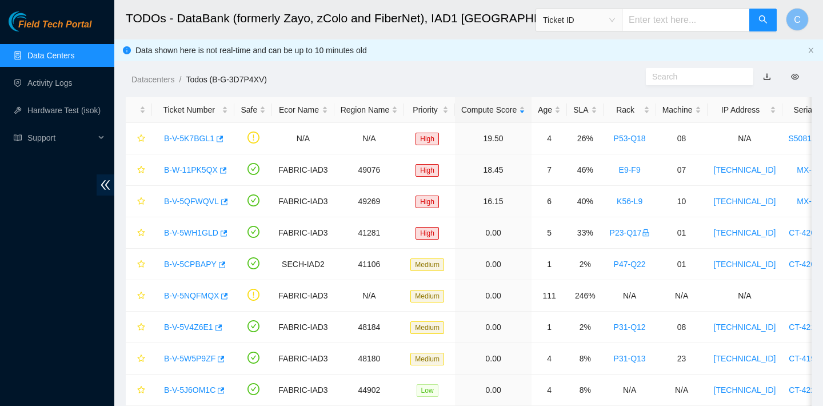
scroll to position [255, 0]
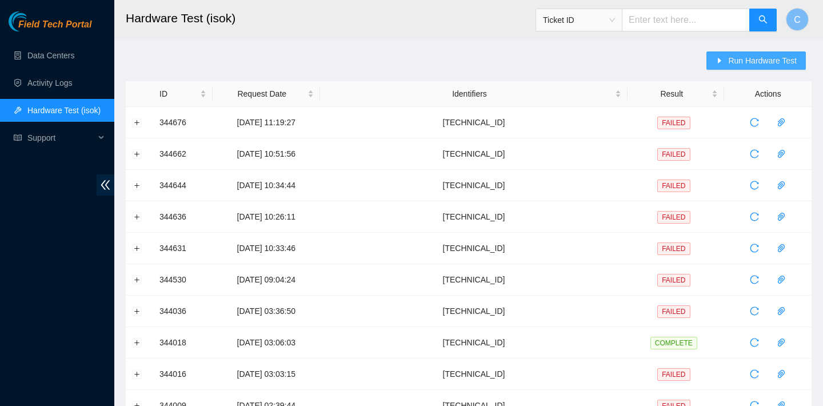
click at [728, 65] on span "Run Hardware Test" at bounding box center [762, 60] width 69 height 13
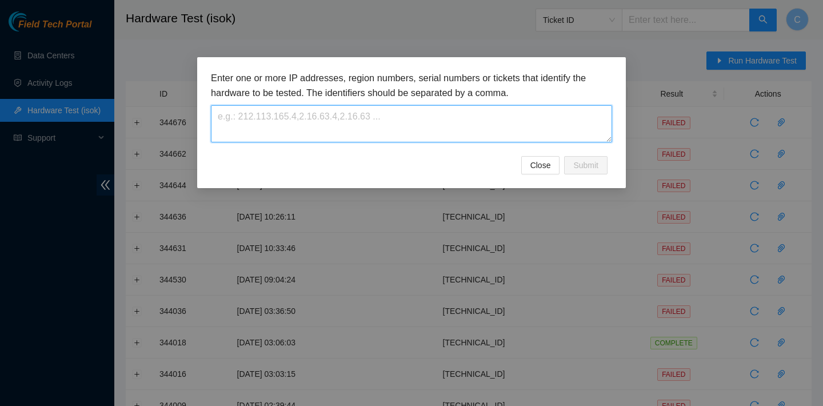
click at [384, 119] on textarea at bounding box center [411, 123] width 401 height 37
paste textarea "[TECHNICAL_ID]"
type textarea "[TECHNICAL_ID]"
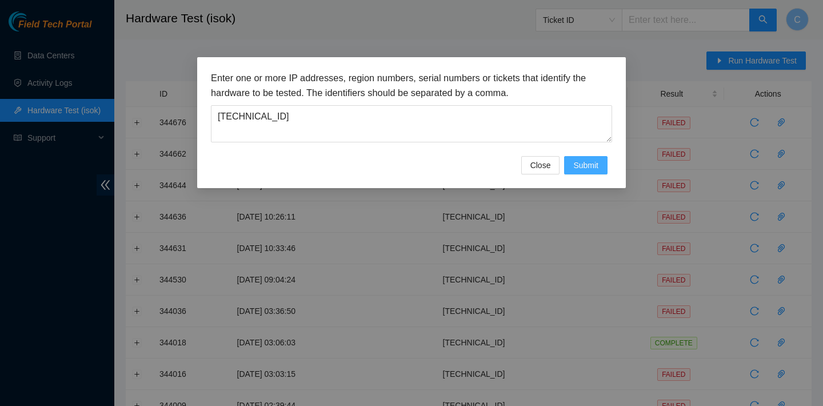
click at [581, 161] on span "Submit" at bounding box center [585, 165] width 25 height 13
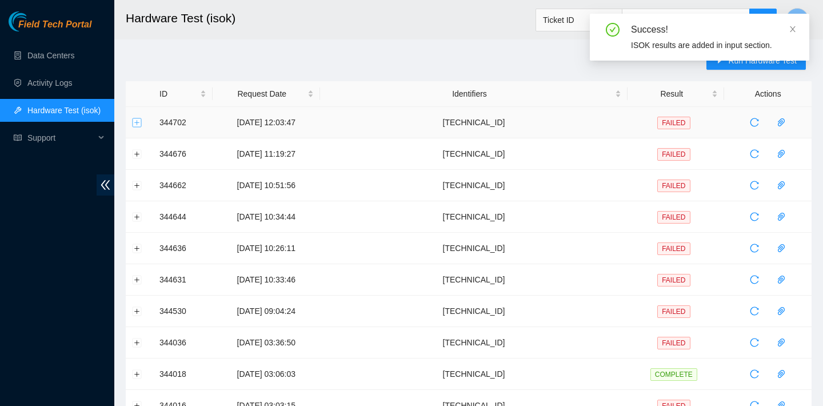
click at [138, 119] on button "Expand row" at bounding box center [137, 122] width 9 height 9
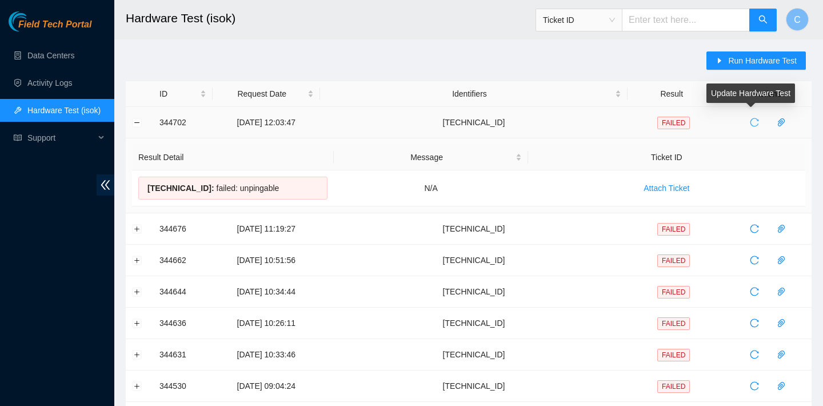
click at [751, 119] on icon "reload" at bounding box center [753, 122] width 9 height 9
click at [135, 119] on button "Collapse row" at bounding box center [137, 122] width 9 height 9
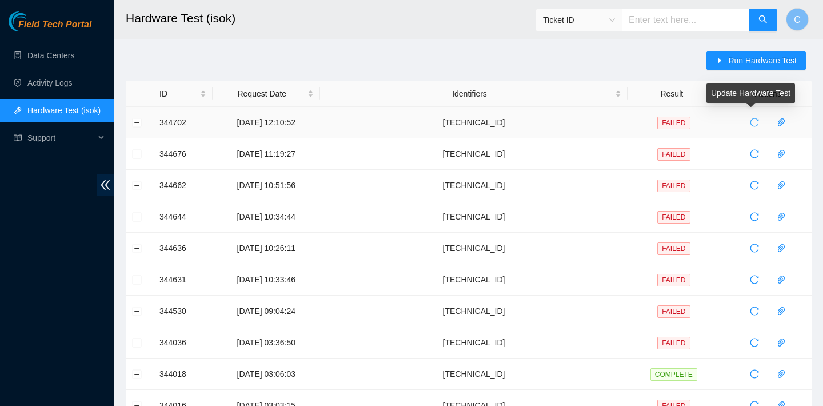
click at [751, 126] on icon "reload" at bounding box center [754, 122] width 9 height 9
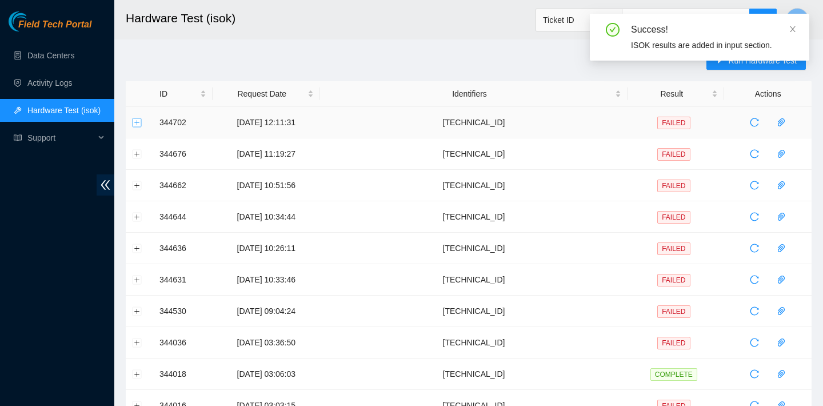
click at [134, 118] on button "Expand row" at bounding box center [137, 122] width 9 height 9
